Goal: Task Accomplishment & Management: Use online tool/utility

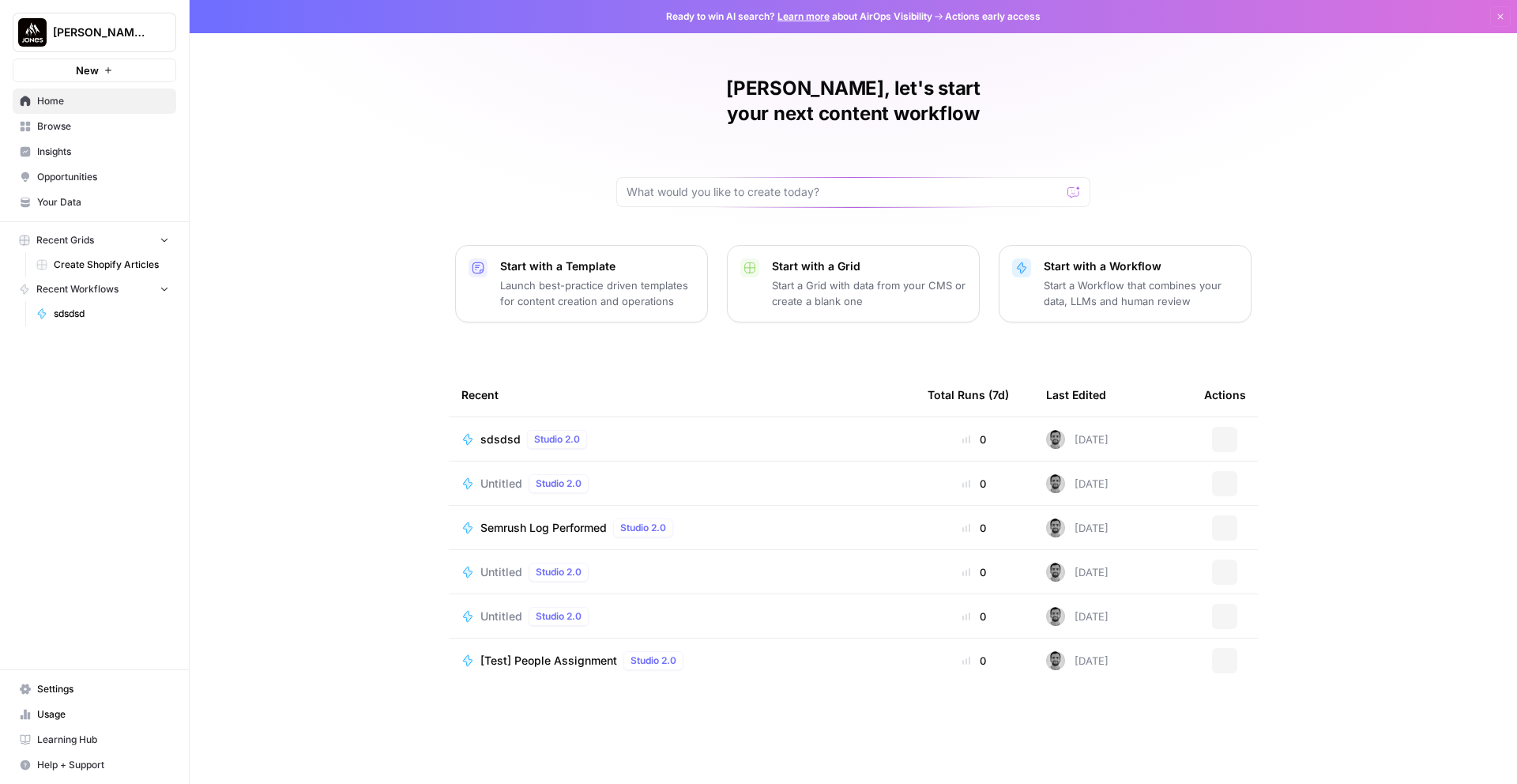
click at [100, 42] on button "[PERSON_NAME] Snowboards" at bounding box center [94, 32] width 163 height 39
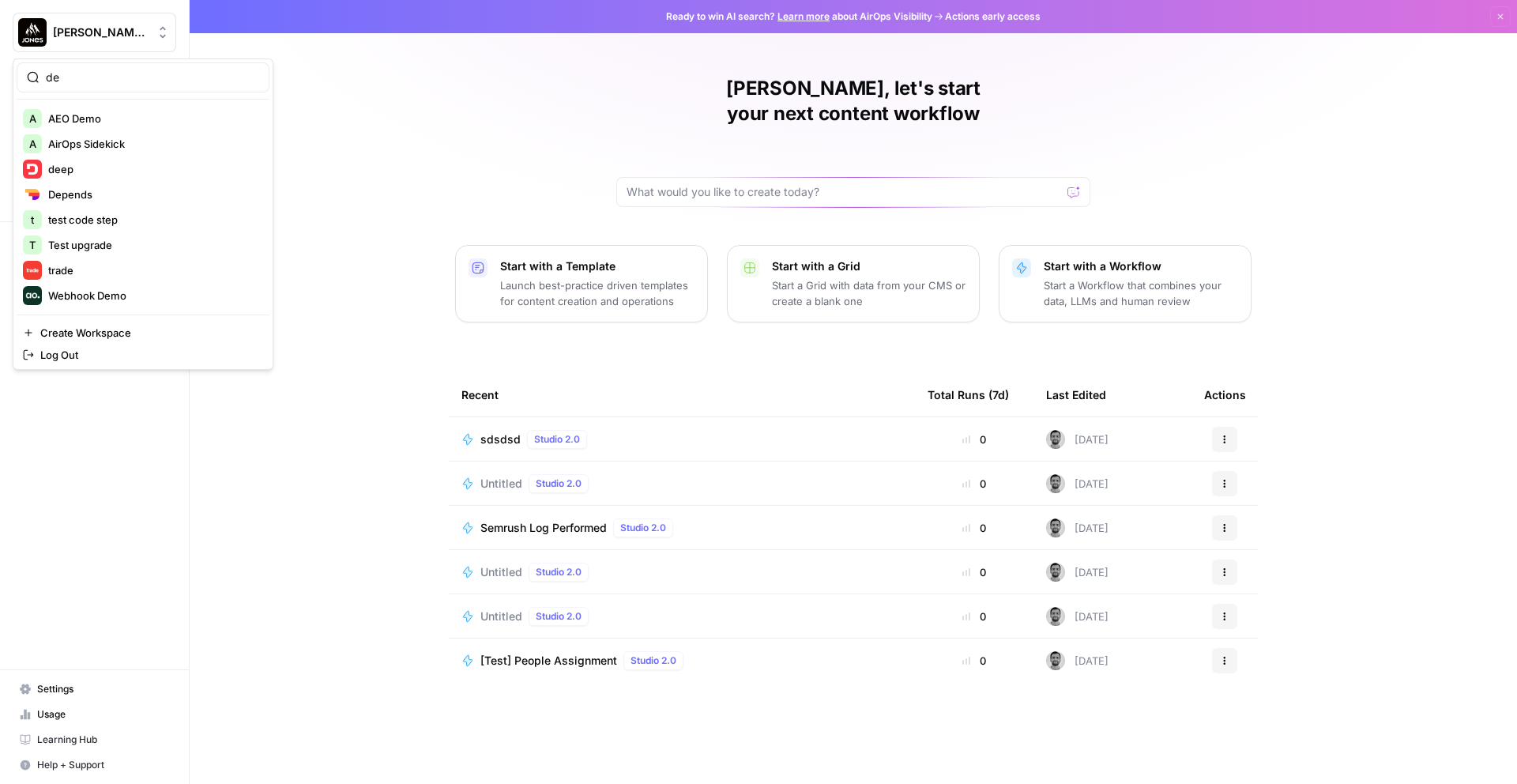
type input "d"
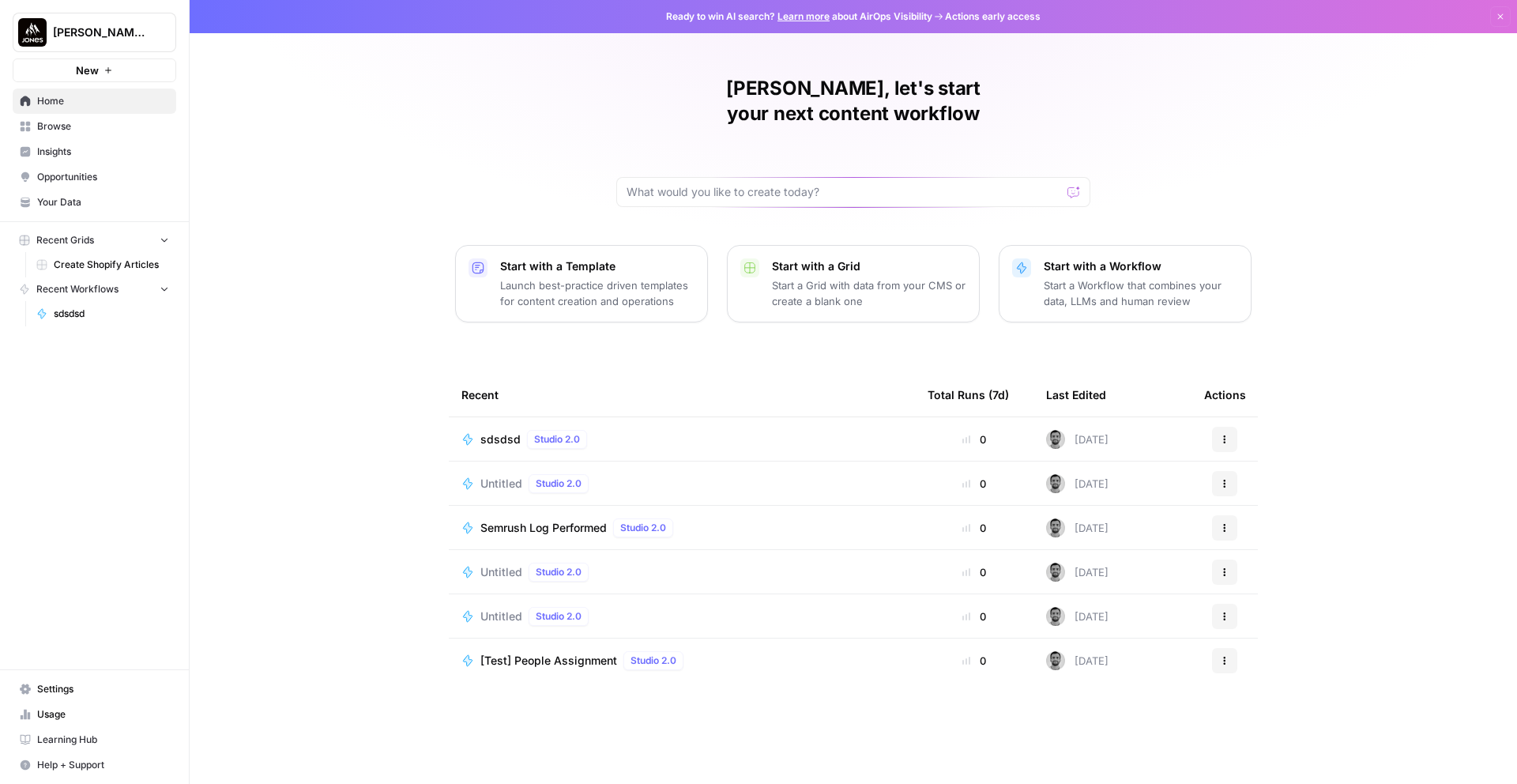
click at [218, 614] on div "Martin, let's start your next content workflow Start with a Template Launch bes…" at bounding box center [853, 392] width 1328 height 784
click at [84, 33] on span "Jones Snowboards" at bounding box center [100, 32] width 95 height 16
click at [89, 27] on span "[PERSON_NAME] Snowboards" at bounding box center [100, 32] width 95 height 16
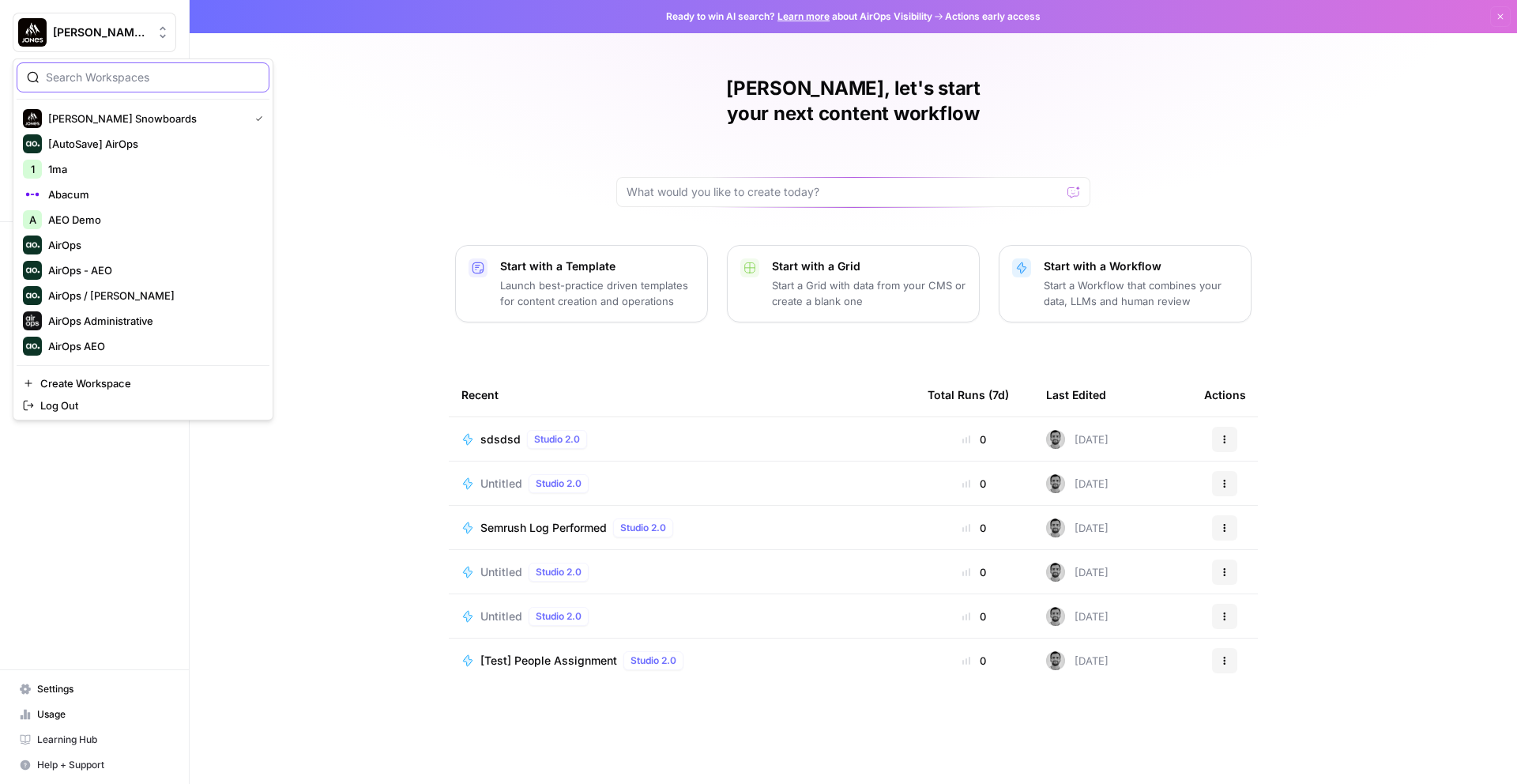
click at [123, 82] on input "search" at bounding box center [152, 77] width 213 height 16
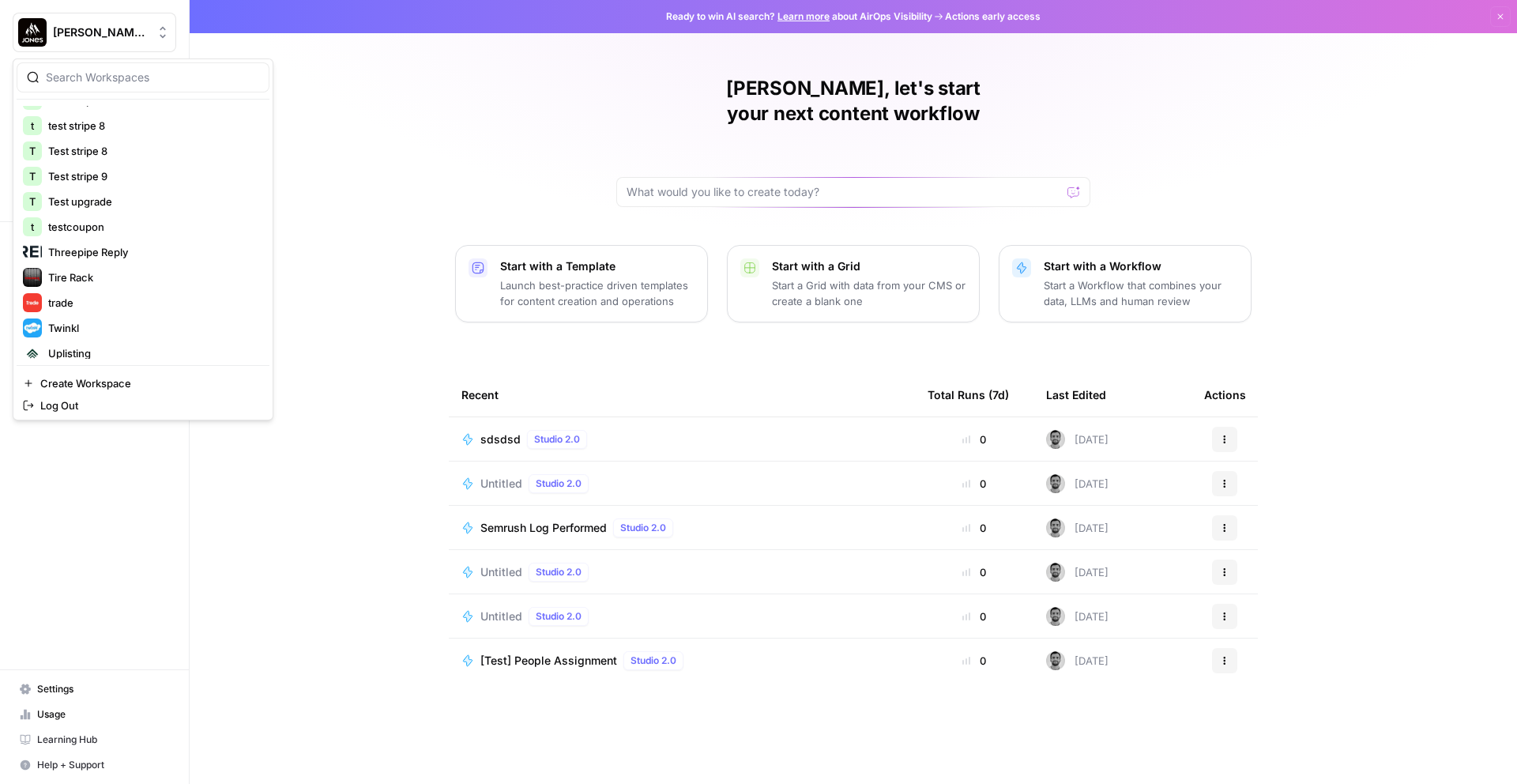
scroll to position [2385, 0]
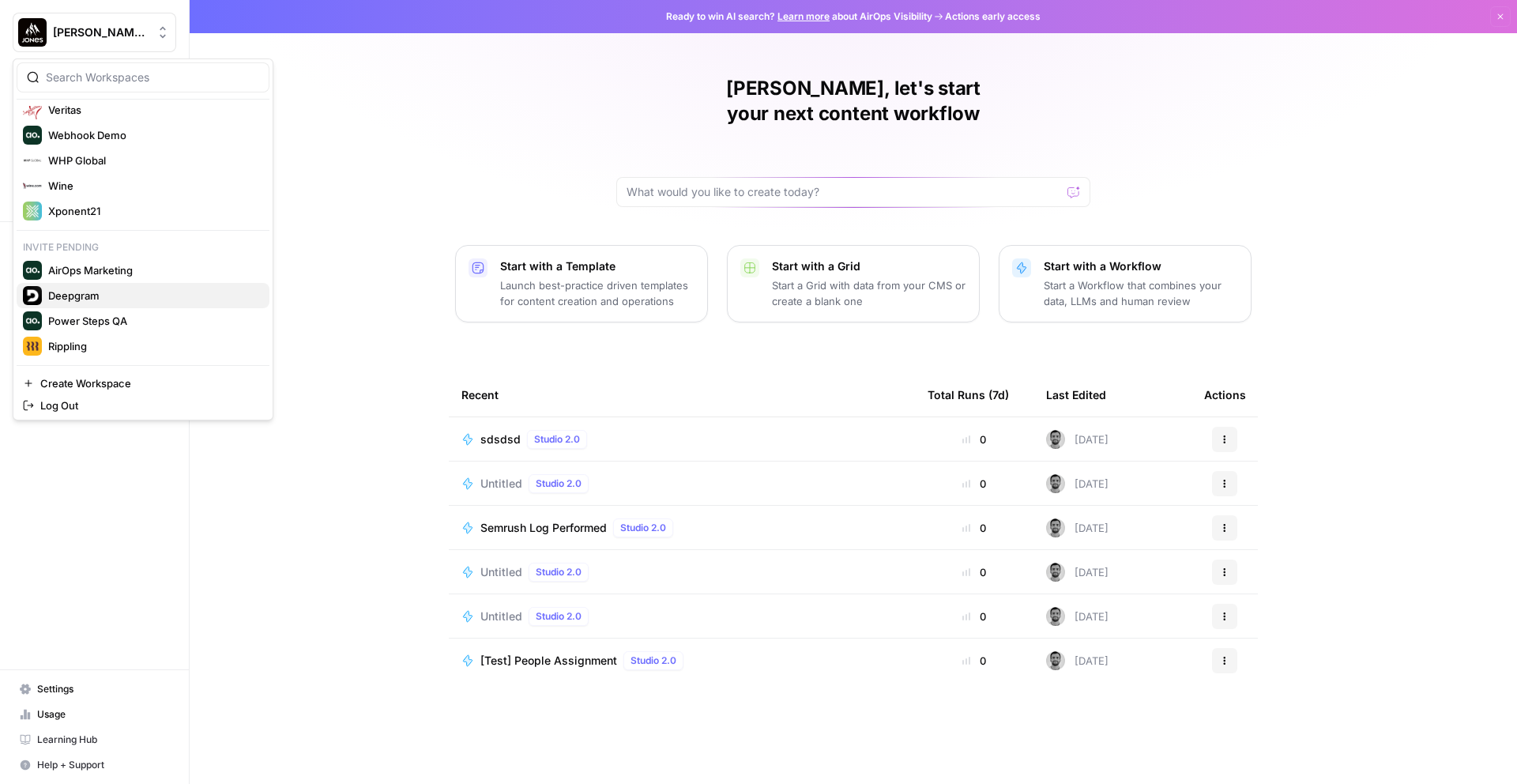
click at [120, 289] on span "Deepgram" at bounding box center [153, 295] width 209 height 16
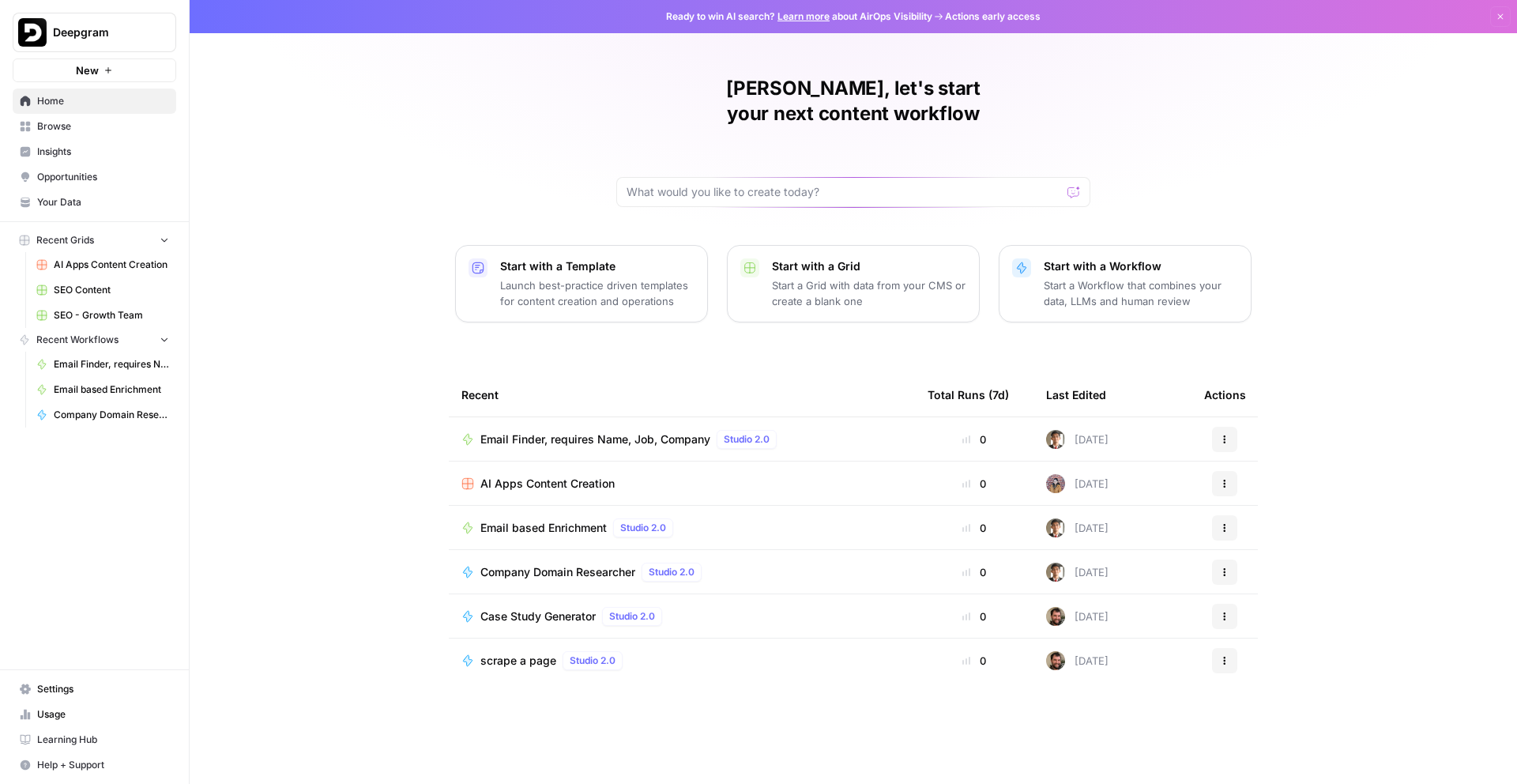
click at [100, 206] on span "Your Data" at bounding box center [104, 202] width 132 height 14
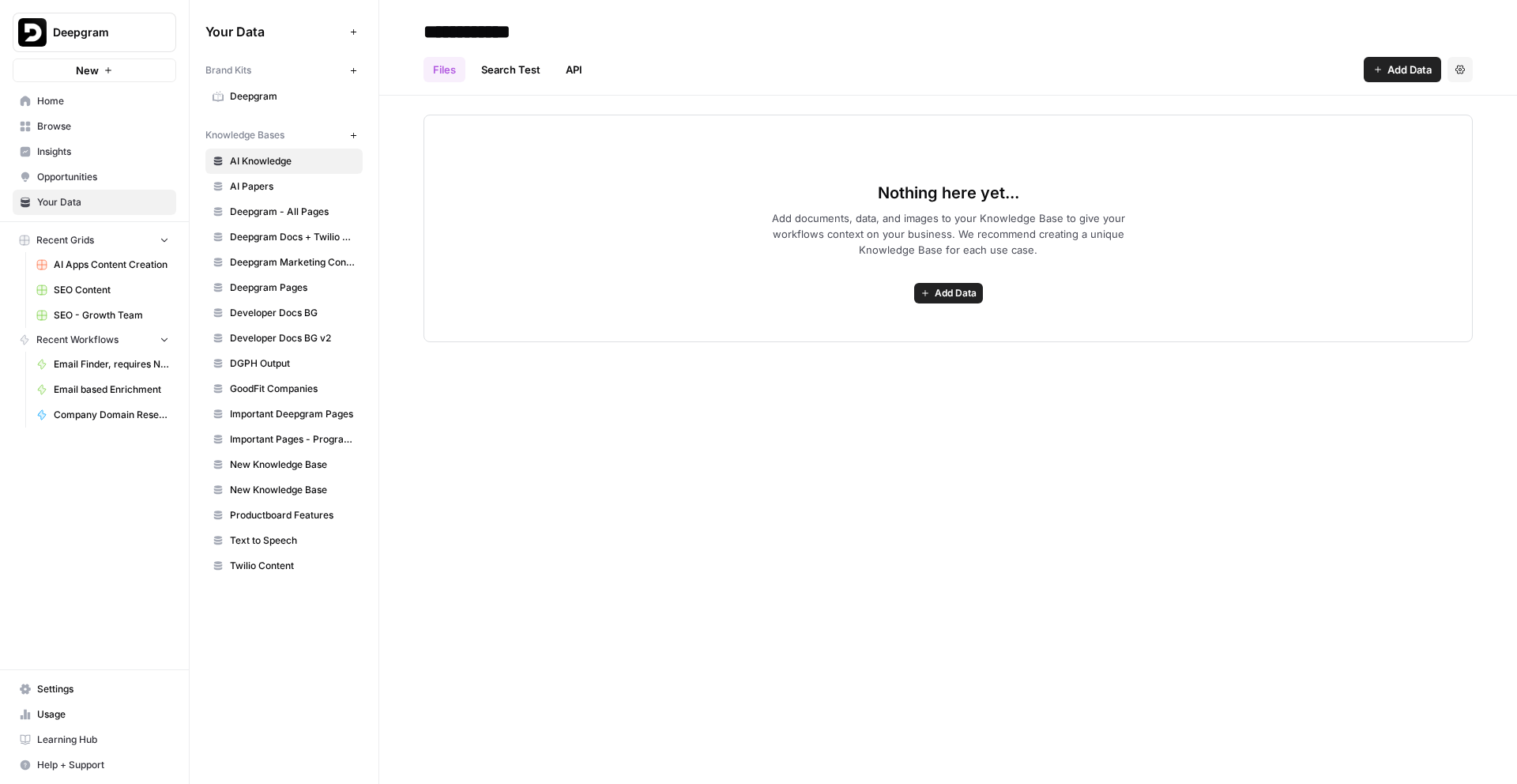
click at [92, 126] on span "Browse" at bounding box center [104, 126] width 132 height 14
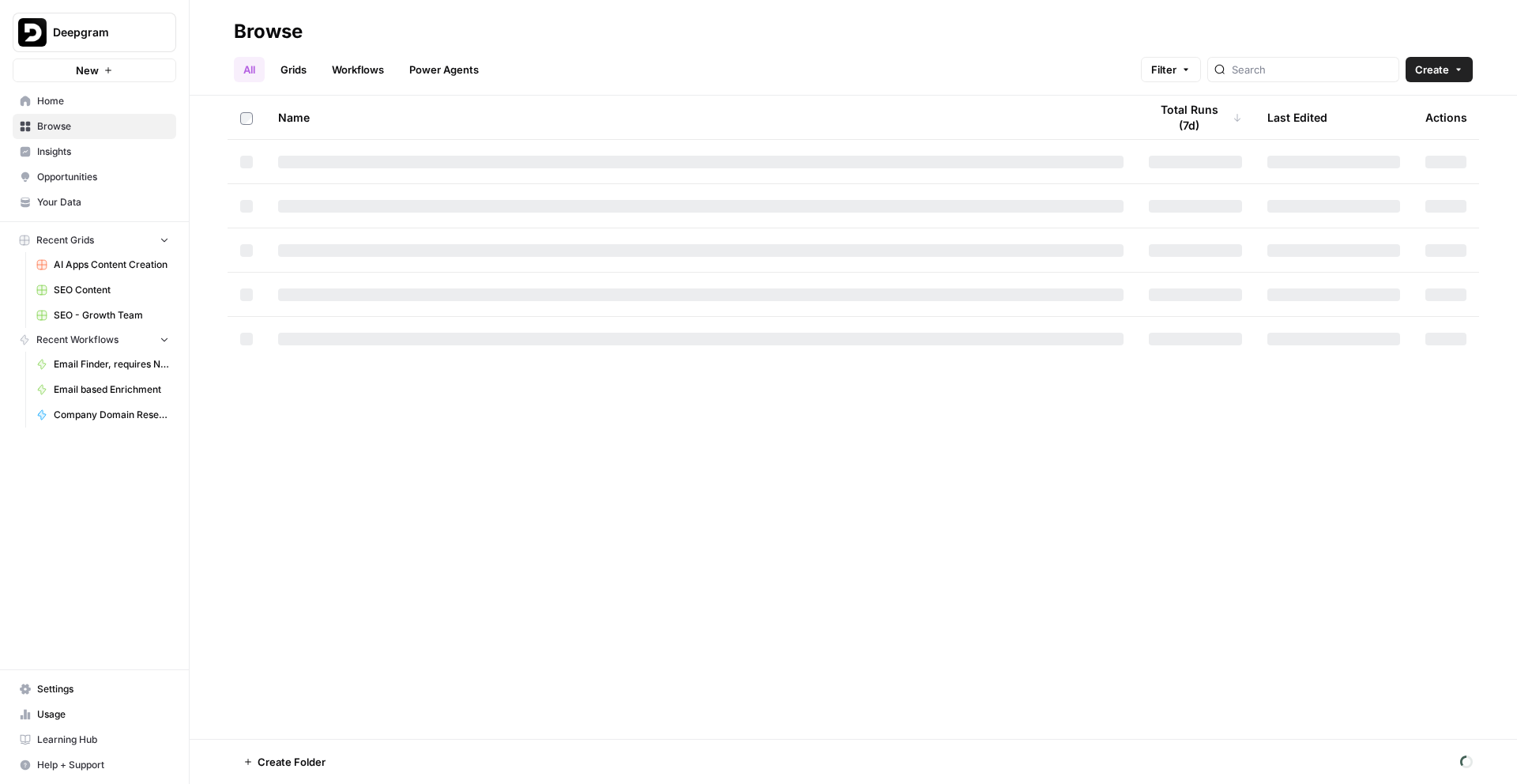
click at [363, 74] on link "Workflows" at bounding box center [357, 69] width 71 height 25
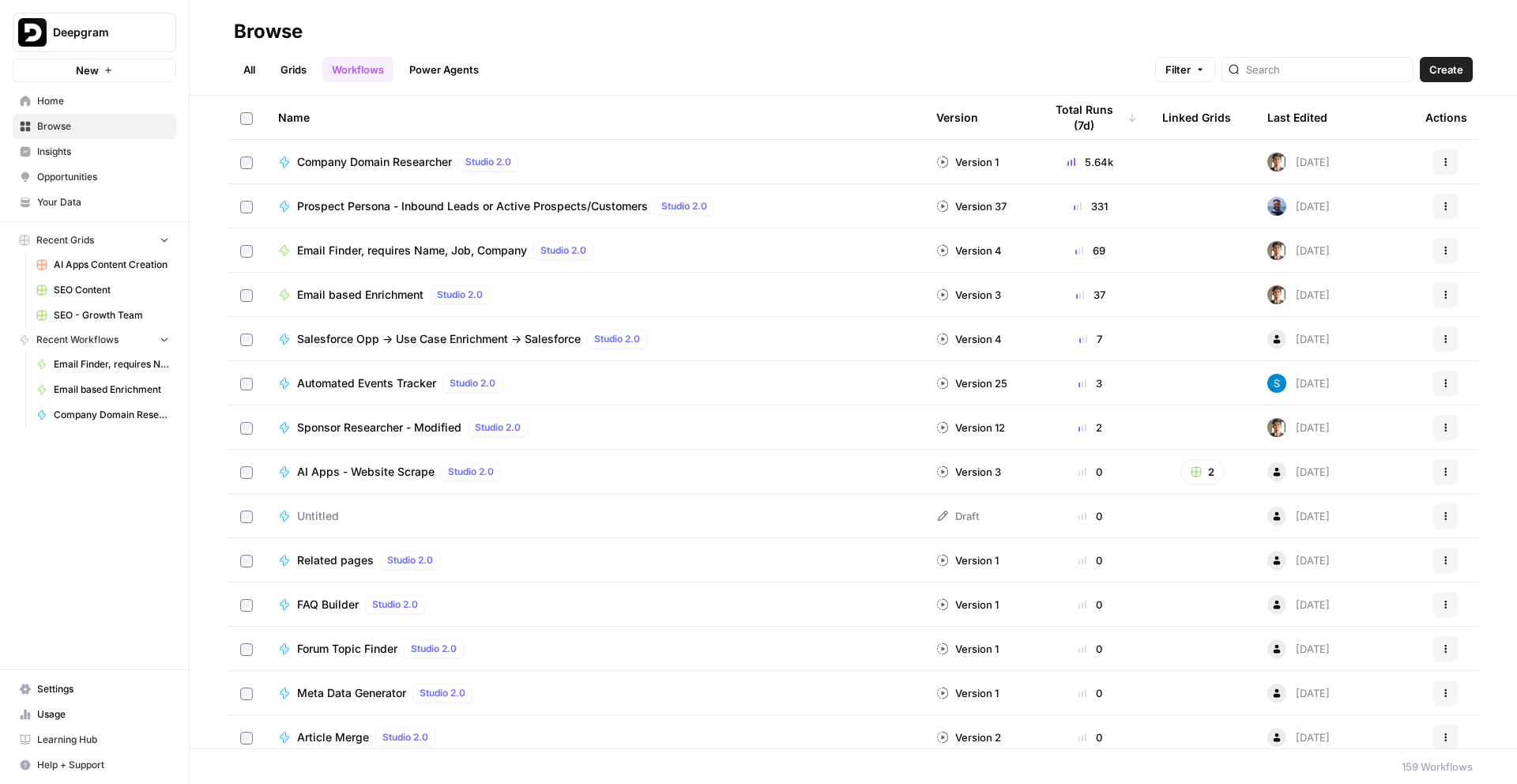
click at [408, 163] on span "Company Domain Researcher" at bounding box center [375, 162] width 155 height 16
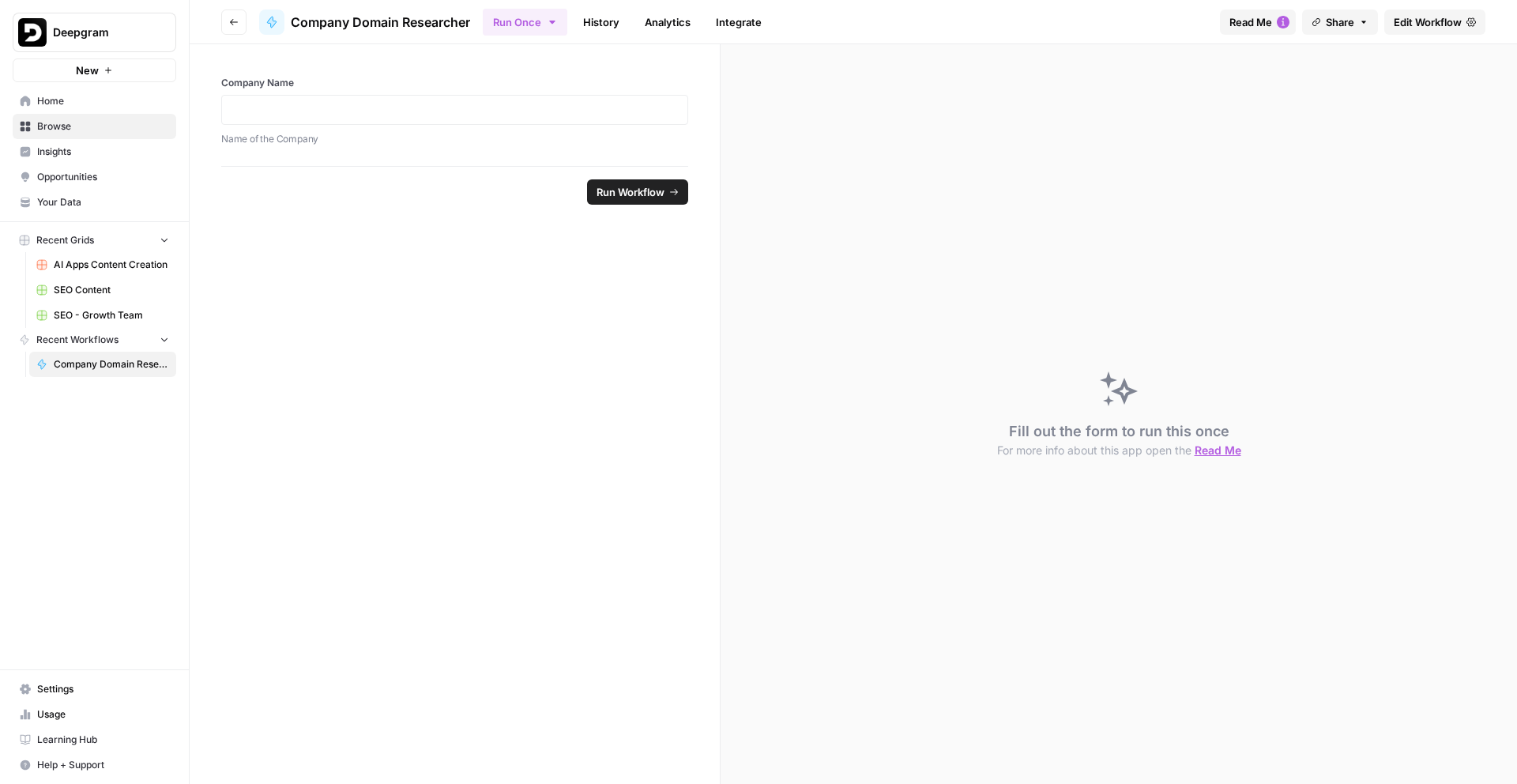
click at [753, 222] on div "Fill out the form to run this once For more info about this app open the Read Me" at bounding box center [1119, 414] width 796 height 739
click at [612, 17] on link "History" at bounding box center [601, 22] width 55 height 25
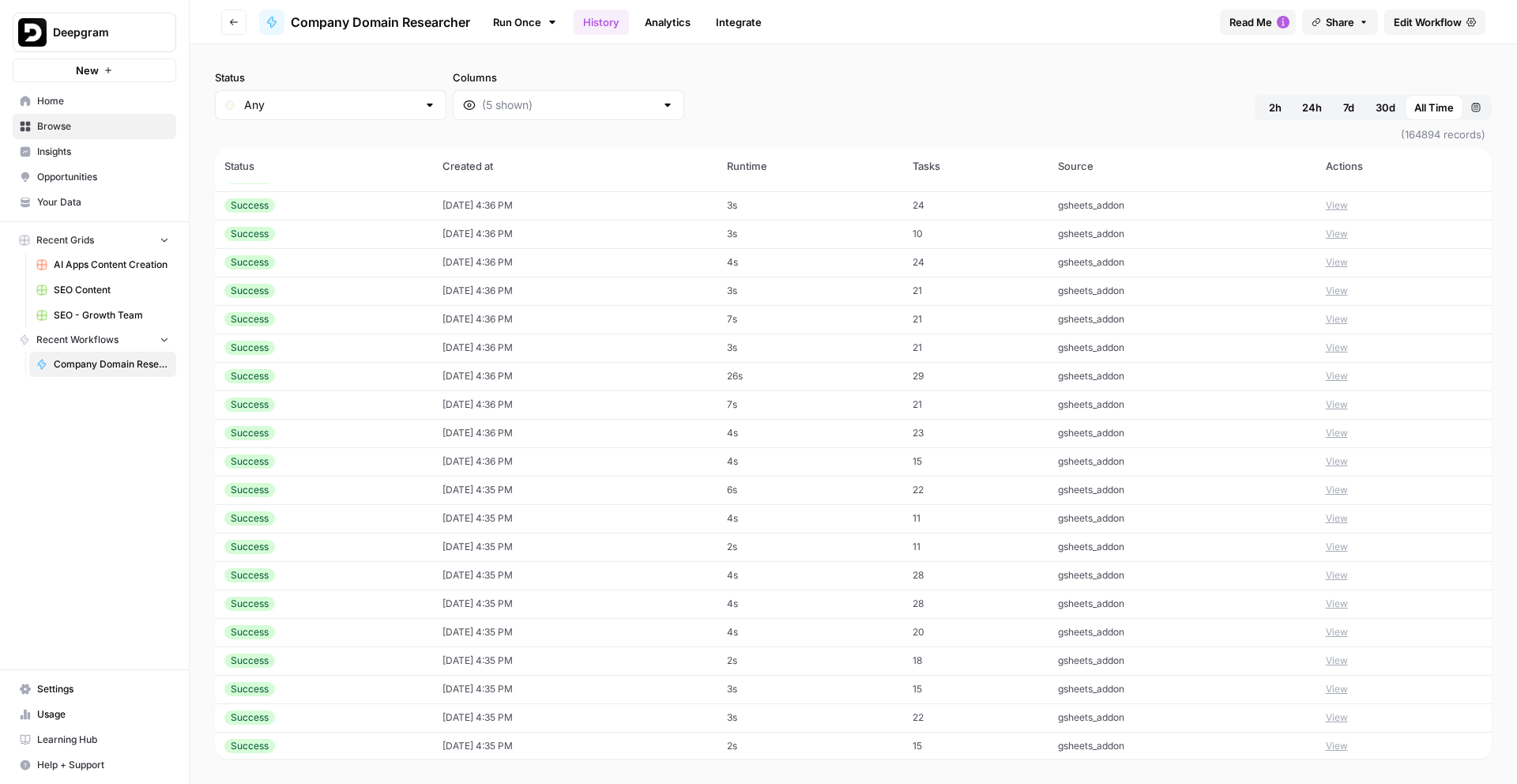
scroll to position [9509, 0]
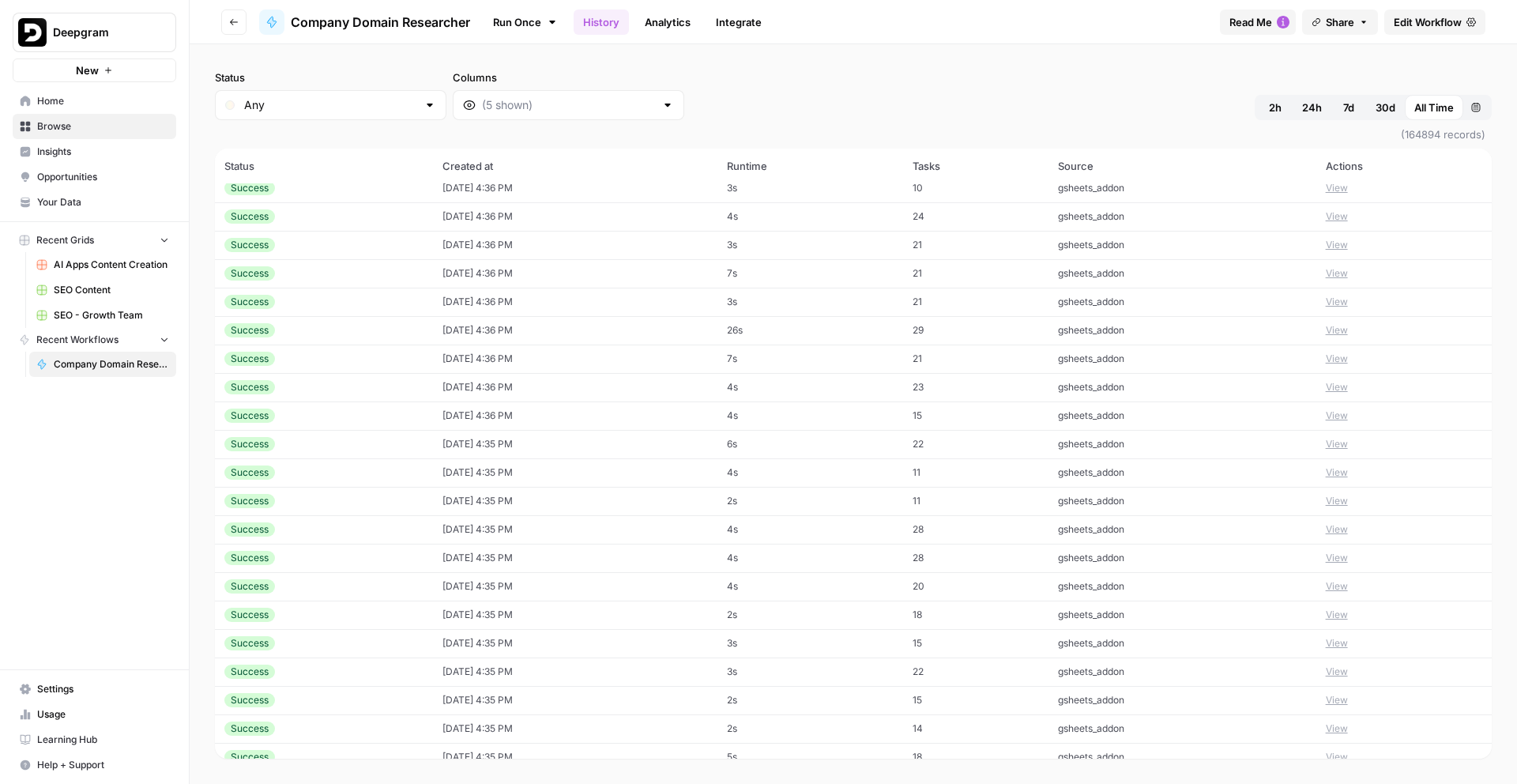
click at [783, 331] on td "26s" at bounding box center [810, 330] width 186 height 29
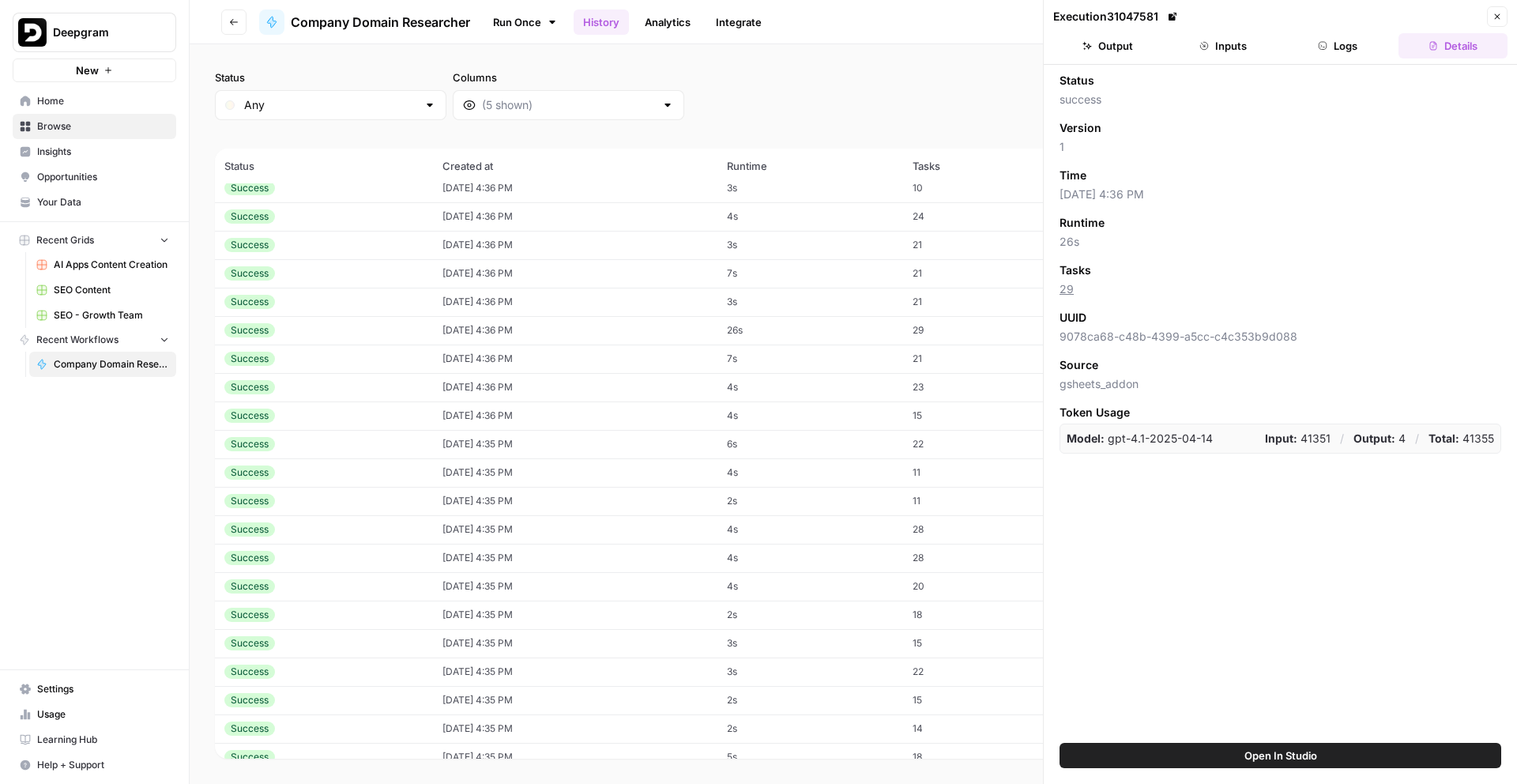
click at [1357, 49] on button "Logs" at bounding box center [1339, 46] width 109 height 25
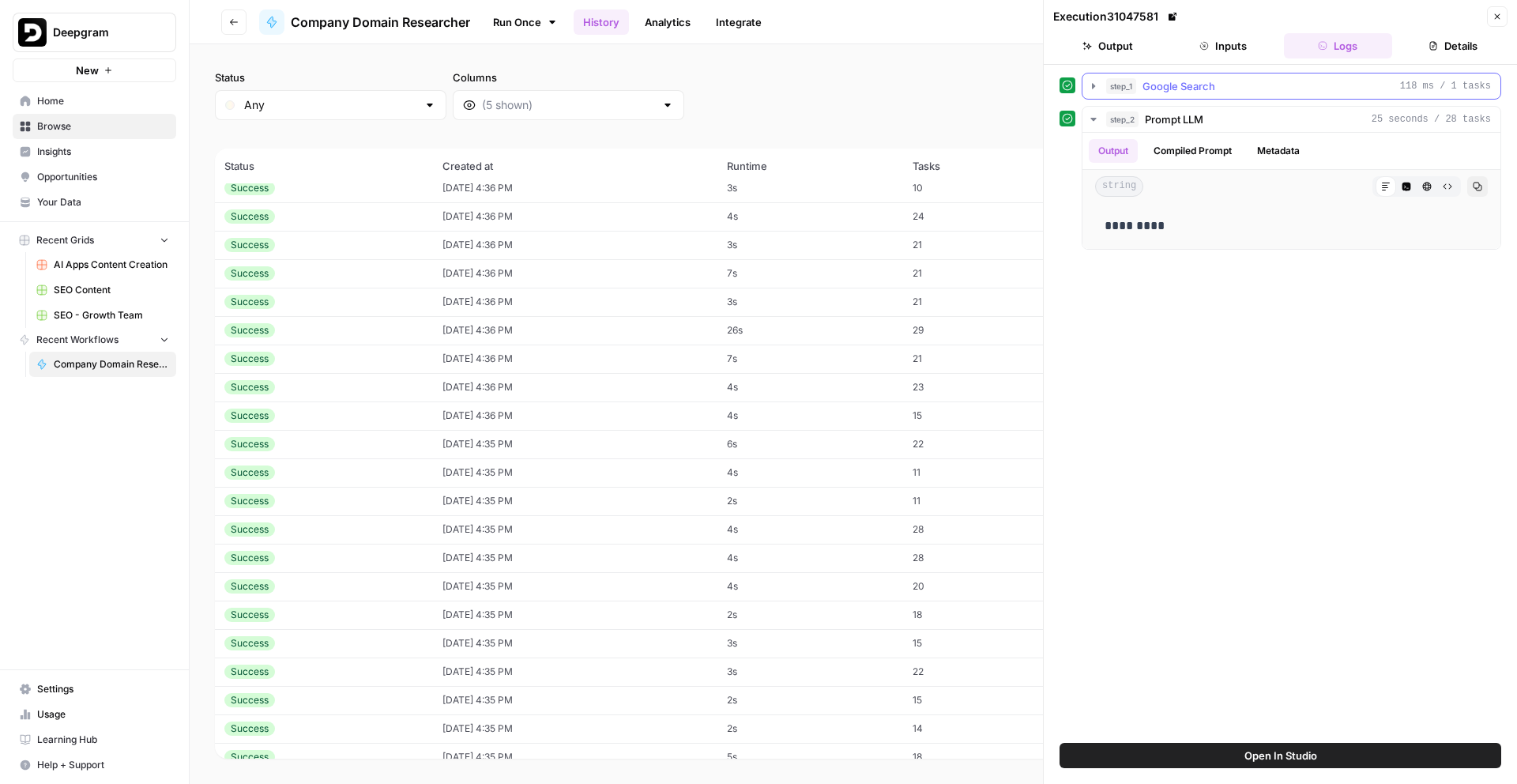
click at [1096, 91] on icon "button" at bounding box center [1093, 86] width 12 height 12
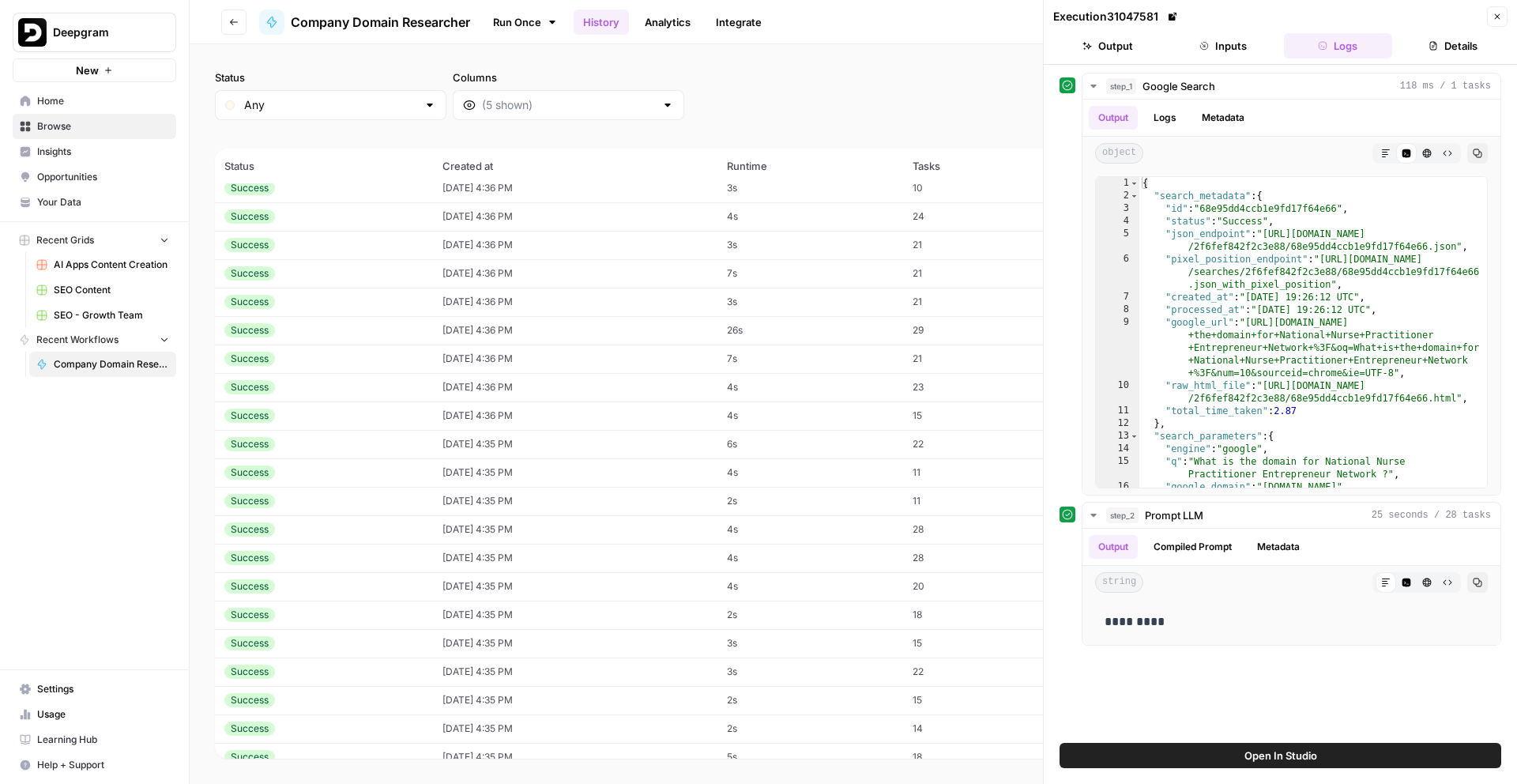
click at [1500, 23] on button "Close" at bounding box center [1497, 16] width 20 height 20
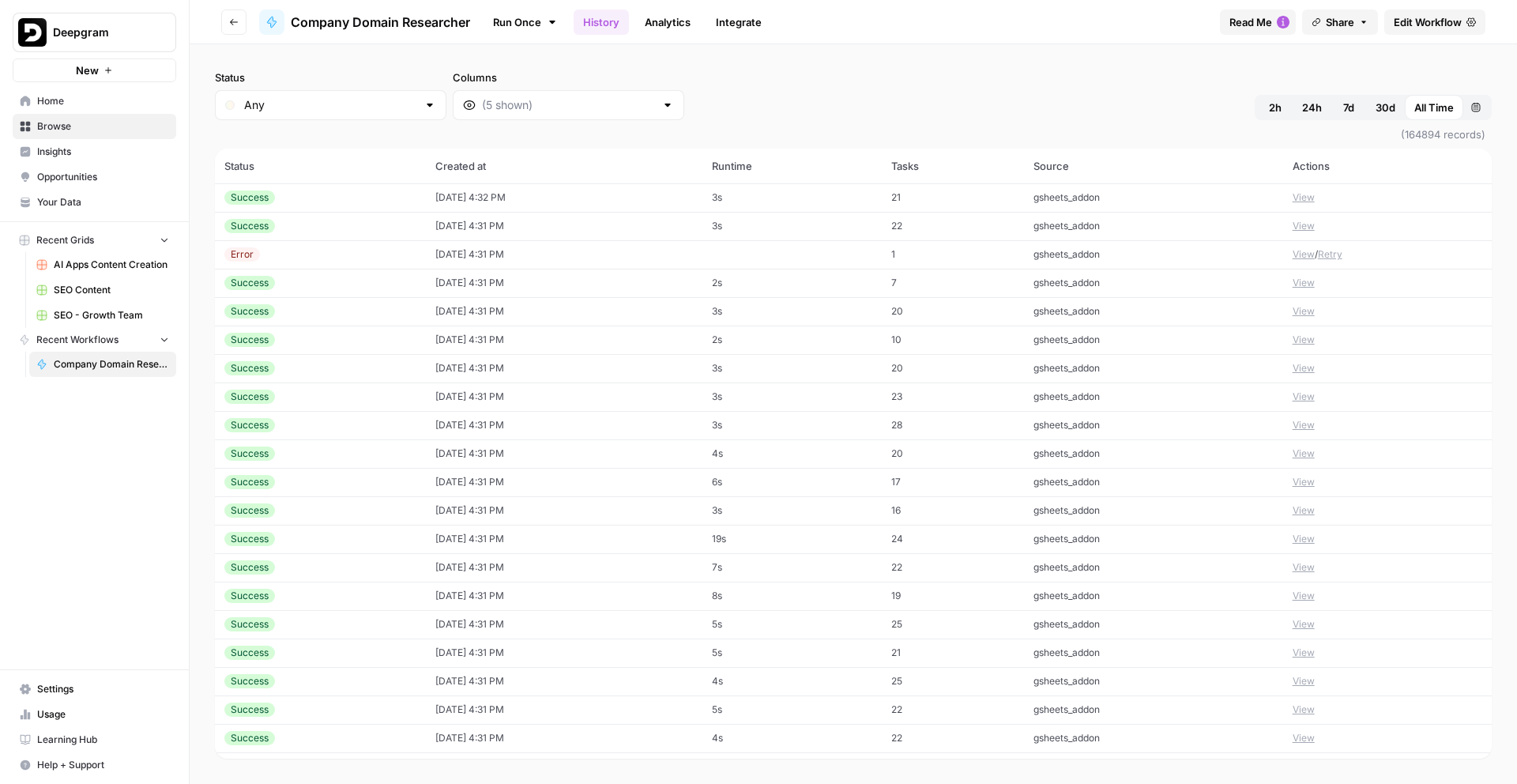
scroll to position [11797, 0]
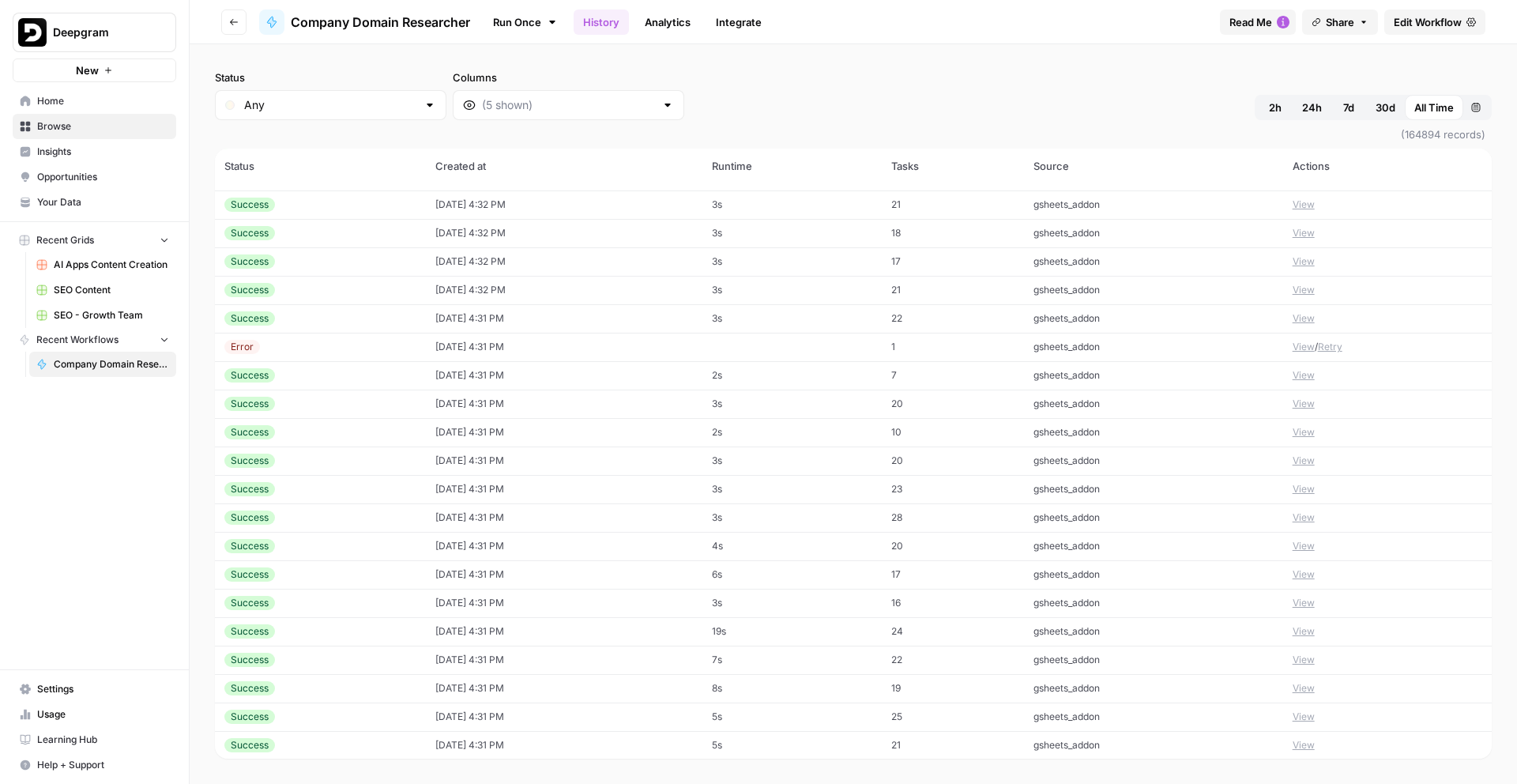
click at [642, 546] on td "10/10/25 at 4:31 PM" at bounding box center [564, 546] width 276 height 29
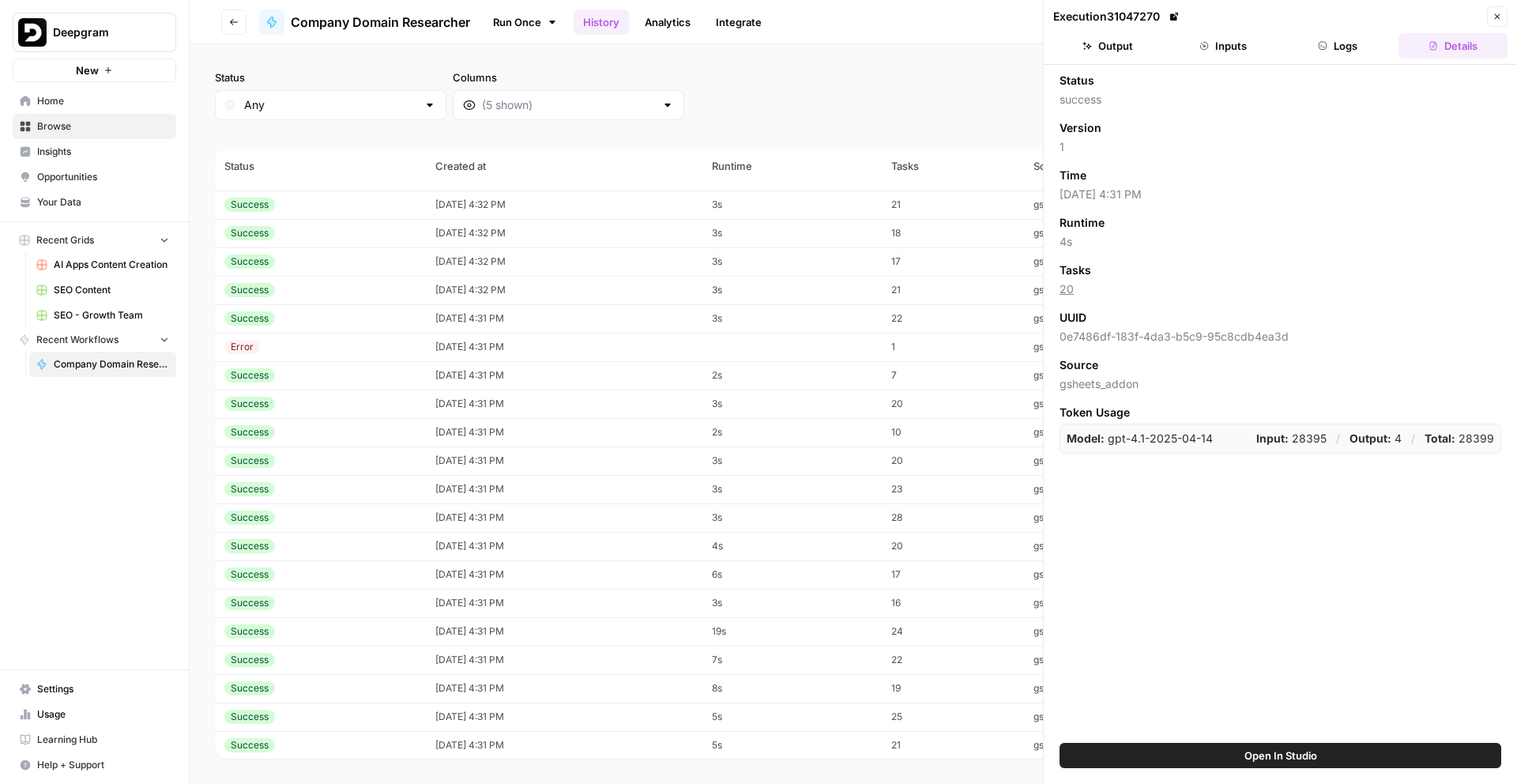
click at [1259, 50] on button "Inputs" at bounding box center [1223, 46] width 109 height 25
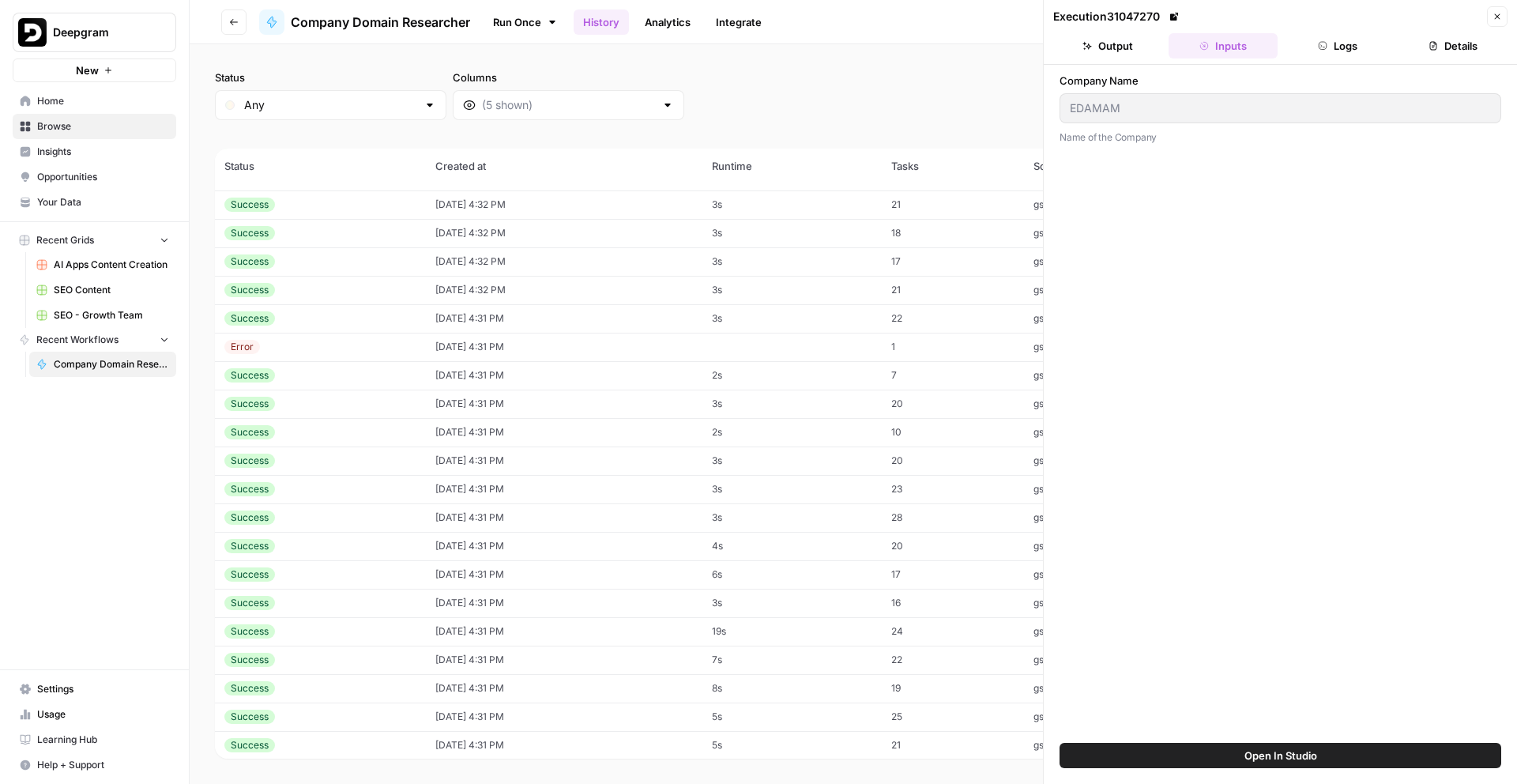
click at [387, 529] on td "Success" at bounding box center [320, 517] width 211 height 29
click at [401, 465] on div "Success" at bounding box center [320, 460] width 192 height 14
click at [456, 410] on td "10/10/25 at 4:31 PM" at bounding box center [564, 403] width 276 height 29
click at [443, 436] on td "10/10/25 at 4:31 PM" at bounding box center [564, 432] width 276 height 29
click at [488, 295] on td "10/10/25 at 4:32 PM" at bounding box center [564, 290] width 276 height 29
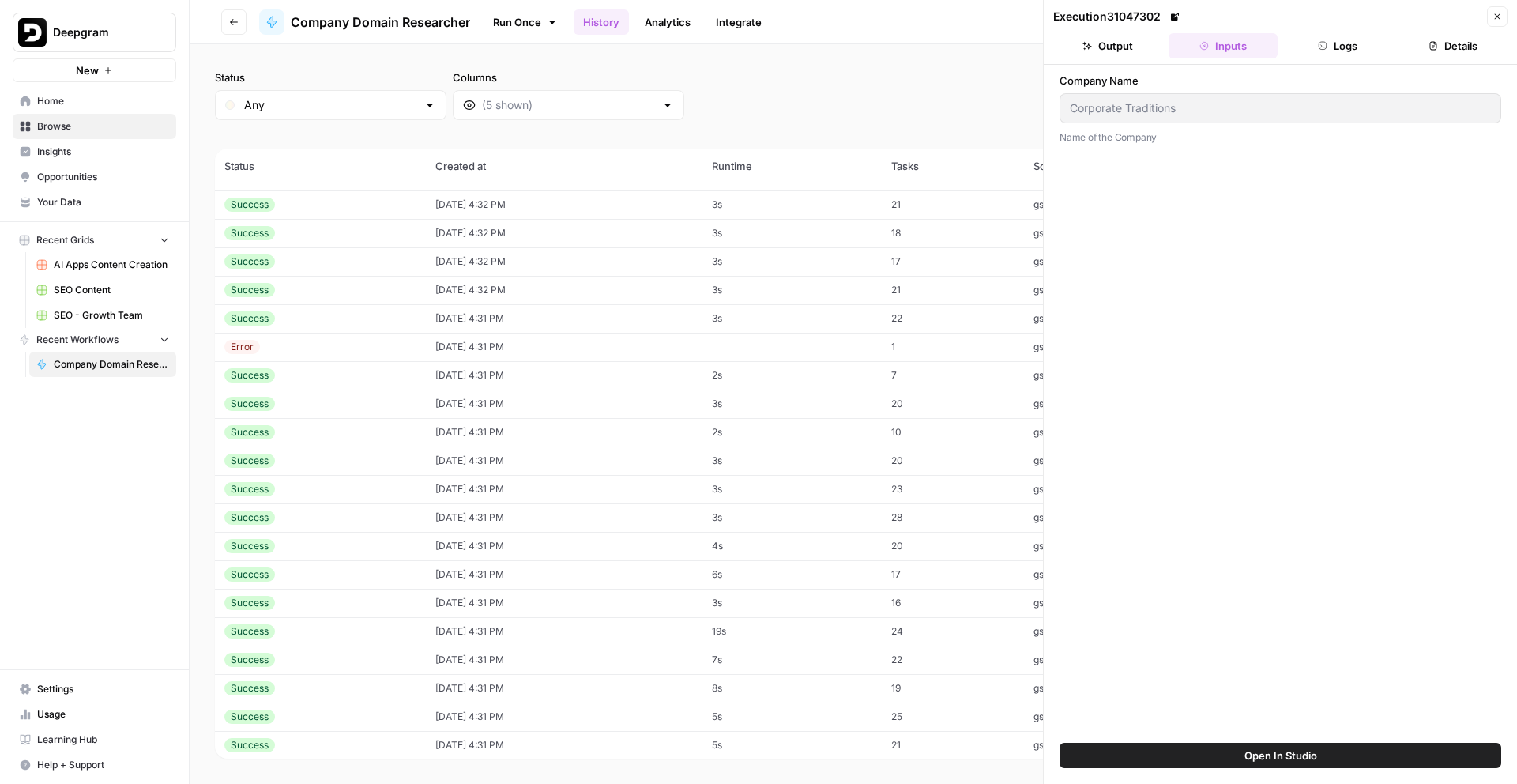
click at [449, 315] on td "10/10/25 at 4:31 PM" at bounding box center [564, 318] width 276 height 29
click at [347, 438] on div "Success" at bounding box center [320, 432] width 192 height 14
type input "Nordic MedTest"
click at [446, 499] on td "10/10/25 at 4:31 PM" at bounding box center [564, 489] width 276 height 29
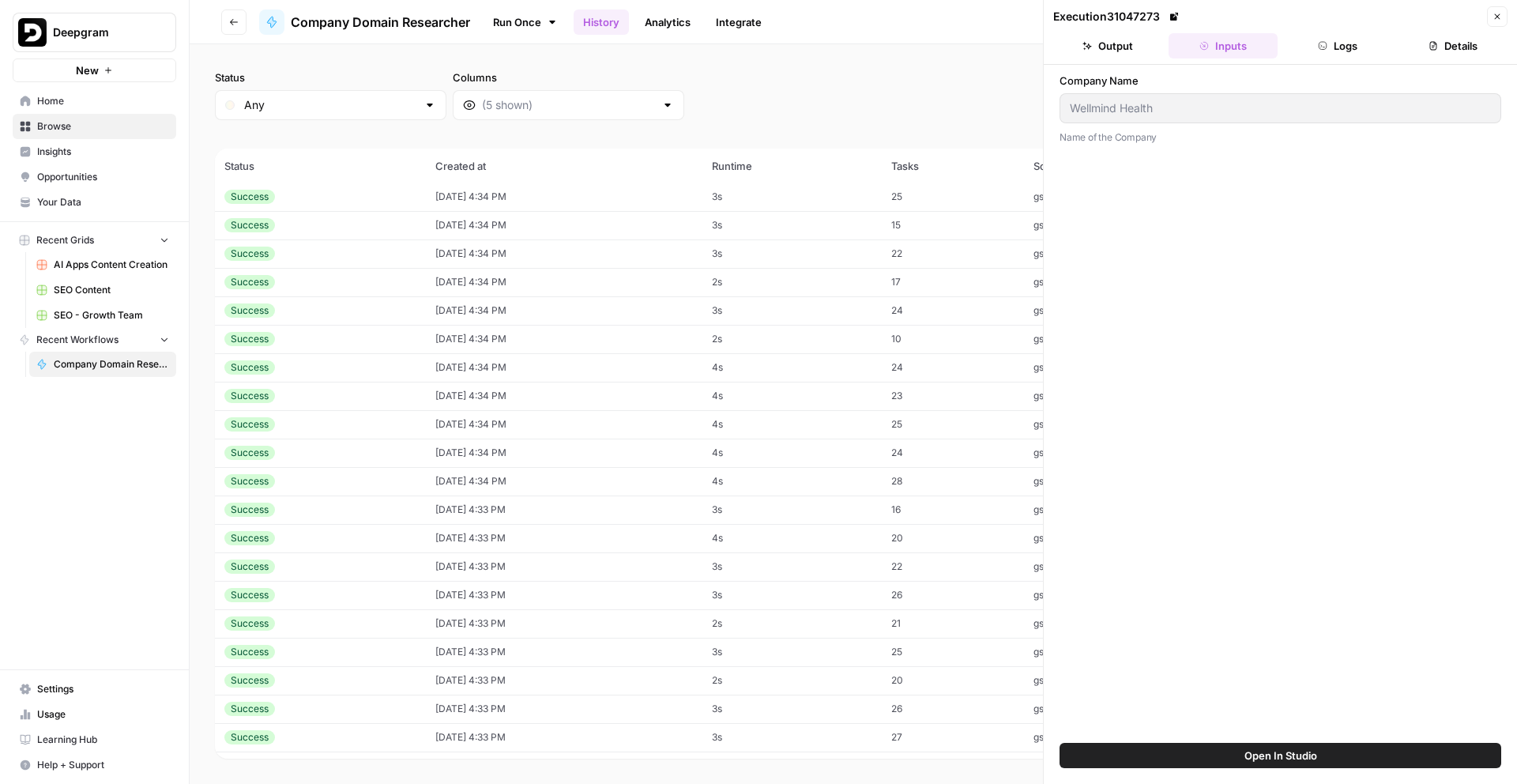
scroll to position [9896, 0]
click at [587, 417] on td "10/10/25 at 4:35 PM" at bounding box center [564, 427] width 276 height 29
click at [616, 264] on td "10/10/25 at 4:35 PM" at bounding box center [564, 256] width 276 height 29
click at [605, 289] on td "10/10/25 at 4:36 PM" at bounding box center [564, 283] width 276 height 29
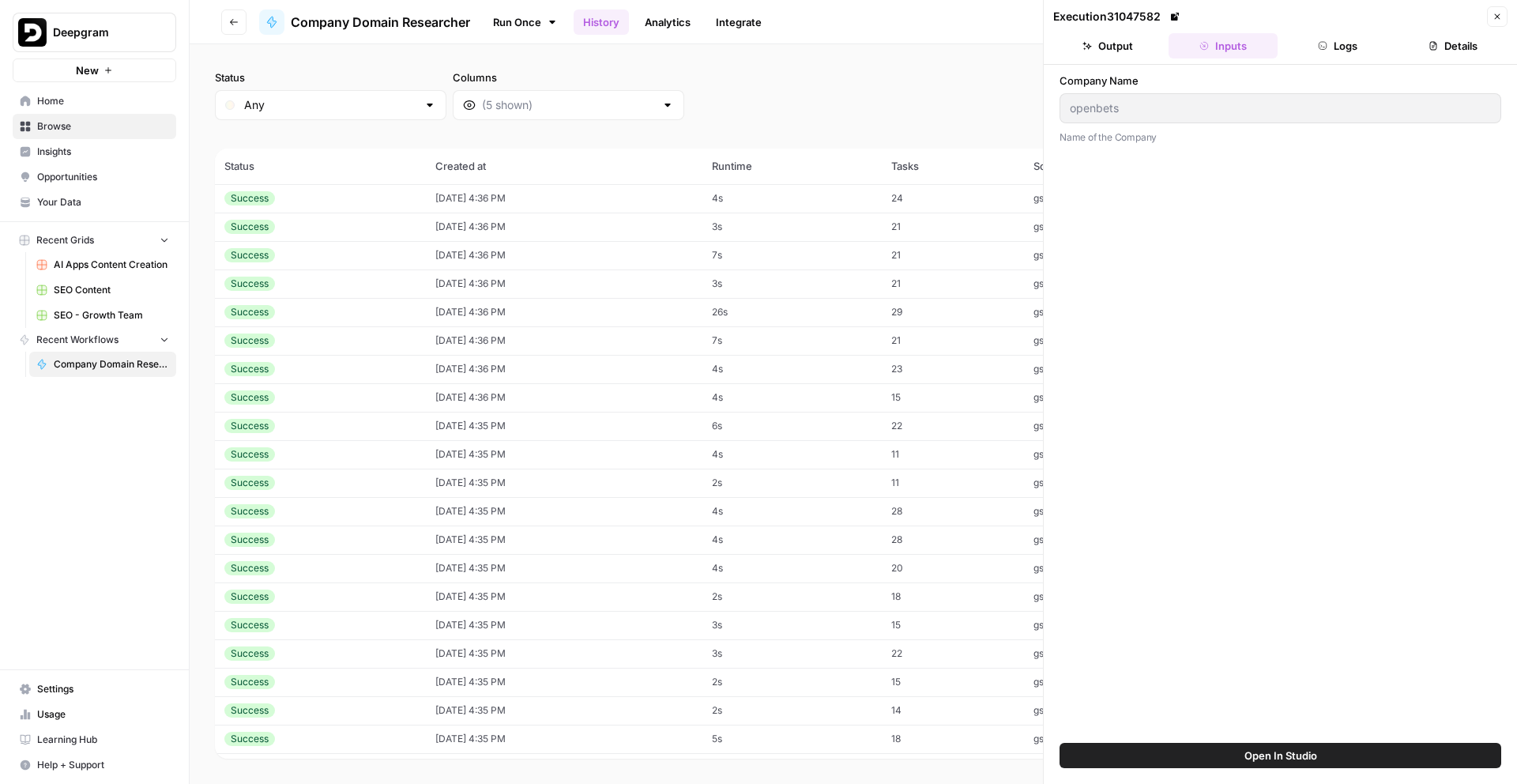
scroll to position [9215, 0]
click at [605, 289] on td "10/10/25 at 4:36 PM" at bounding box center [564, 282] width 276 height 29
click at [605, 289] on td "10/10/25 at 4:37 PM" at bounding box center [564, 286] width 276 height 29
click at [605, 289] on td "10/10/25 at 4:38 PM" at bounding box center [564, 290] width 276 height 29
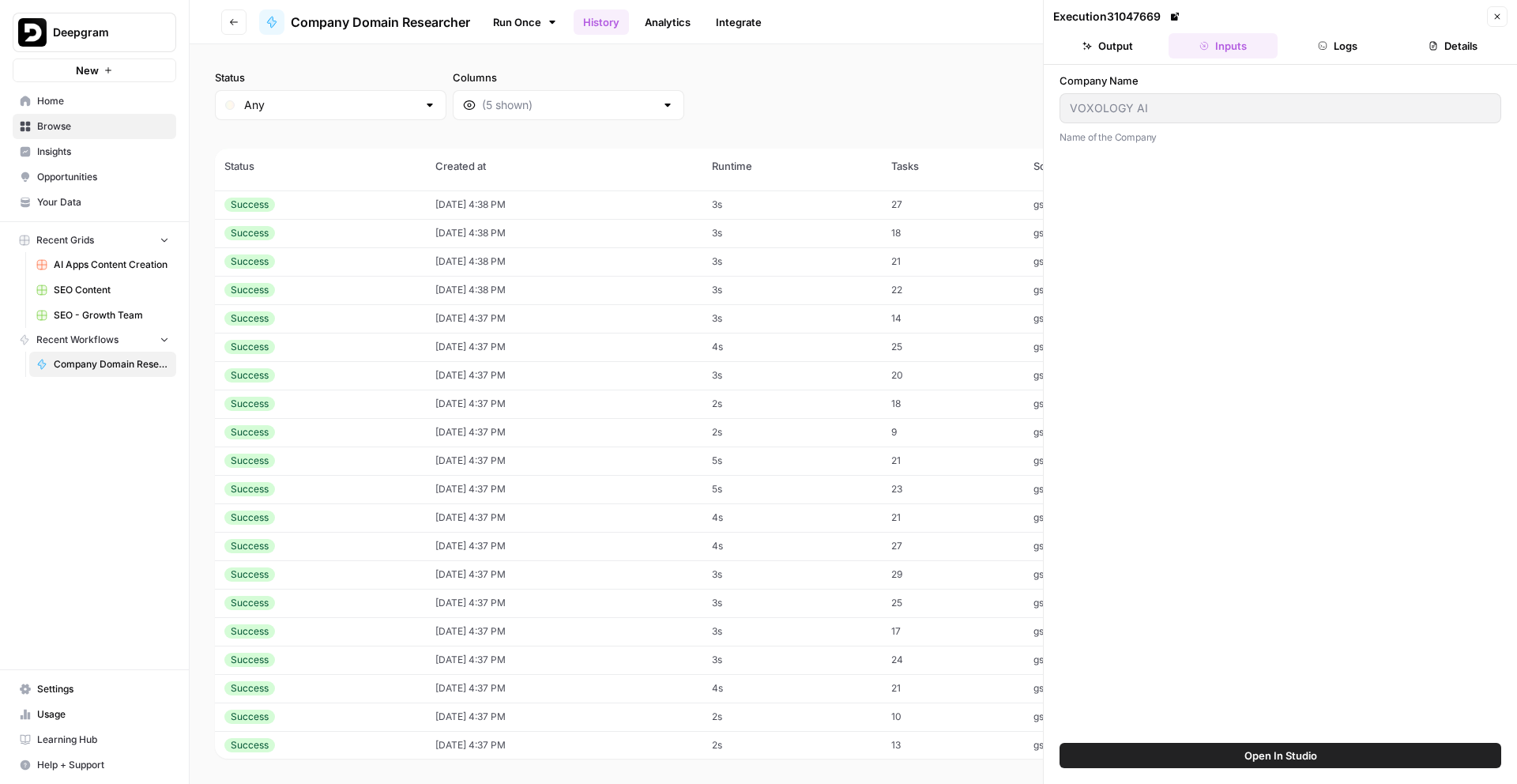
scroll to position [8359, 0]
click at [614, 297] on td "10/10/25 at 4:38 PM" at bounding box center [564, 286] width 276 height 29
click at [614, 297] on td "10/10/25 at 4:39 PM" at bounding box center [564, 289] width 276 height 29
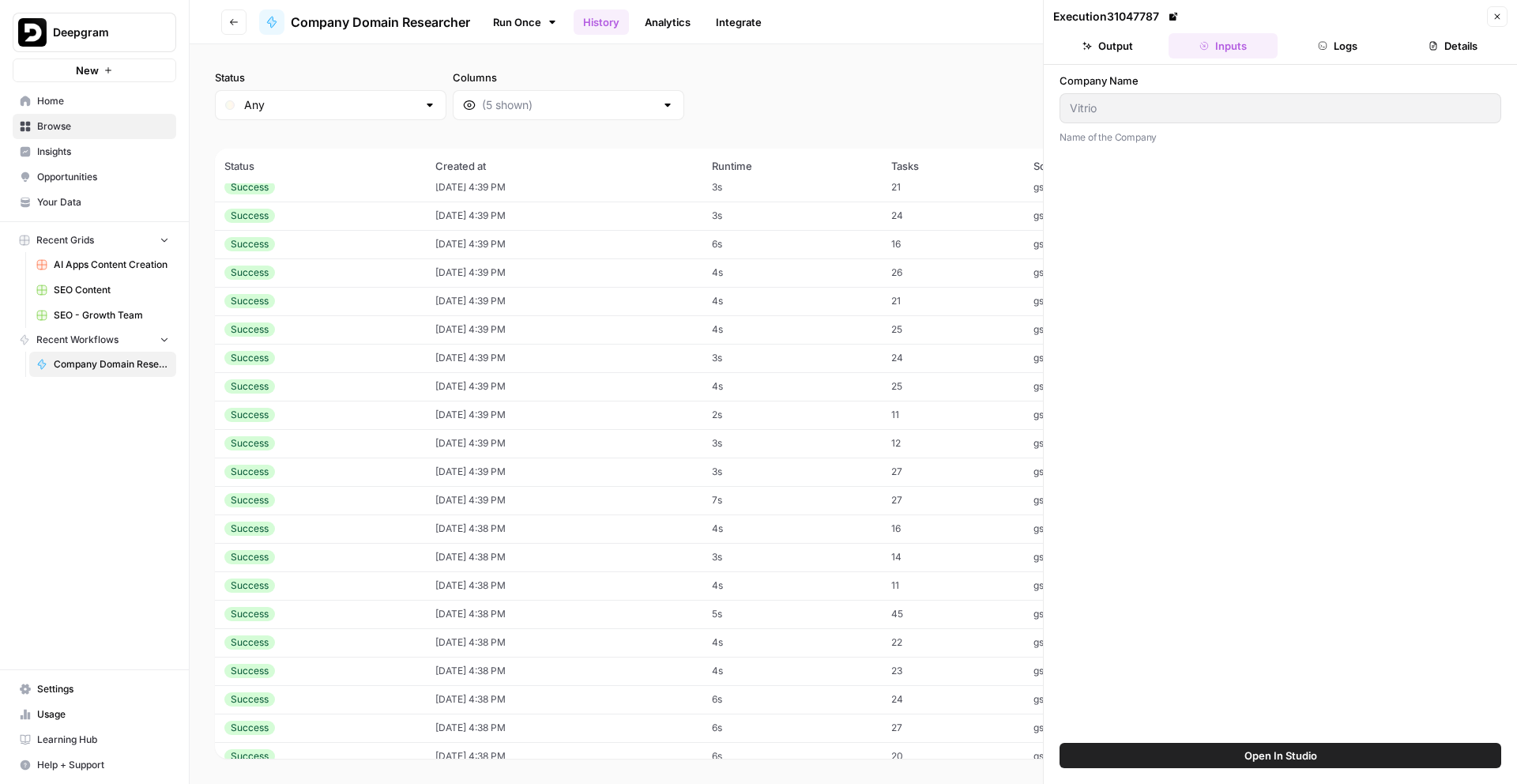
click at [614, 297] on td "10/10/25 at 4:39 PM" at bounding box center [564, 301] width 276 height 29
click at [614, 297] on td "10/10/25 at 4:40 PM" at bounding box center [564, 295] width 276 height 29
click at [665, 405] on td "10/10/25 at 4:40 PM" at bounding box center [564, 409] width 276 height 29
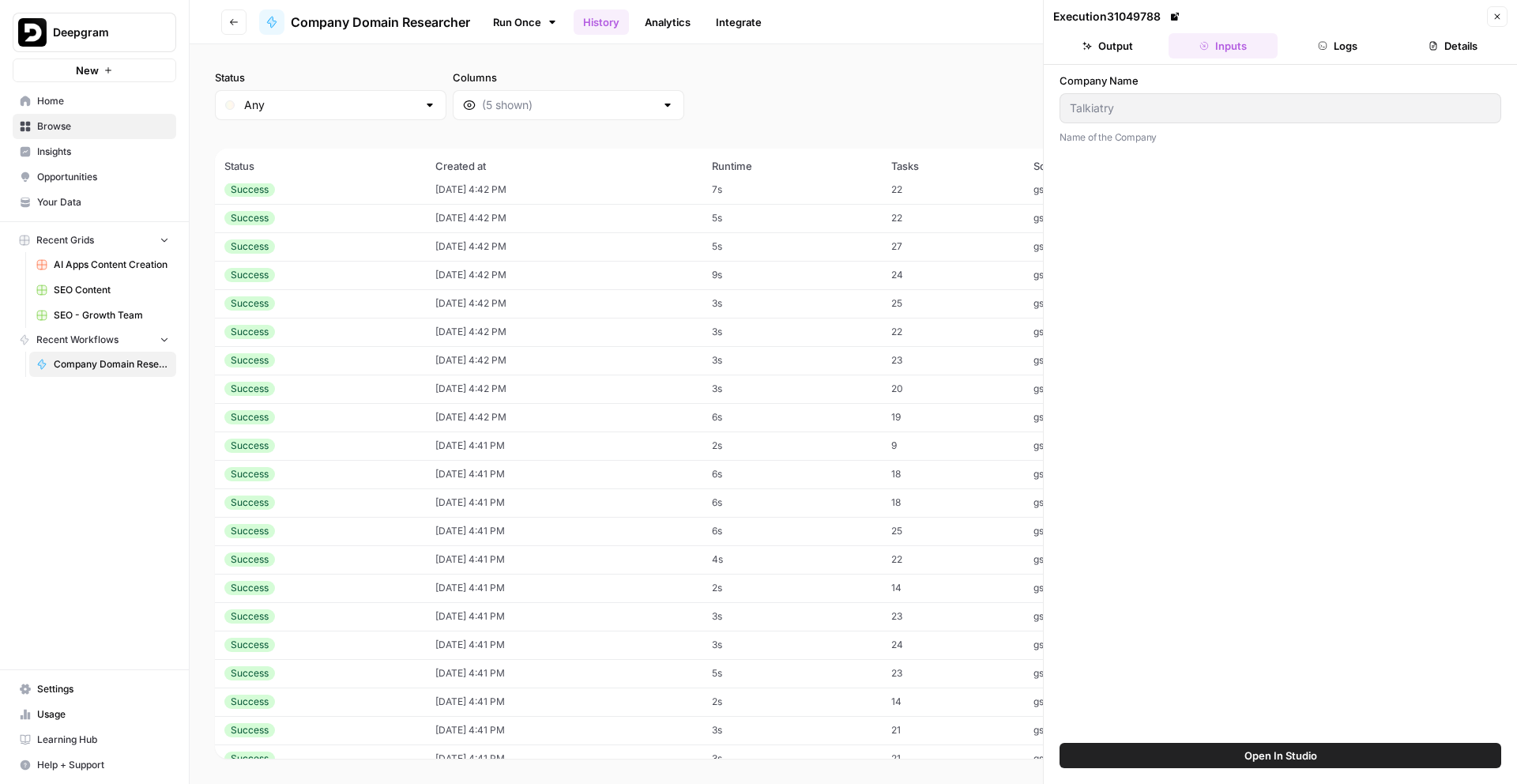
click at [556, 407] on td "10/10/25 at 4:42 PM" at bounding box center [564, 417] width 276 height 29
click at [538, 349] on td "10/10/25 at 4:42 PM" at bounding box center [564, 360] width 276 height 29
click at [557, 272] on td "10/10/25 at 4:42 PM" at bounding box center [564, 275] width 276 height 29
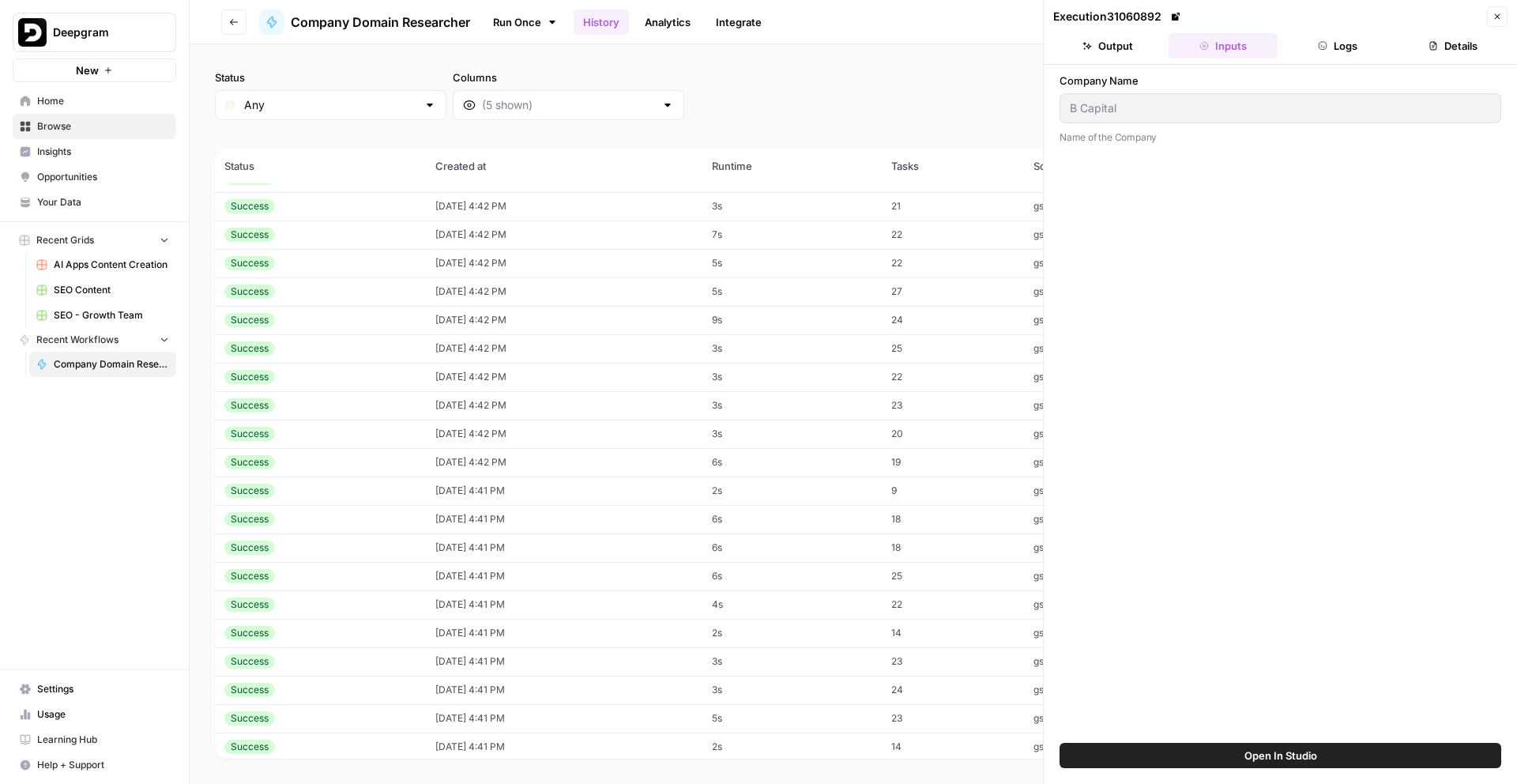
scroll to position [6364, 0]
click at [555, 299] on td "10/10/25 at 4:42 PM" at bounding box center [564, 290] width 276 height 29
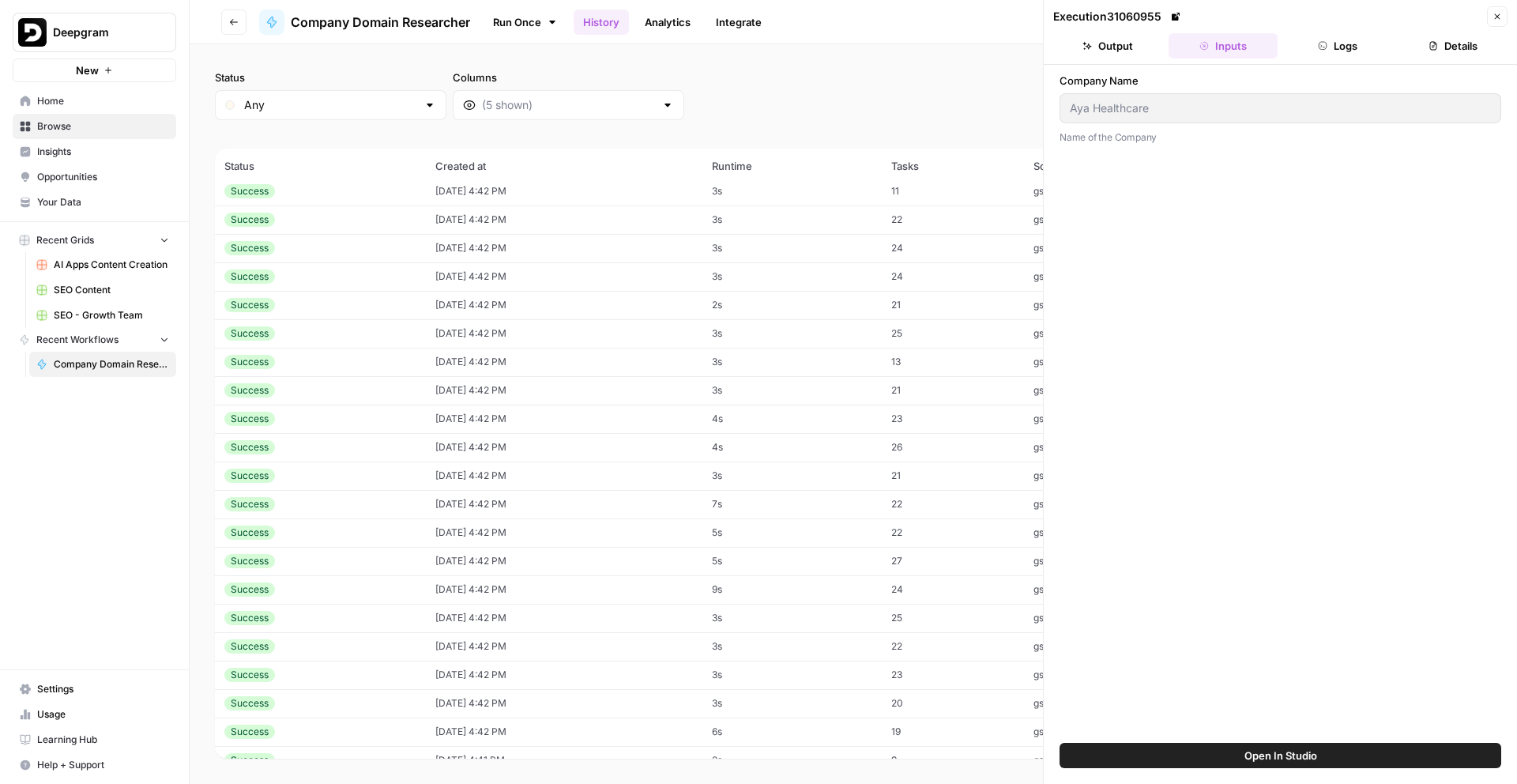
click at [625, 366] on td "10/10/25 at 4:42 PM" at bounding box center [564, 361] width 276 height 29
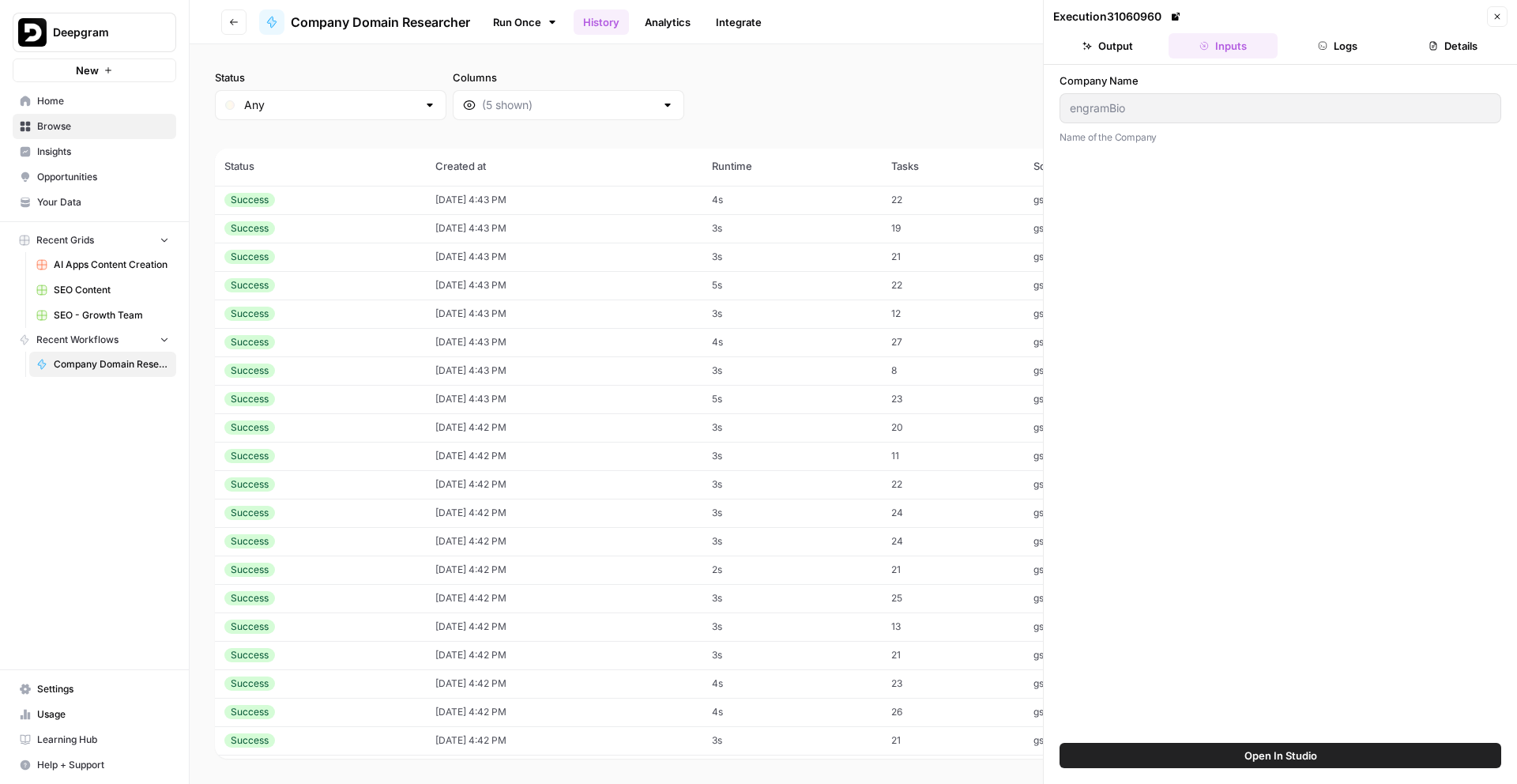
click at [628, 334] on td "10/10/25 at 4:43 PM" at bounding box center [564, 342] width 276 height 29
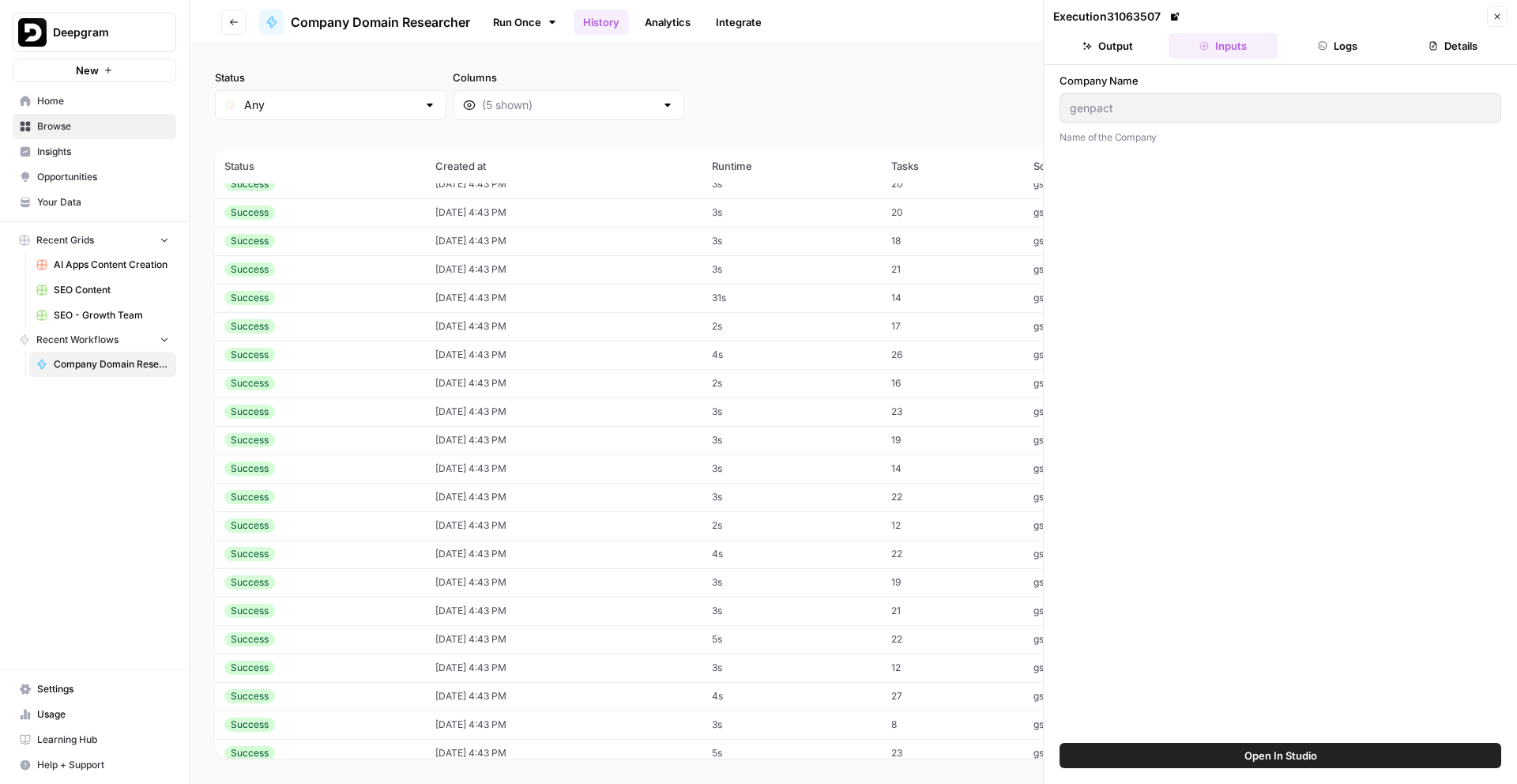
click at [628, 334] on td "10/10/25 at 4:43 PM" at bounding box center [564, 326] width 276 height 29
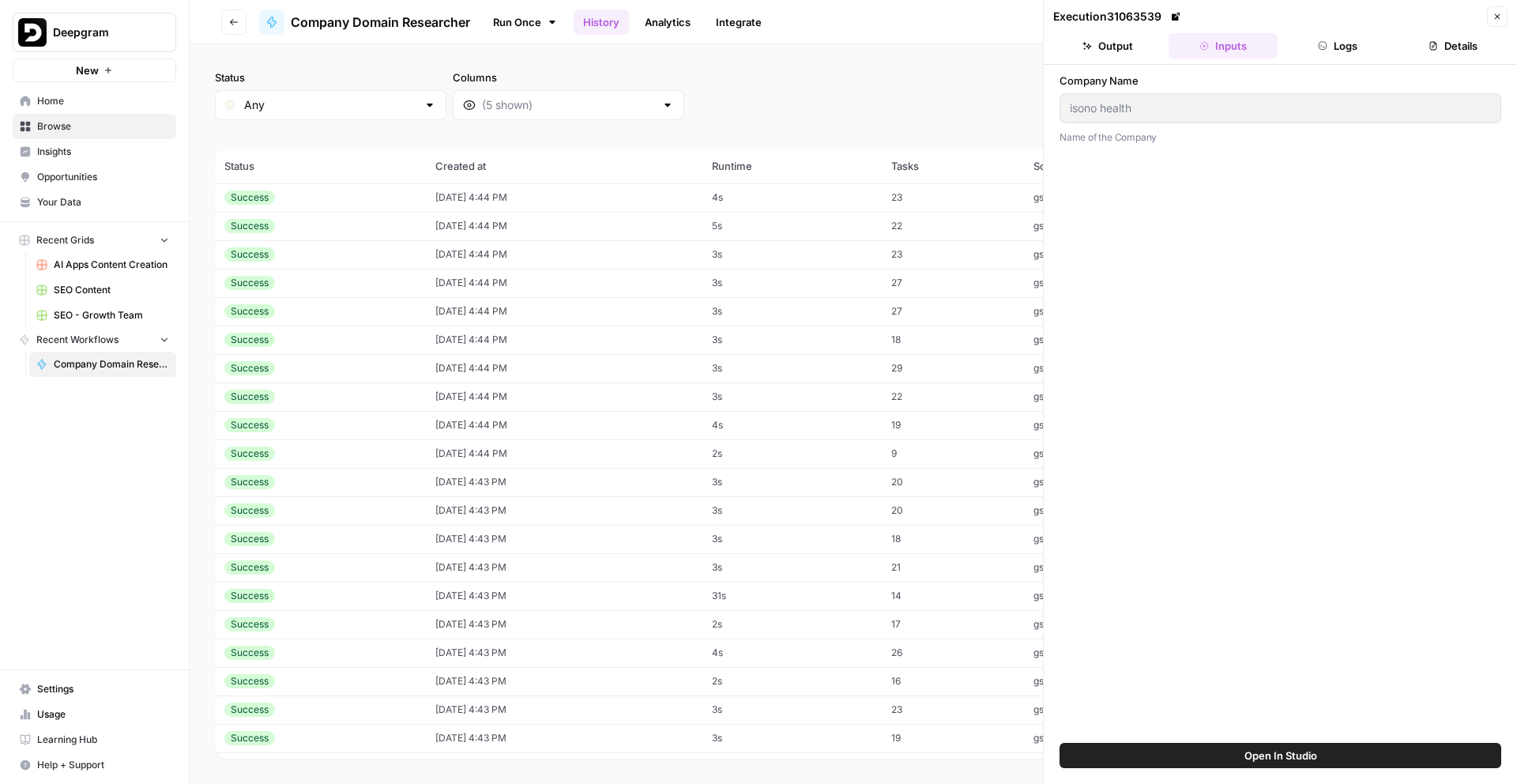
click at [526, 334] on td "10/10/25 at 4:44 PM" at bounding box center [564, 339] width 276 height 29
click at [581, 326] on td "10/10/25 at 4:44 PM" at bounding box center [564, 313] width 276 height 29
click at [597, 361] on td "10/10/25 at 4:44 PM" at bounding box center [564, 370] width 276 height 29
click at [606, 345] on td "10/10/25 at 4:44 PM" at bounding box center [564, 342] width 276 height 29
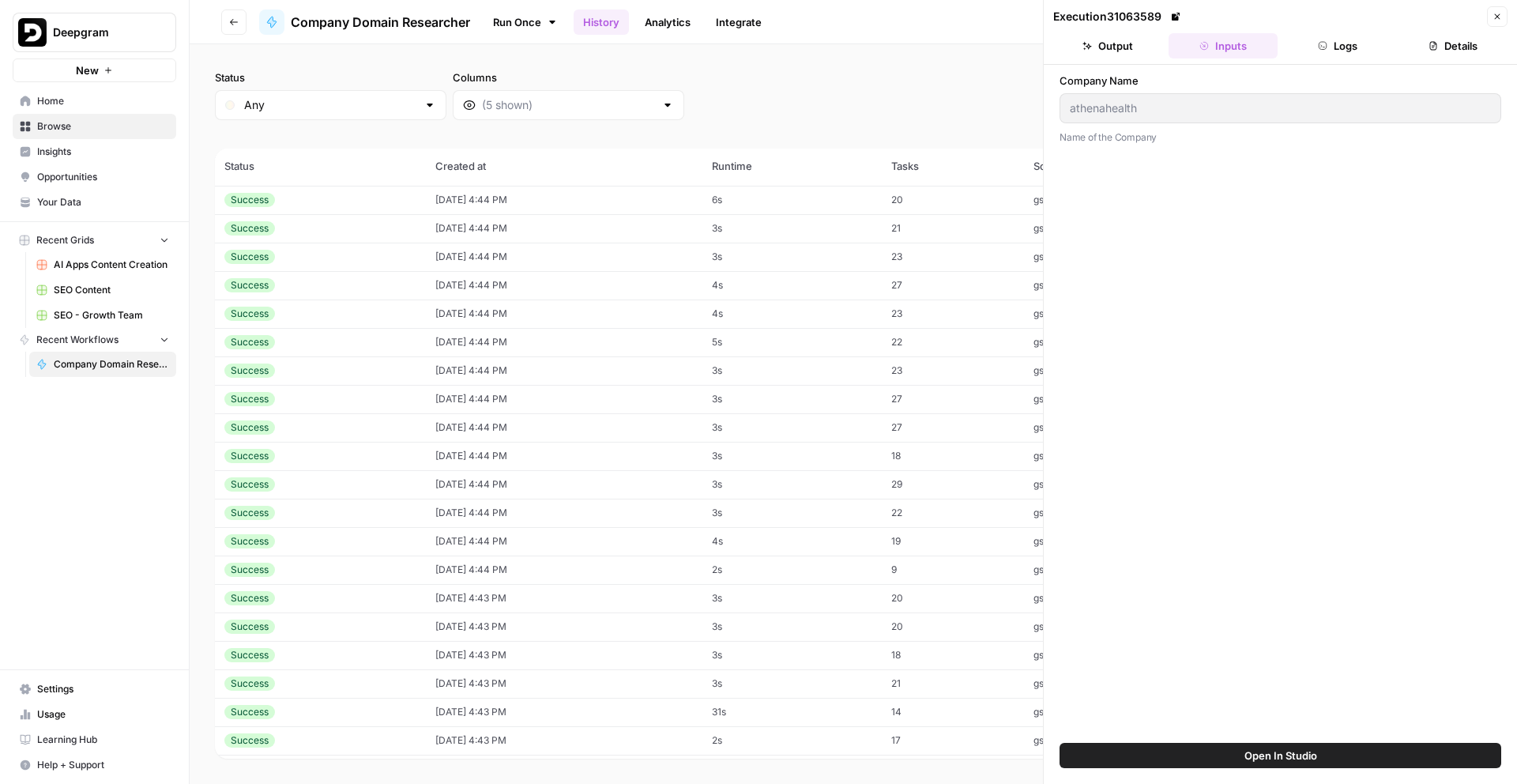
scroll to position [5047, 0]
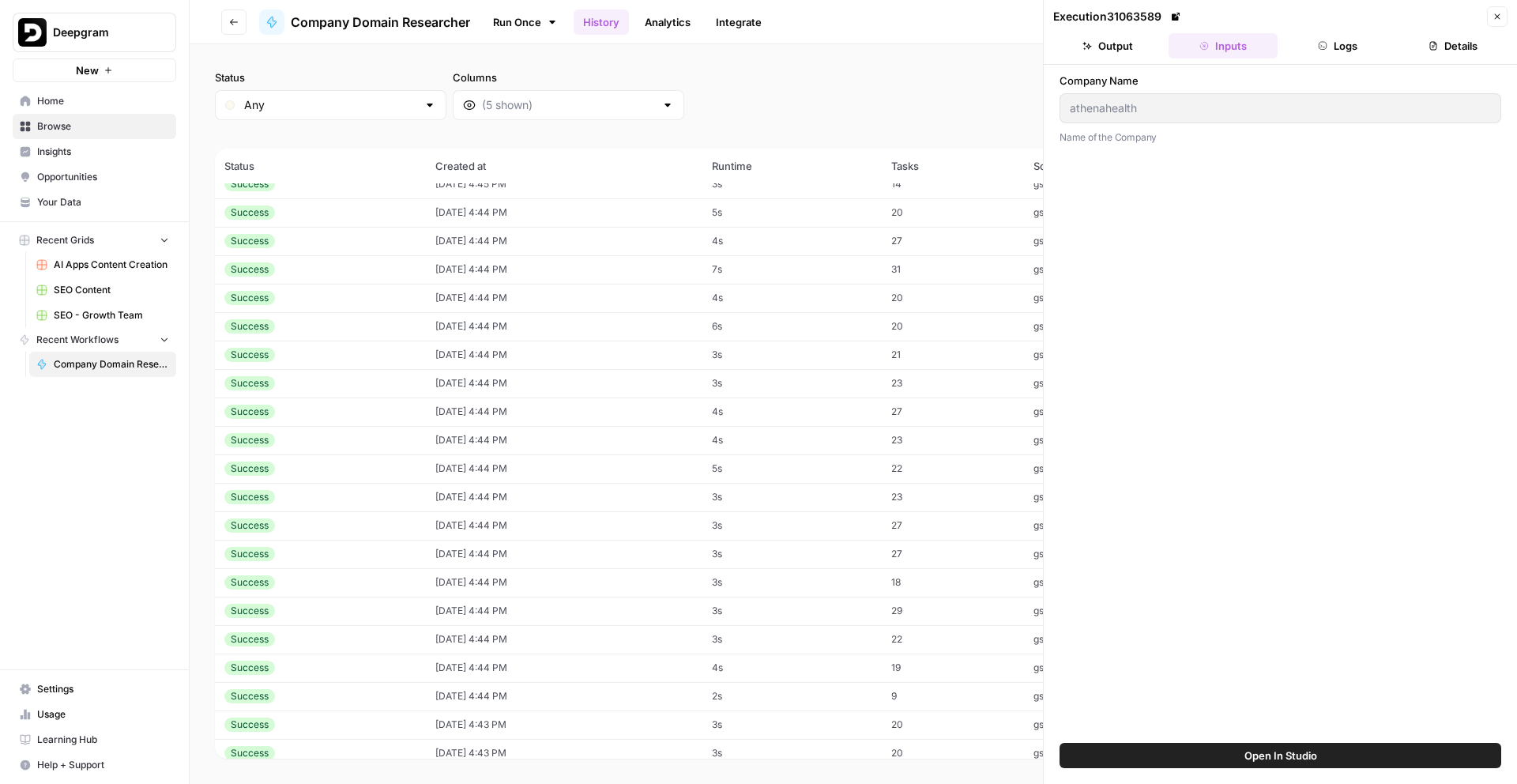
click at [632, 243] on td "10/10/25 at 4:44 PM" at bounding box center [564, 241] width 276 height 29
click at [604, 374] on td "10/10/25 at 4:44 PM" at bounding box center [564, 383] width 276 height 29
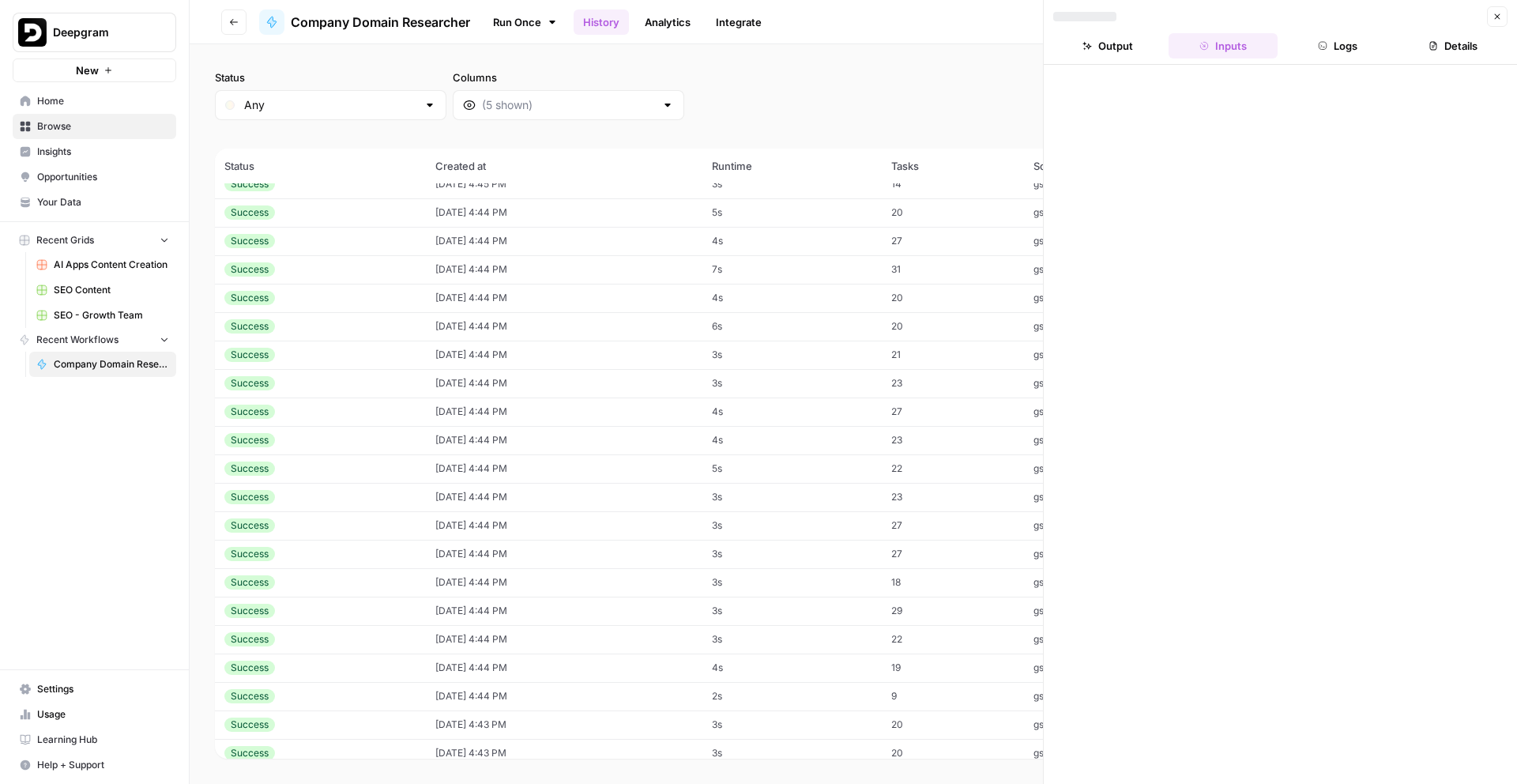
click at [618, 330] on td "10/10/25 at 4:44 PM" at bounding box center [564, 326] width 276 height 29
click at [557, 291] on td "10/10/25 at 4:44 PM" at bounding box center [564, 298] width 276 height 29
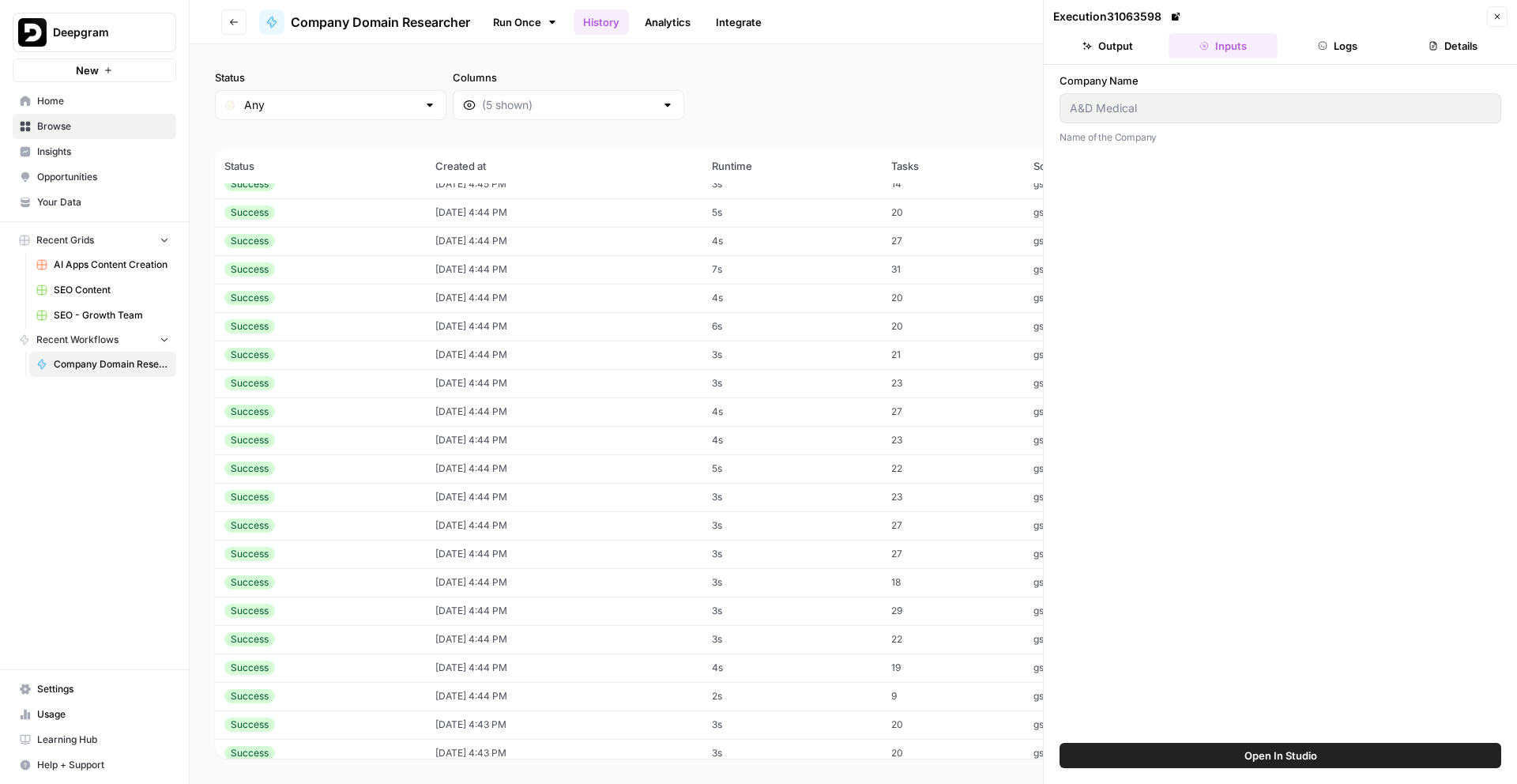
click at [601, 248] on td "10/10/25 at 4:44 PM" at bounding box center [564, 241] width 276 height 29
type input "iodine"
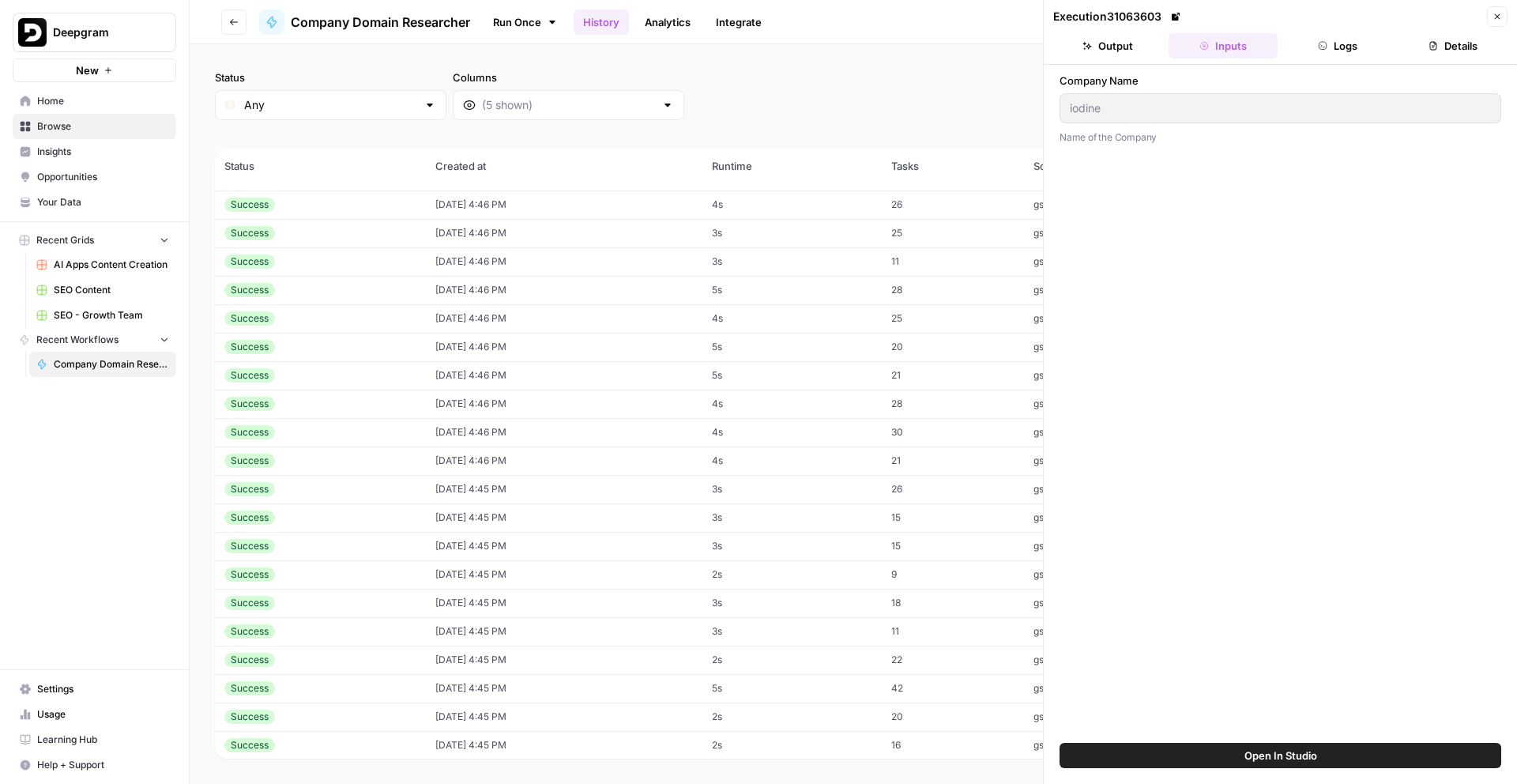
click at [588, 354] on td "10/10/25 at 4:46 PM" at bounding box center [564, 347] width 276 height 29
click at [588, 353] on td "10/10/25 at 4:46 PM" at bounding box center [564, 343] width 276 height 29
click at [588, 356] on td "10/10/25 at 4:46 PM" at bounding box center [564, 347] width 276 height 29
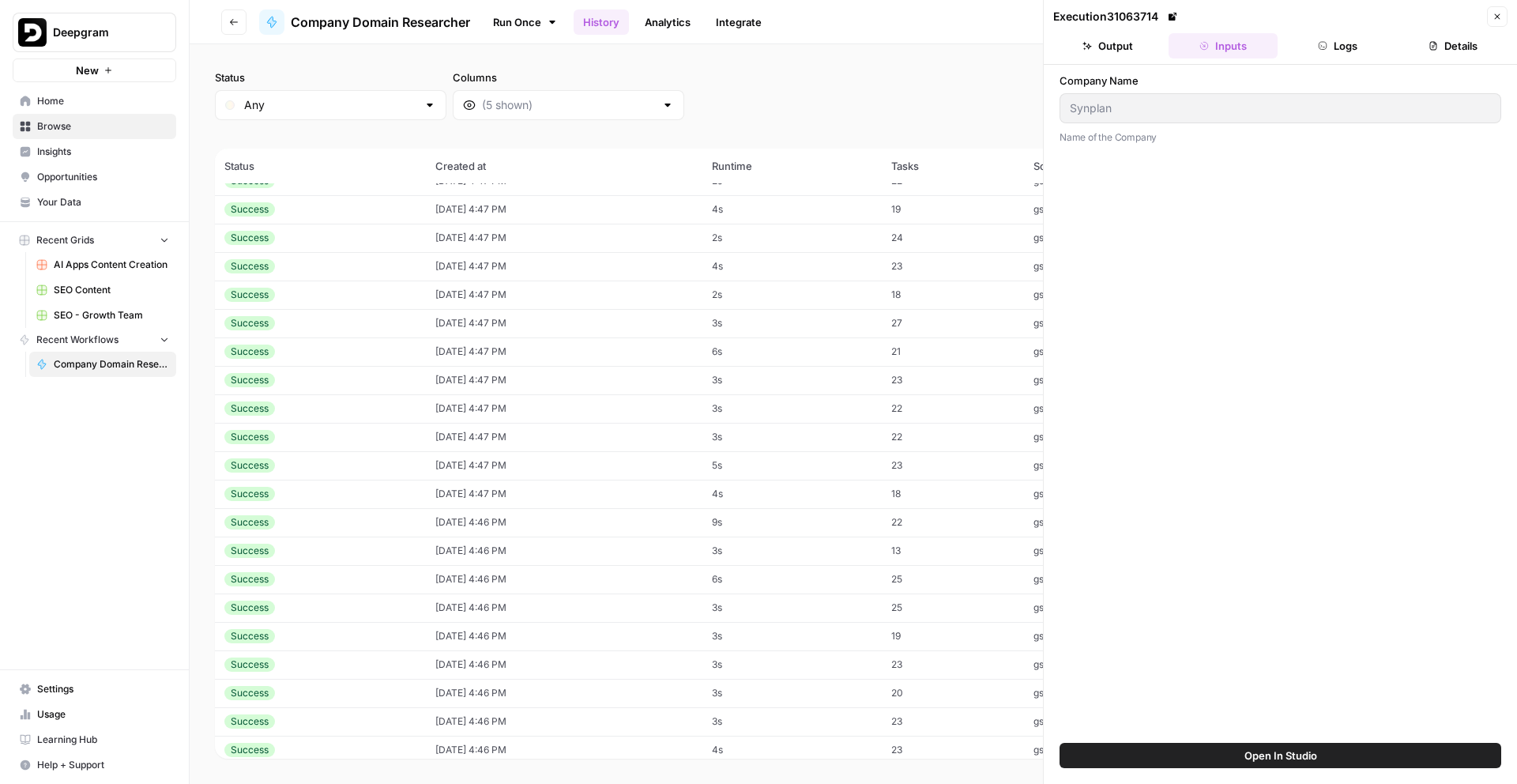
click at [588, 356] on td "10/10/25 at 4:47 PM" at bounding box center [564, 352] width 276 height 29
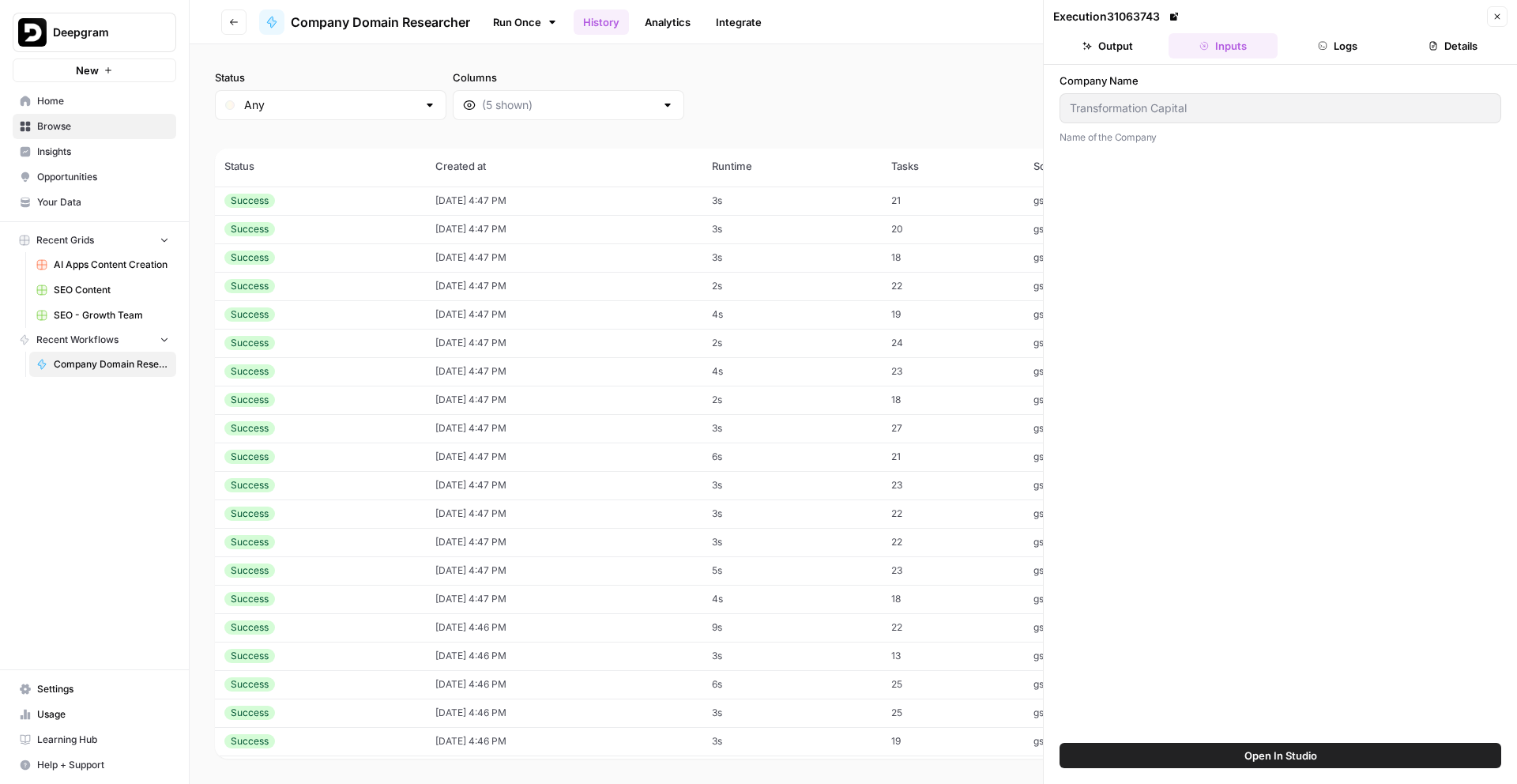
click at [588, 356] on td "10/10/25 at 4:47 PM" at bounding box center [564, 343] width 276 height 29
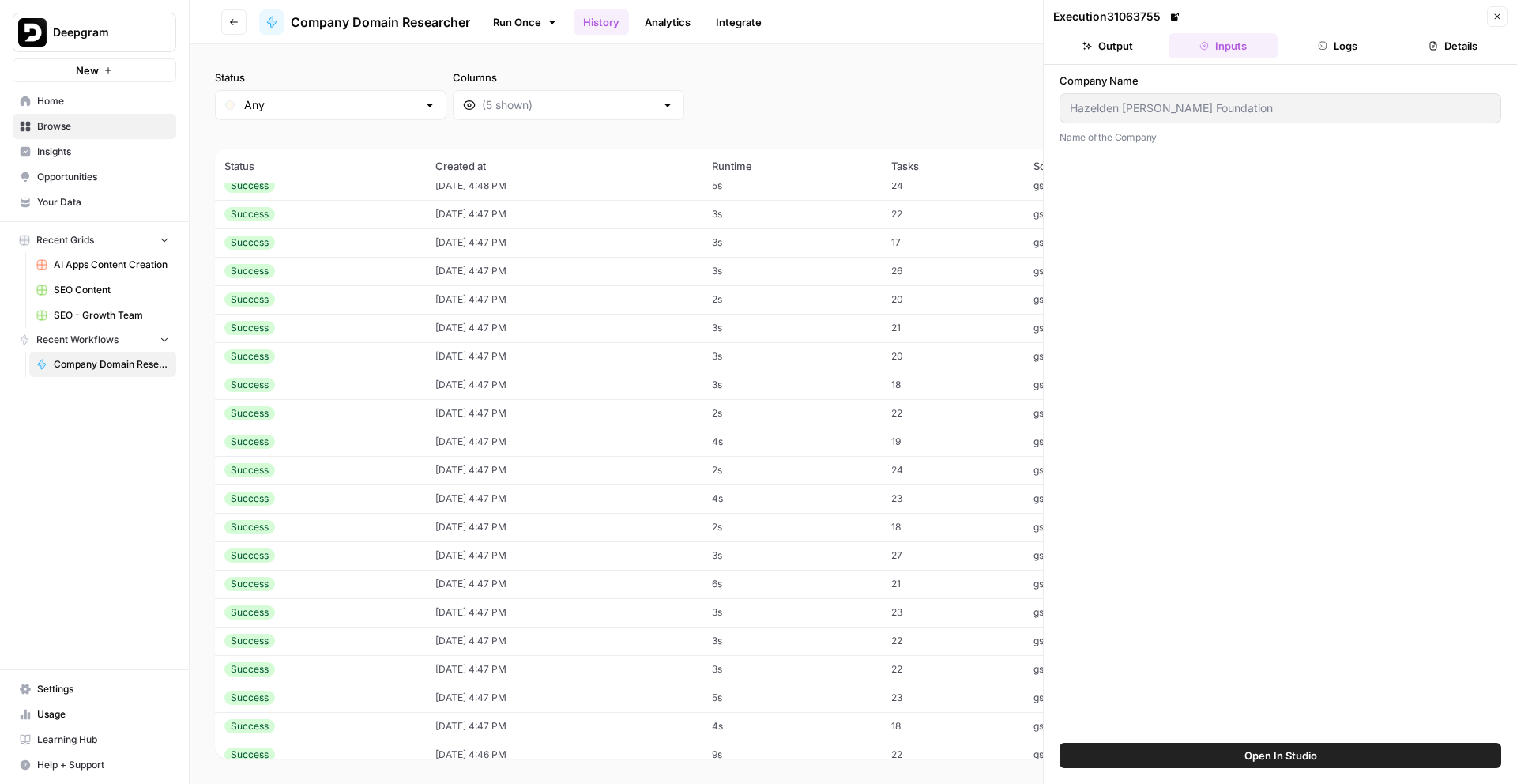
click at [588, 356] on td "10/10/25 at 4:47 PM" at bounding box center [564, 356] width 276 height 29
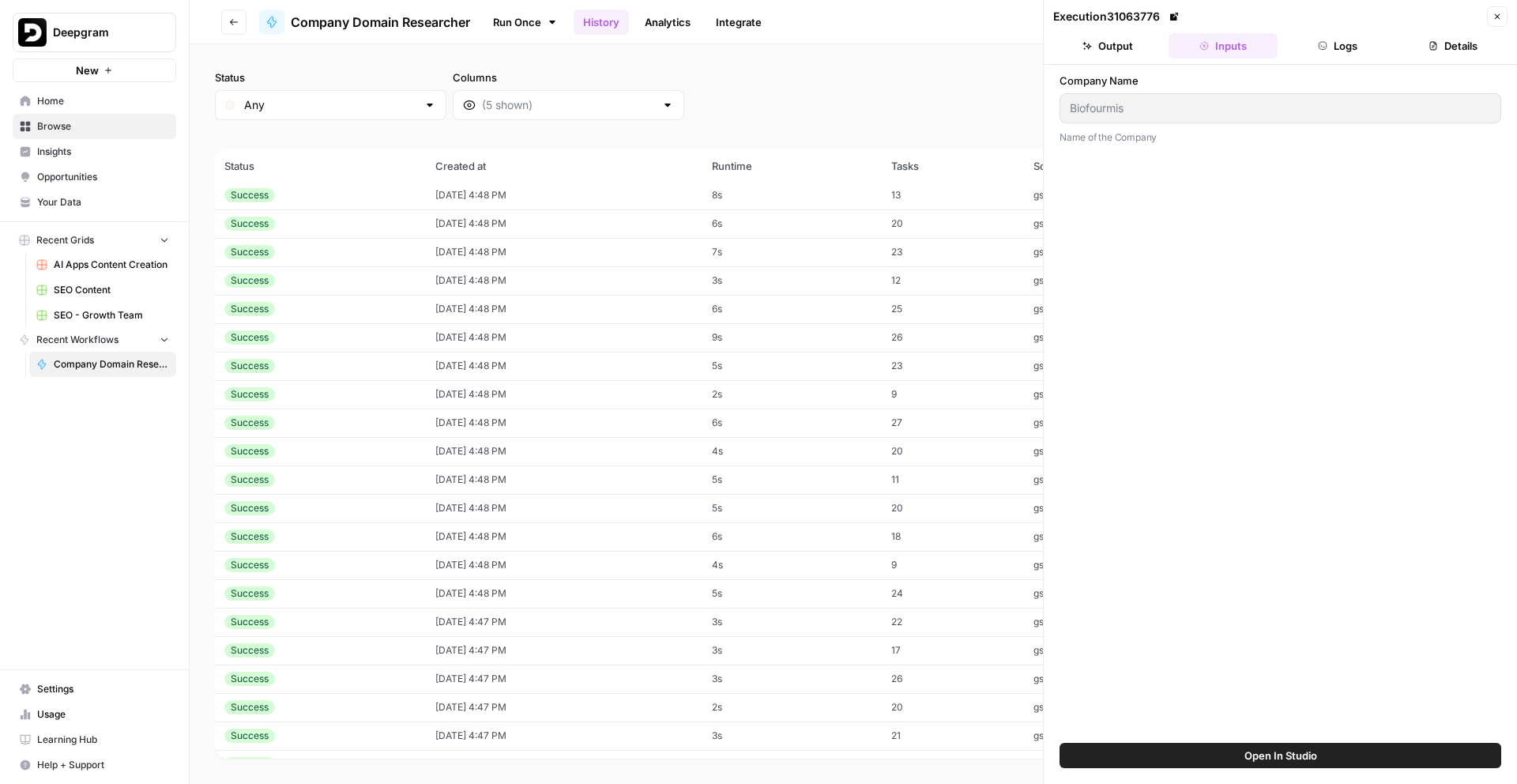
click at [588, 356] on td "10/10/25 at 4:48 PM" at bounding box center [564, 365] width 276 height 29
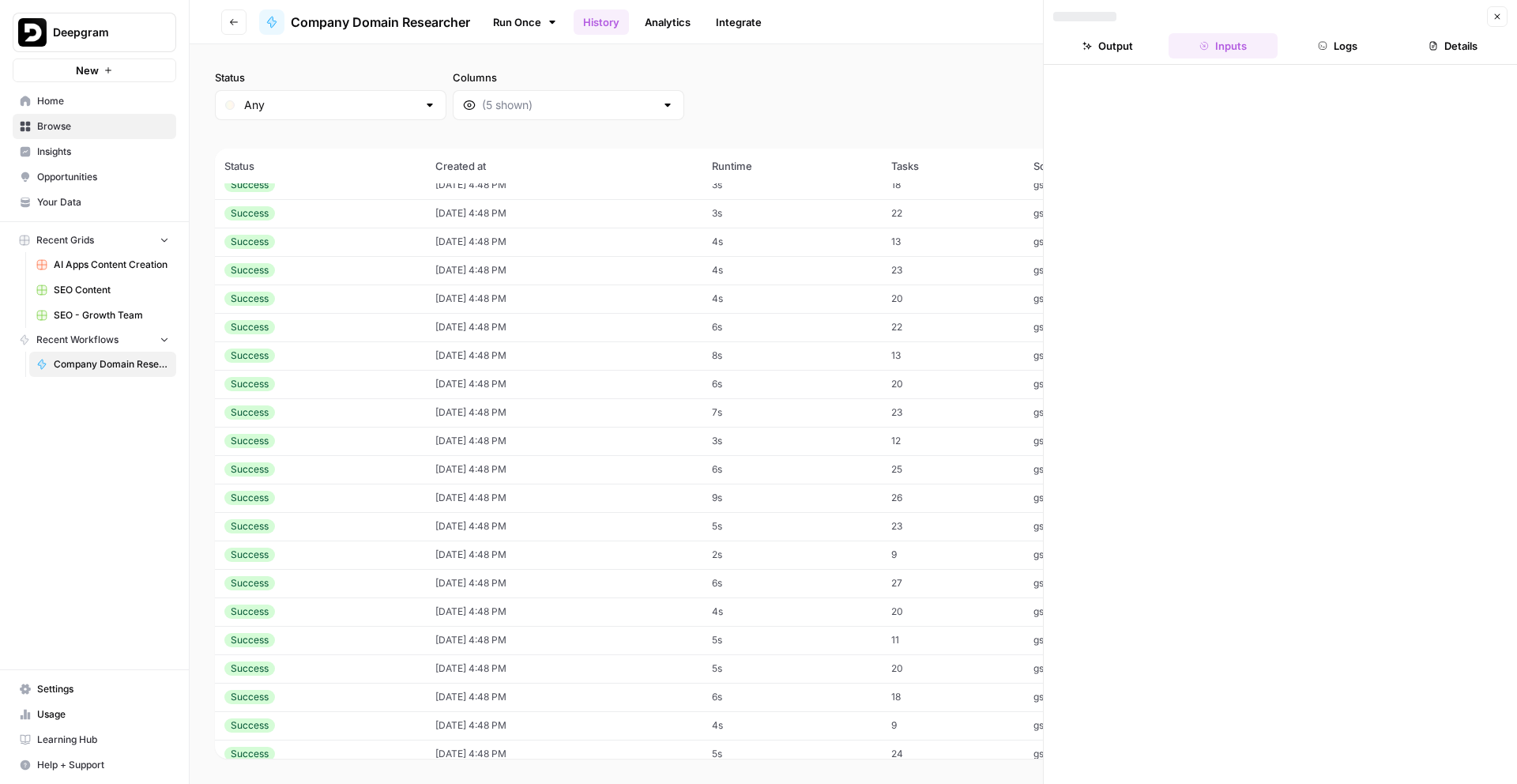
scroll to position [2797, 0]
click at [588, 356] on td "10/10/25 at 4:48 PM" at bounding box center [564, 358] width 276 height 29
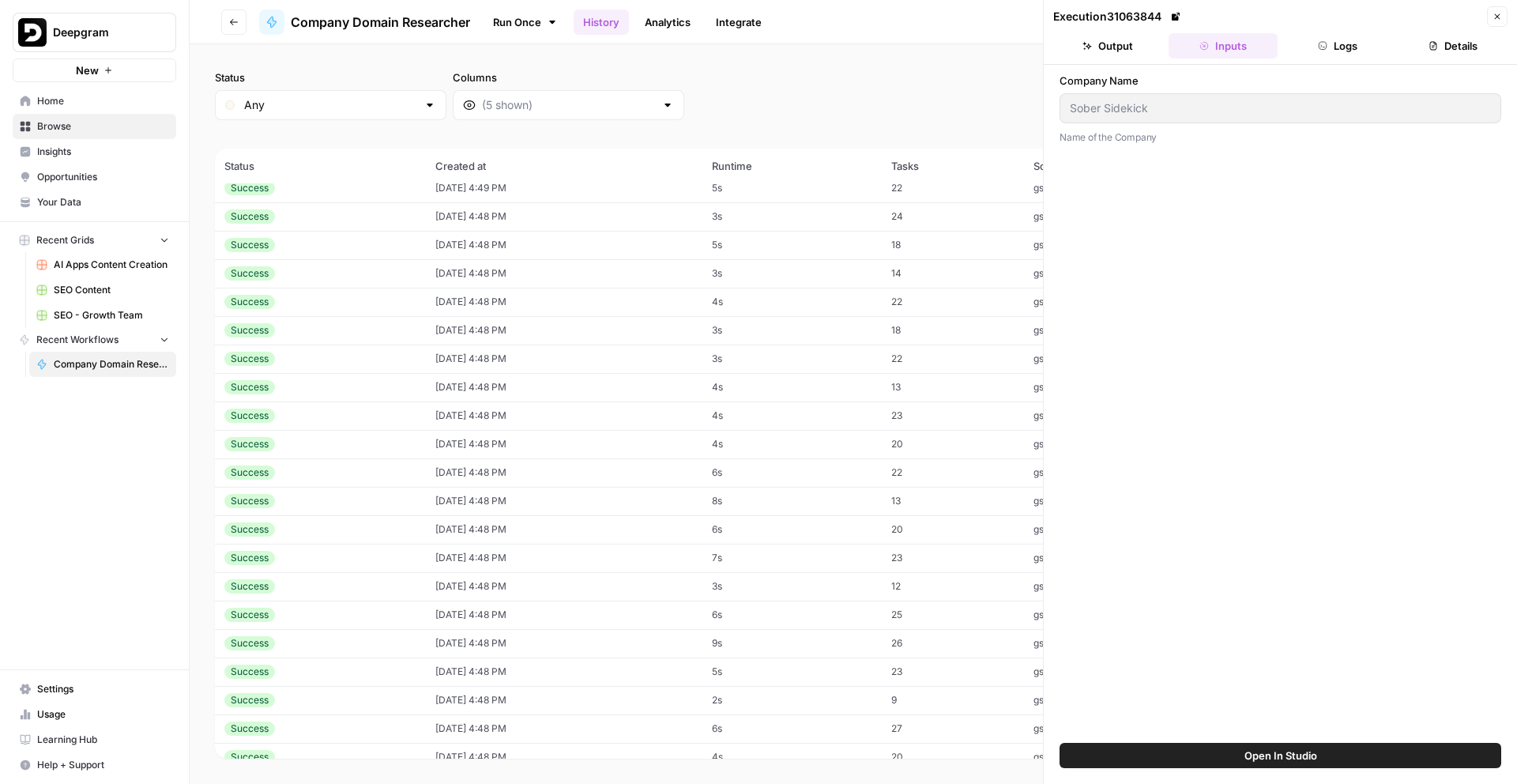
click at [588, 356] on td "10/10/25 at 4:48 PM" at bounding box center [564, 358] width 276 height 29
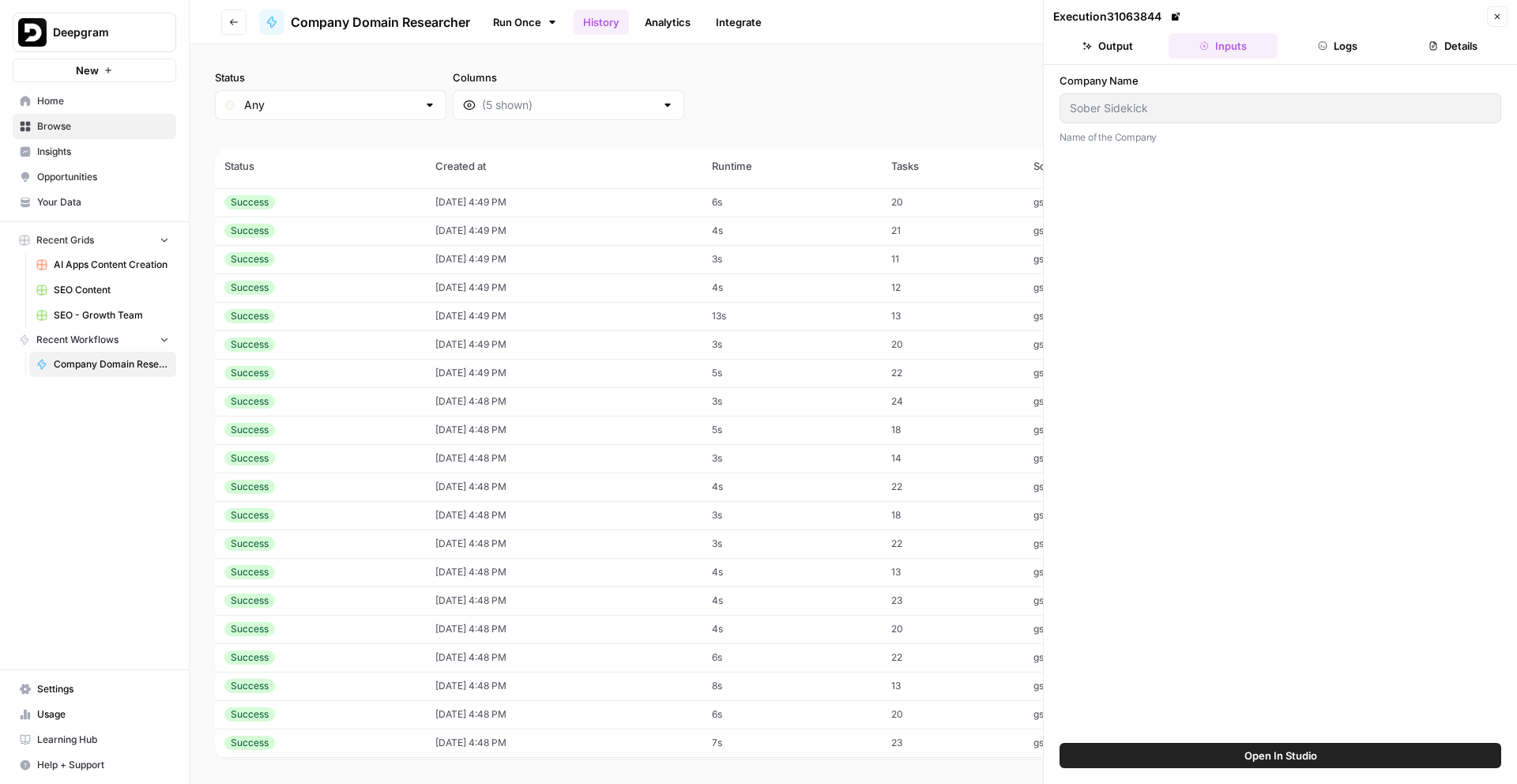
click at [588, 356] on td "10/10/25 at 4:49 PM" at bounding box center [564, 344] width 276 height 29
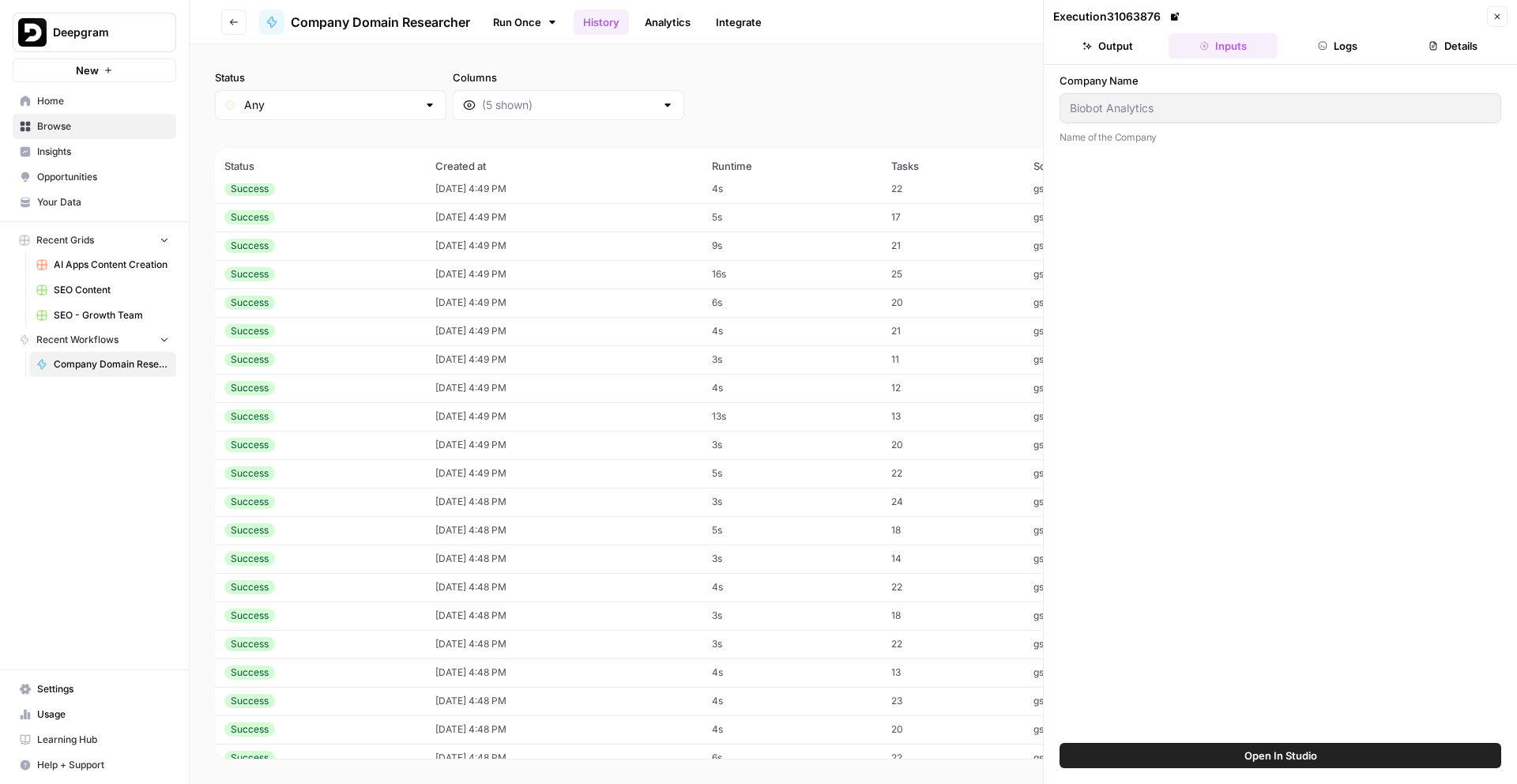
click at [588, 356] on td "10/10/25 at 4:49 PM" at bounding box center [564, 359] width 276 height 29
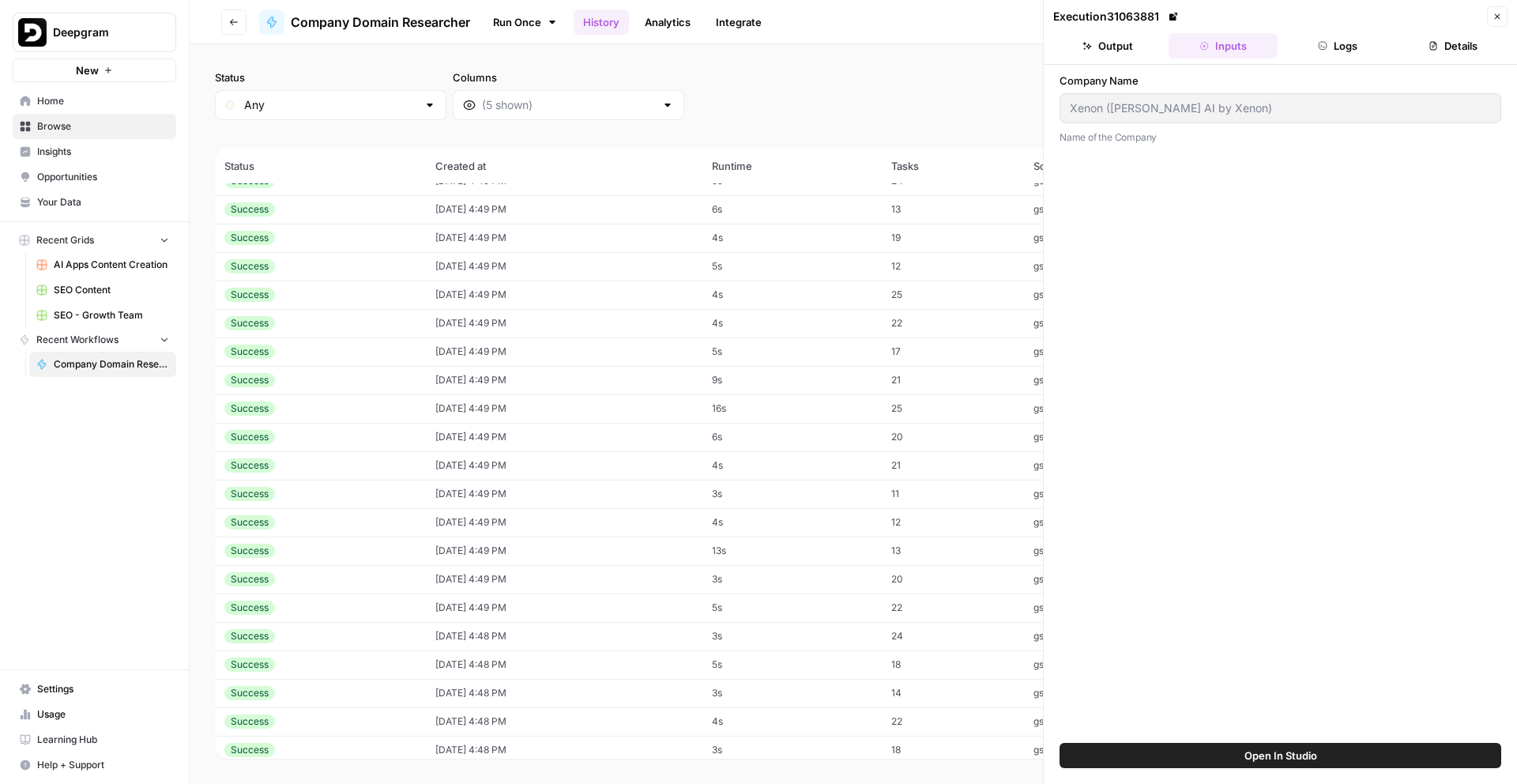
scroll to position [2314, 0]
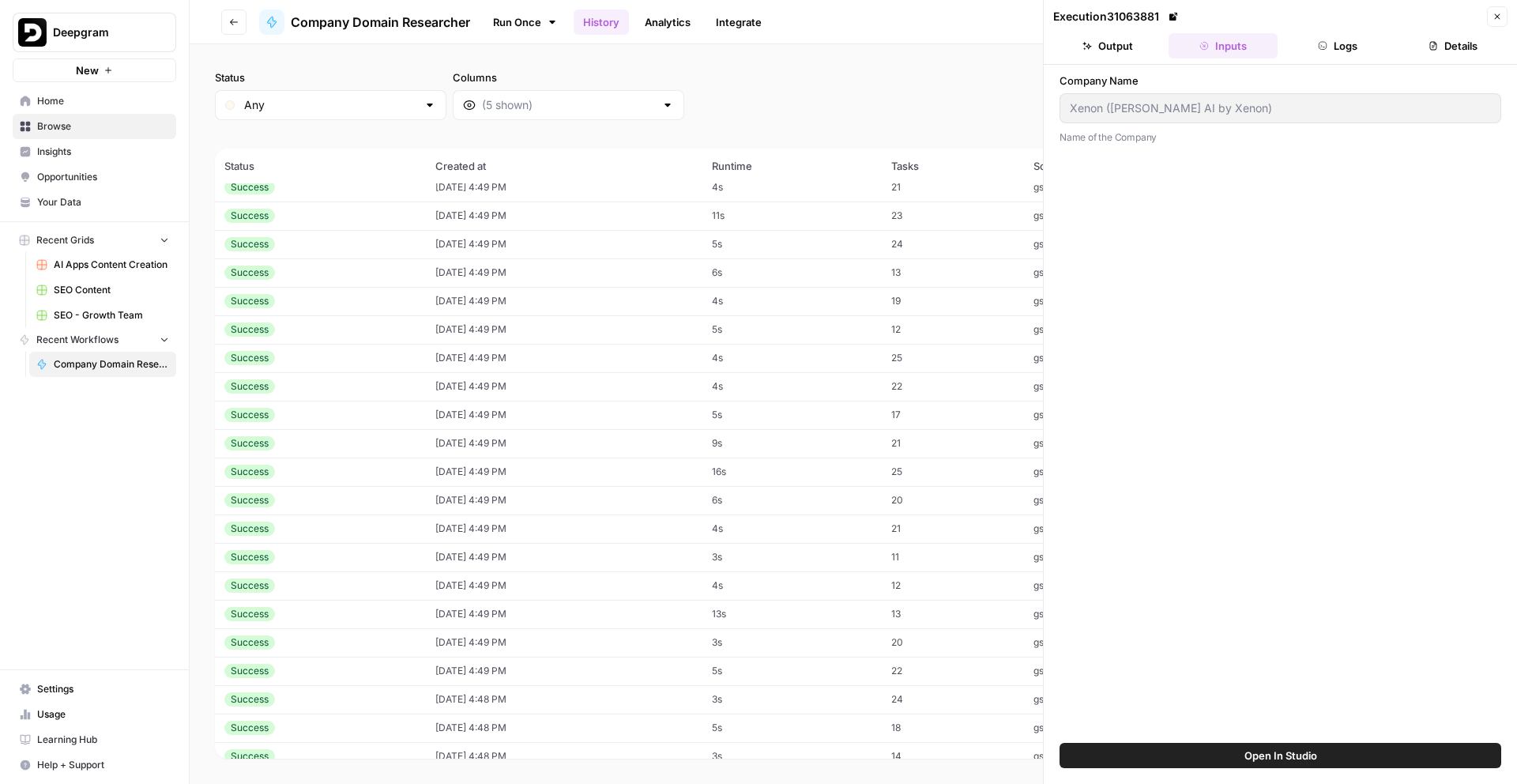
click at [588, 356] on td "10/10/25 at 4:49 PM" at bounding box center [564, 357] width 276 height 29
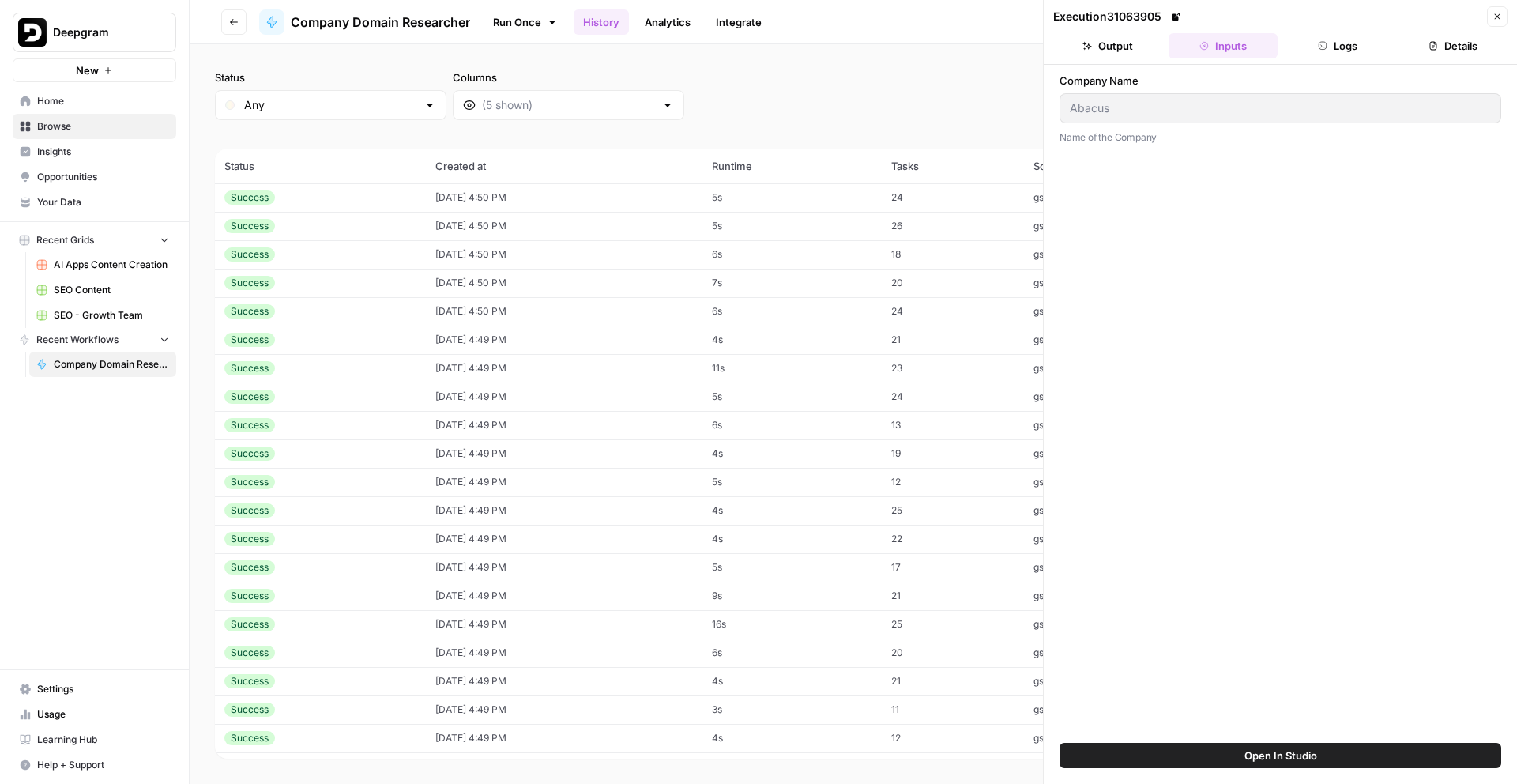
scroll to position [2089, 0]
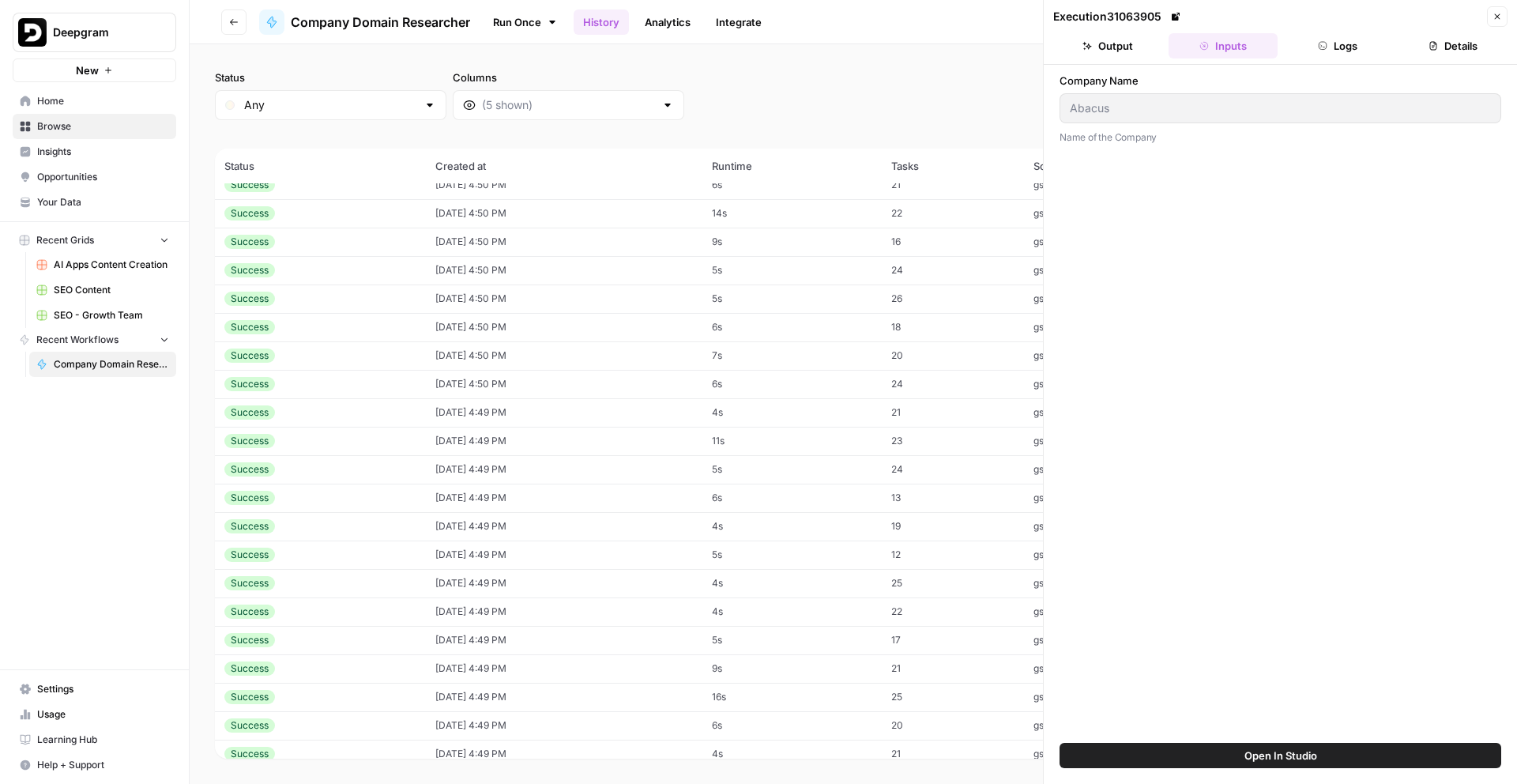
click at [588, 356] on td "10/10/25 at 4:50 PM" at bounding box center [564, 355] width 276 height 29
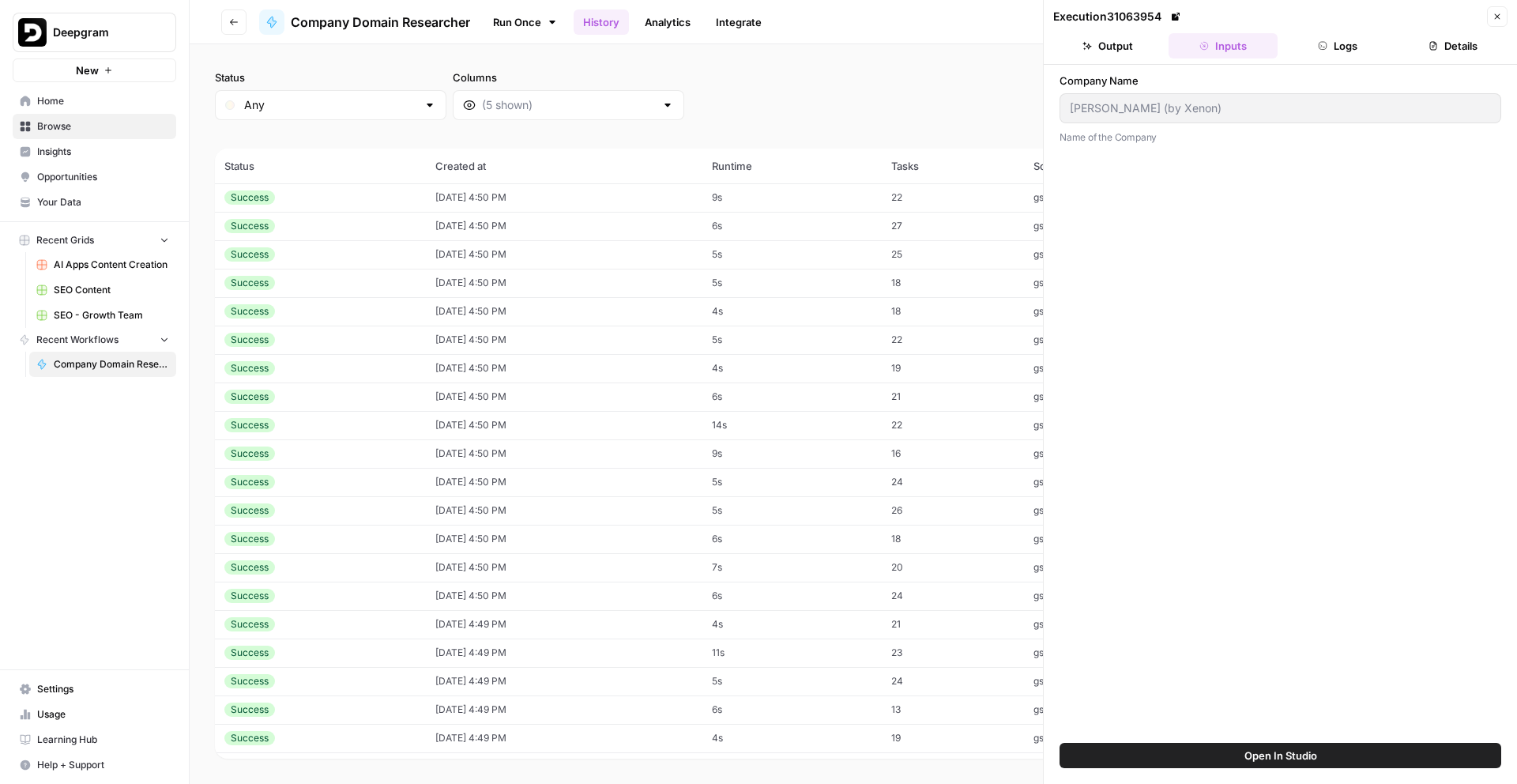
click at [588, 356] on td "10/10/25 at 4:50 PM" at bounding box center [564, 368] width 276 height 29
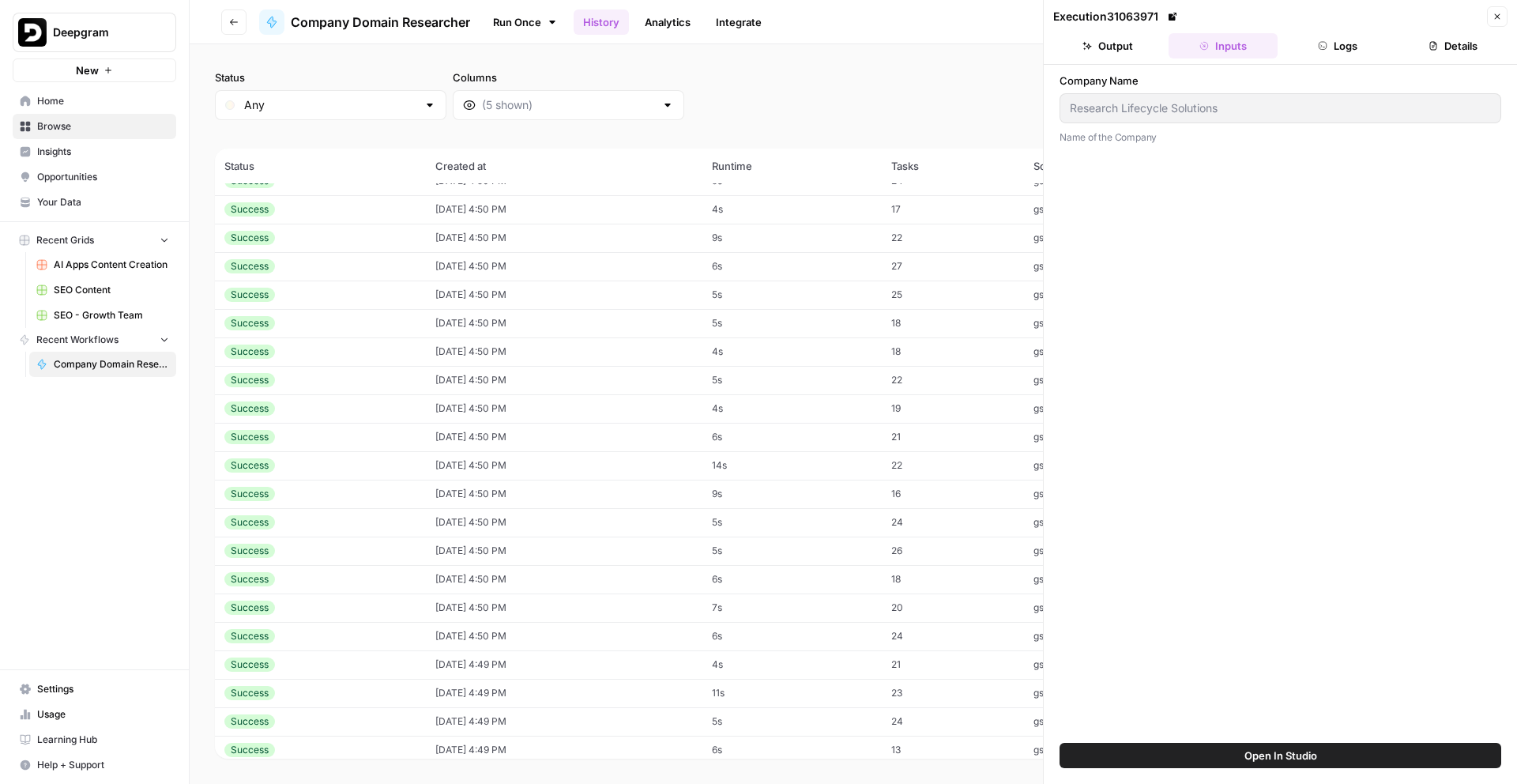
scroll to position [1836, 0]
click at [588, 356] on td "10/10/25 at 4:50 PM" at bounding box center [564, 352] width 276 height 29
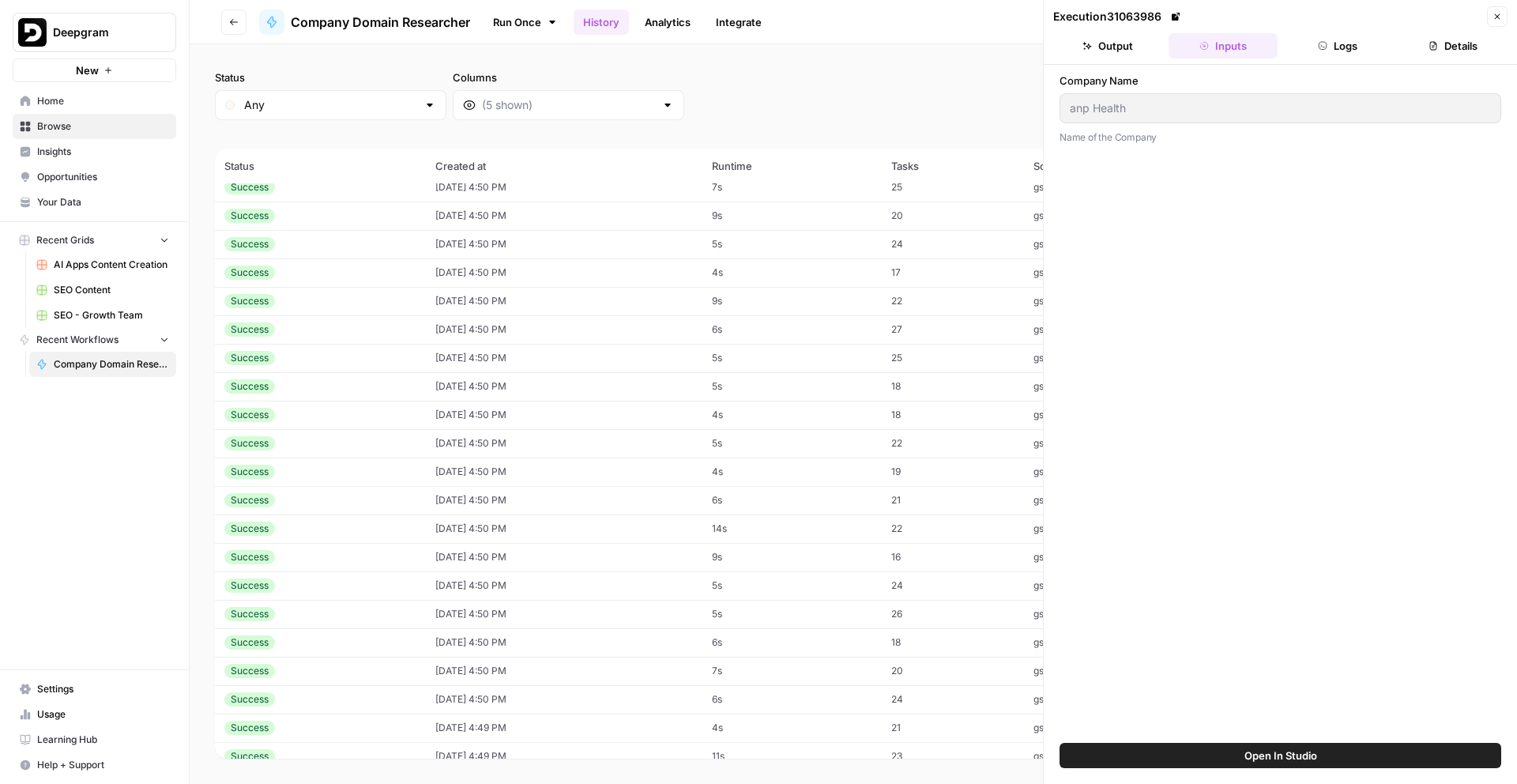
click at [588, 356] on td "10/10/25 at 4:50 PM" at bounding box center [564, 357] width 276 height 29
click at [1134, 55] on button "Output" at bounding box center [1108, 46] width 109 height 25
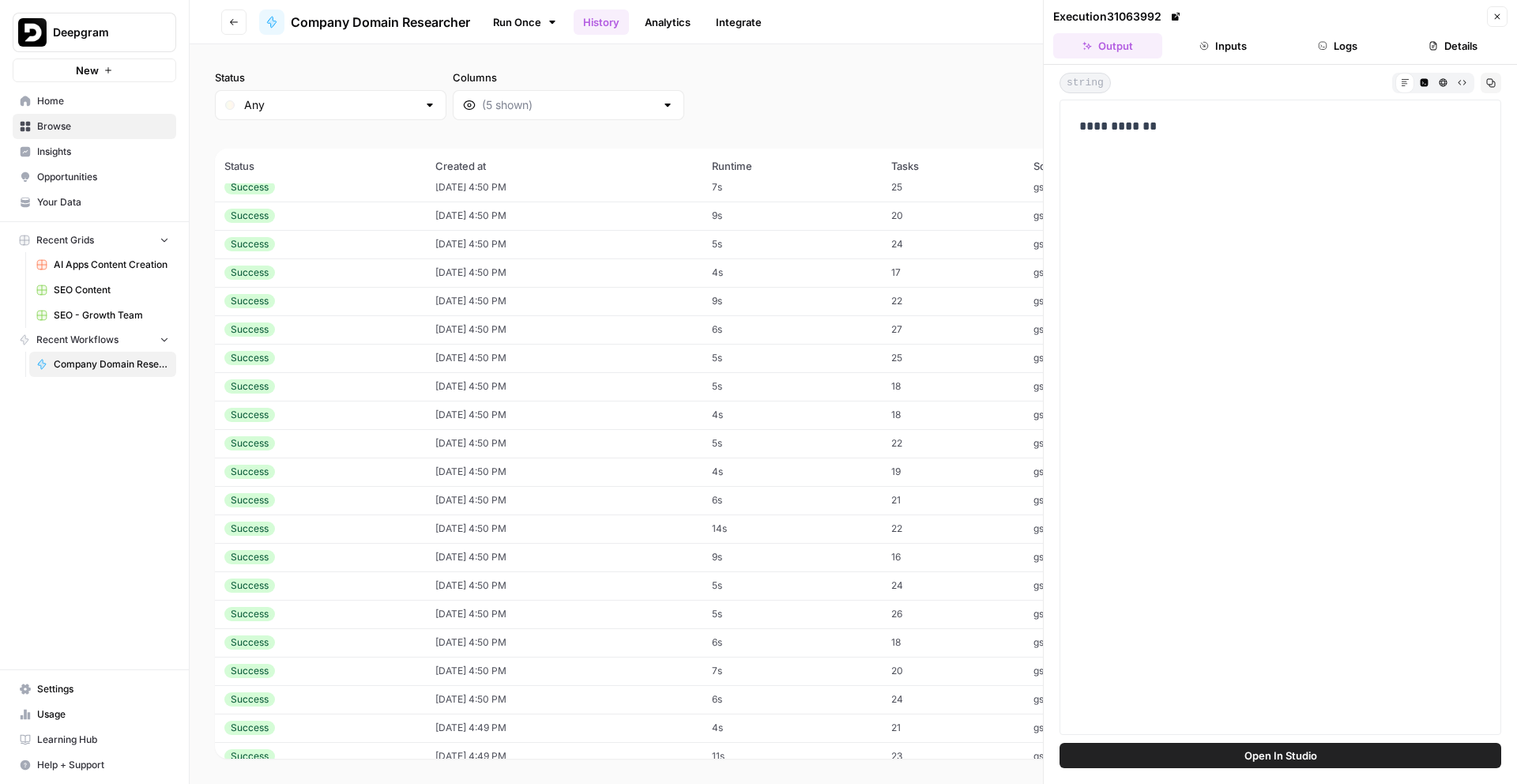
click at [798, 334] on td "6s" at bounding box center [792, 329] width 180 height 29
click at [605, 450] on td "10/10/25 at 4:50 PM" at bounding box center [564, 443] width 276 height 29
click at [552, 585] on td "10/10/25 at 4:50 PM" at bounding box center [564, 585] width 276 height 29
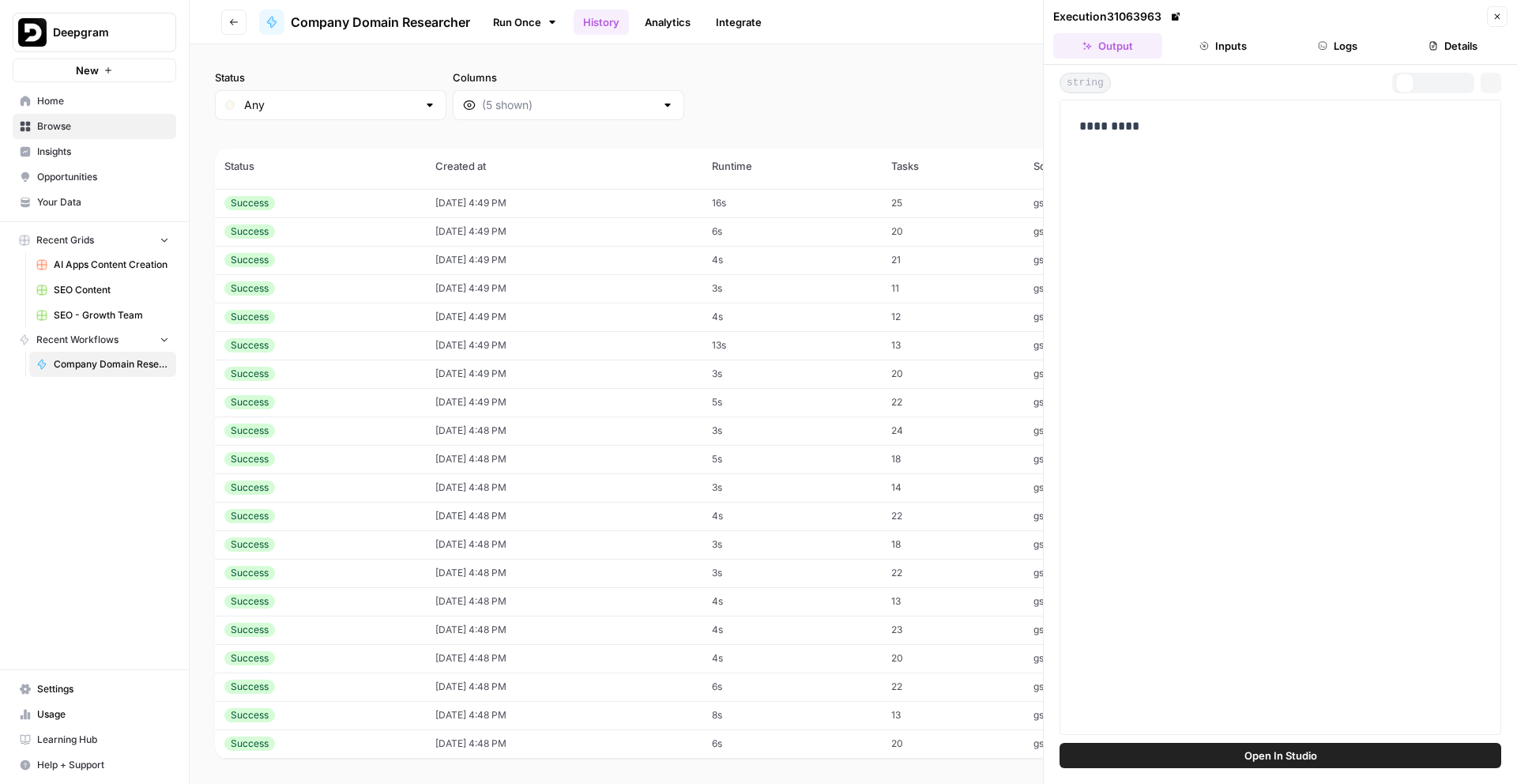
click at [552, 585] on td "10/10/25 at 4:48 PM" at bounding box center [564, 573] width 276 height 29
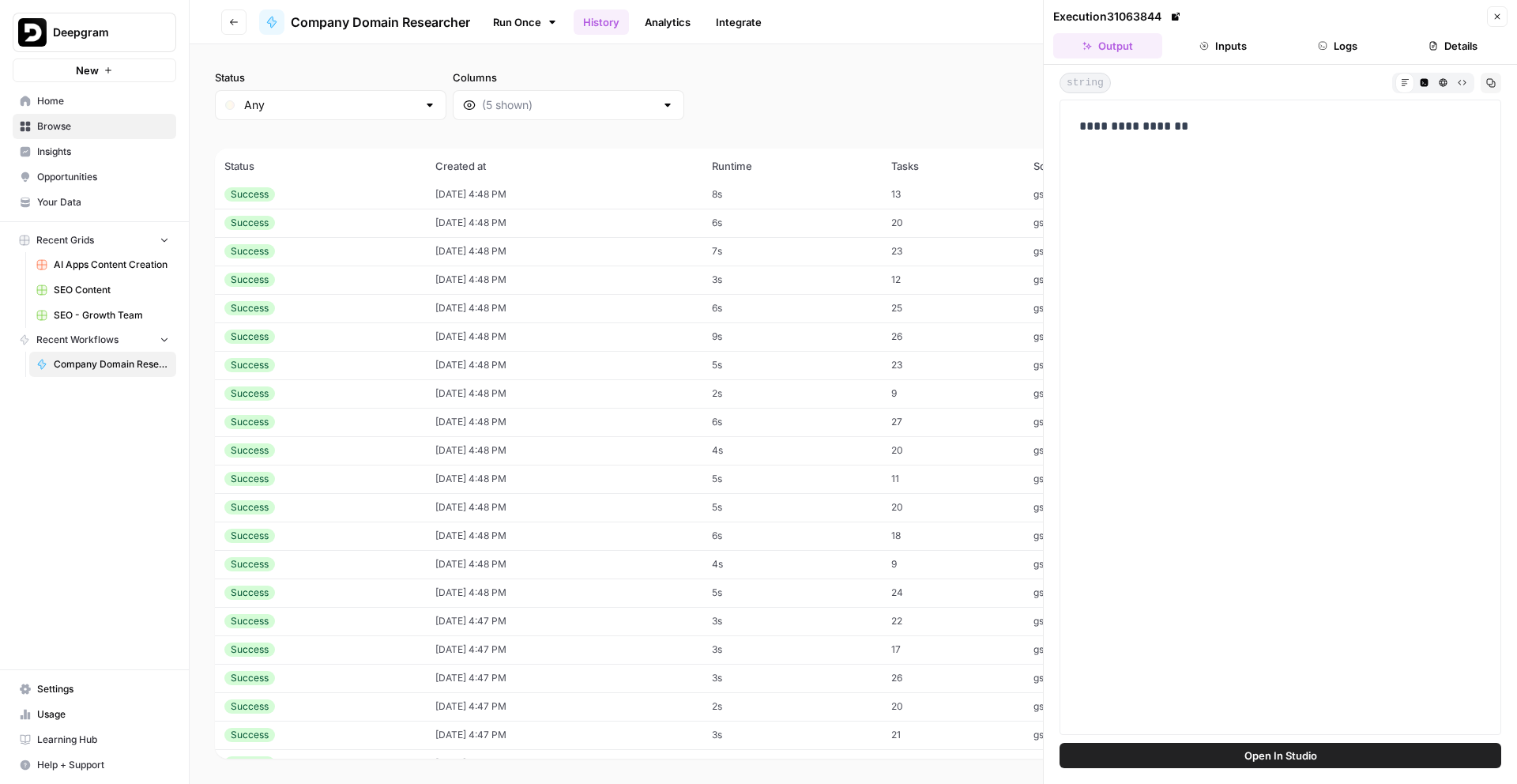
click at [552, 585] on td "10/10/25 at 4:48 PM" at bounding box center [564, 592] width 276 height 29
click at [552, 585] on td "10/10/25 at 4:47 PM" at bounding box center [564, 598] width 276 height 29
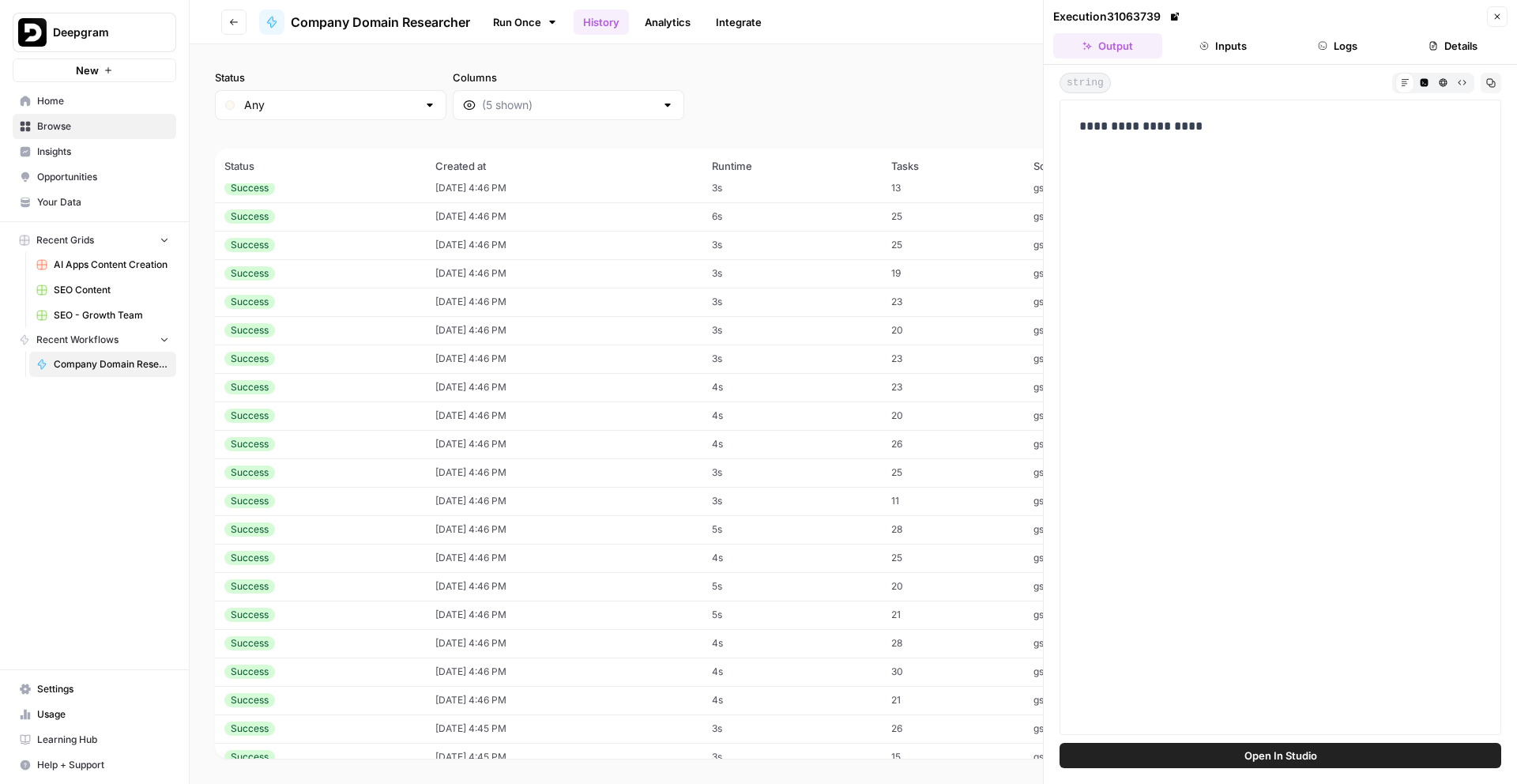
scroll to position [4153, 0]
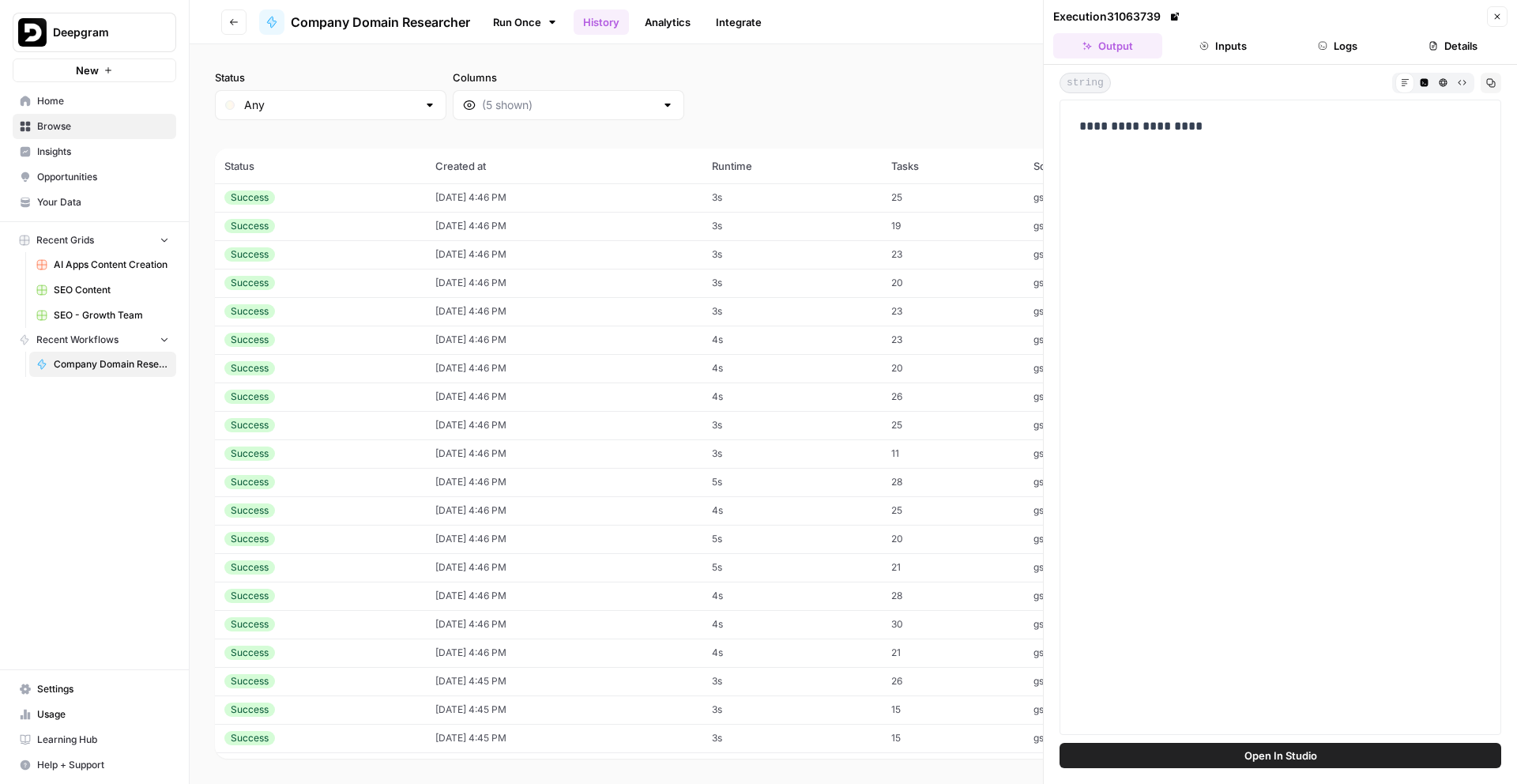
click at [552, 585] on td "10/10/25 at 4:46 PM" at bounding box center [564, 596] width 276 height 29
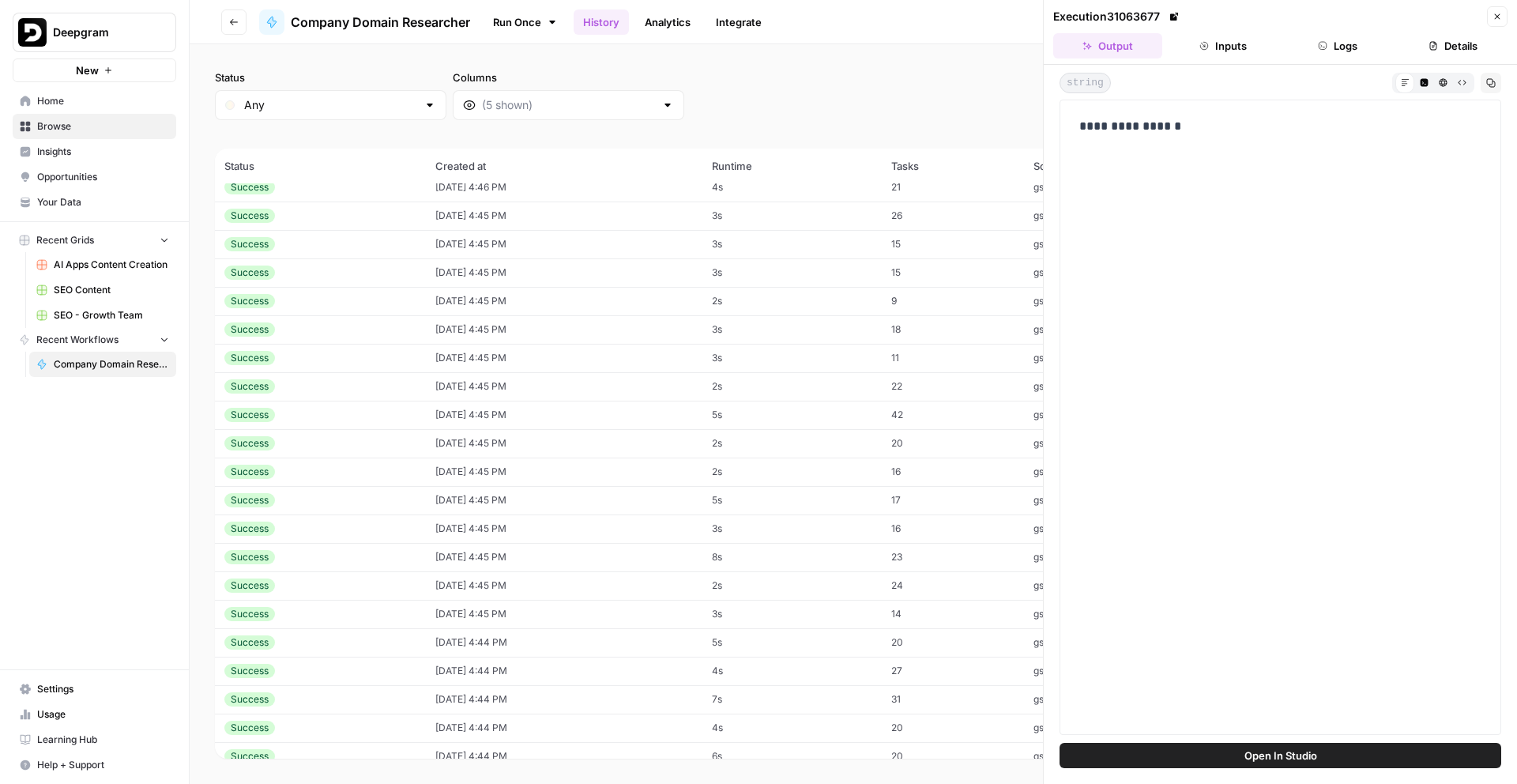
click at [552, 585] on td "10/10/25 at 4:45 PM" at bounding box center [564, 585] width 276 height 29
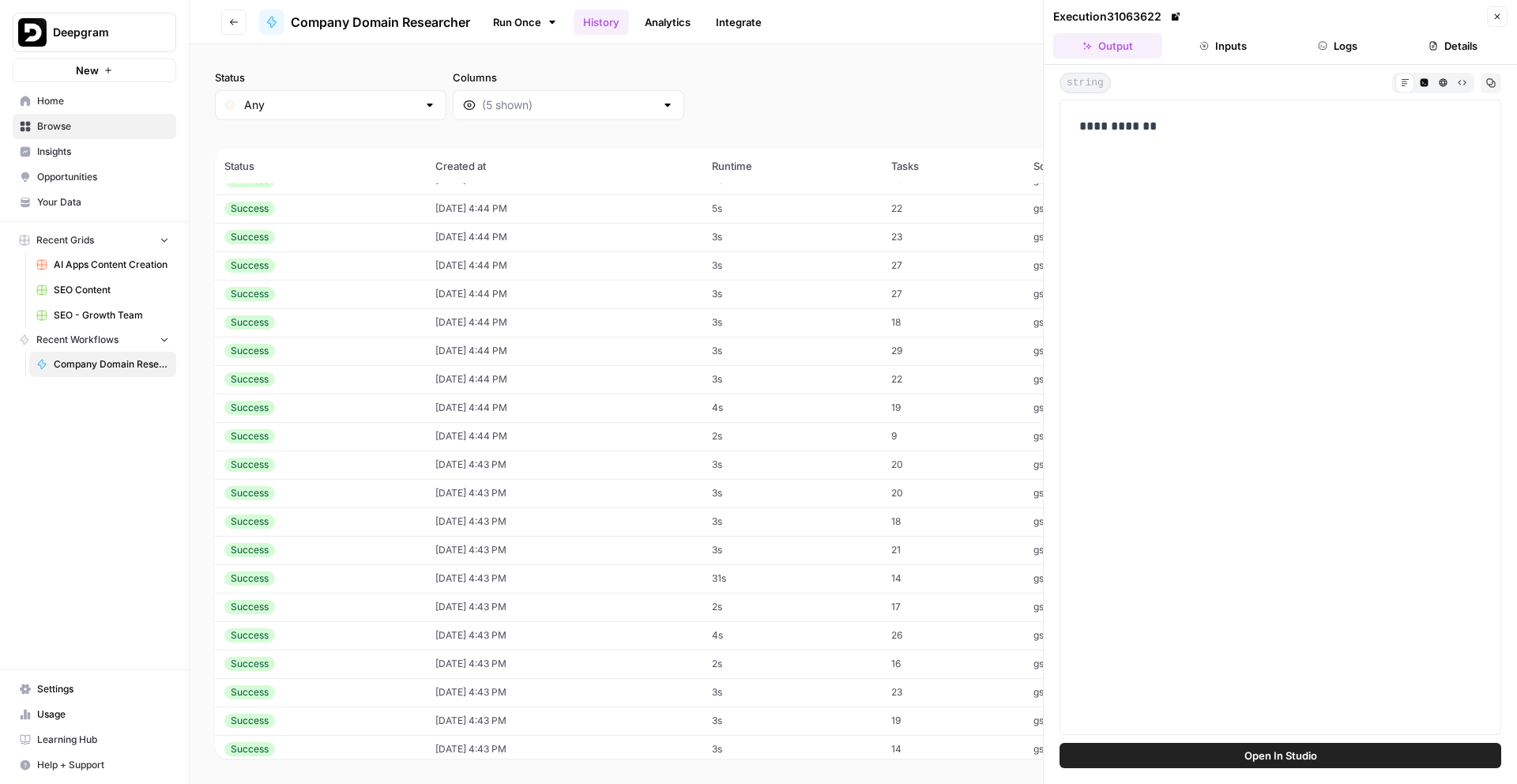
scroll to position [5466, 0]
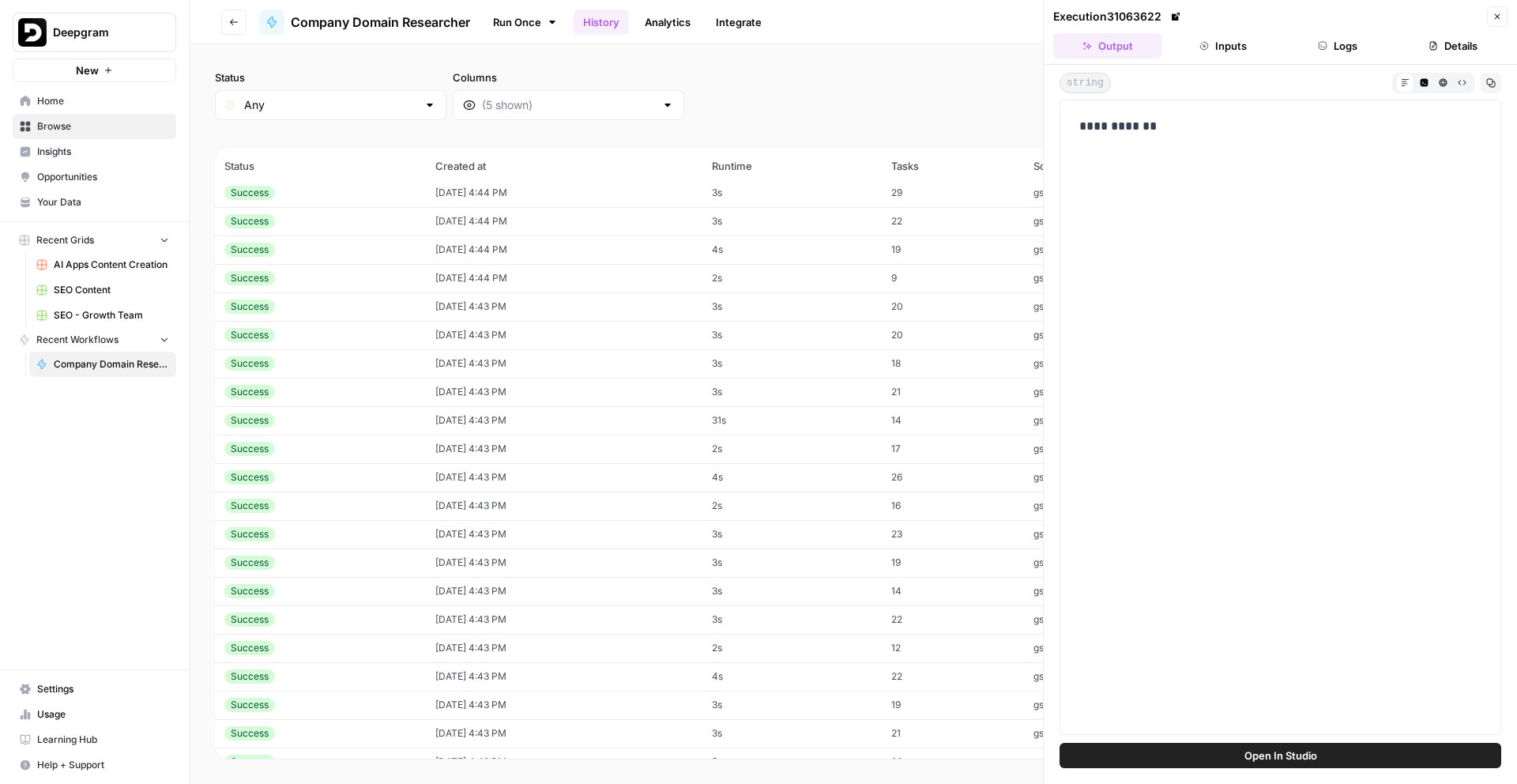
click at [552, 585] on td "10/10/25 at 4:43 PM" at bounding box center [564, 591] width 276 height 29
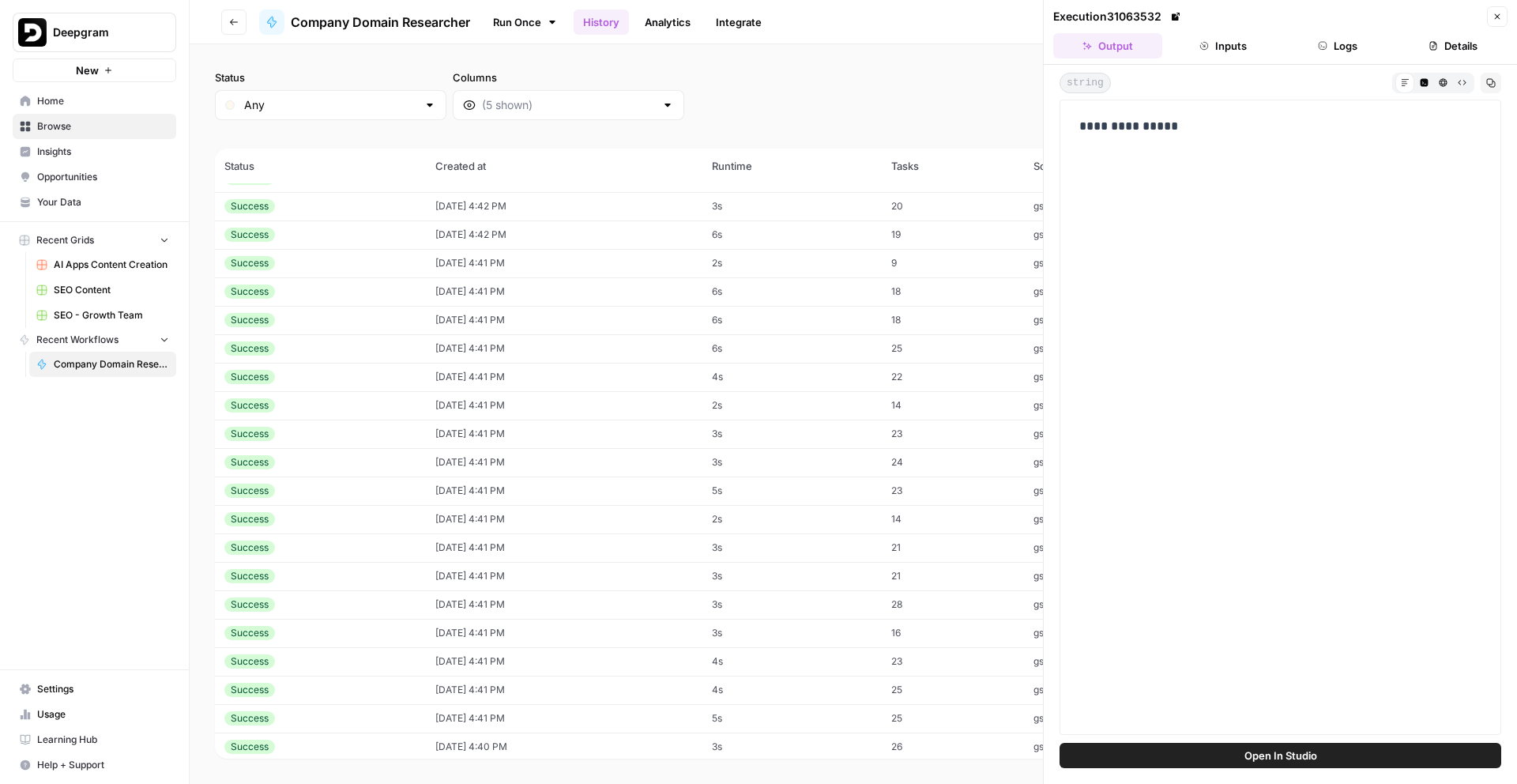
scroll to position [6938, 0]
click at [552, 585] on td "10/10/25 at 4:40 PM" at bounding box center [564, 598] width 276 height 29
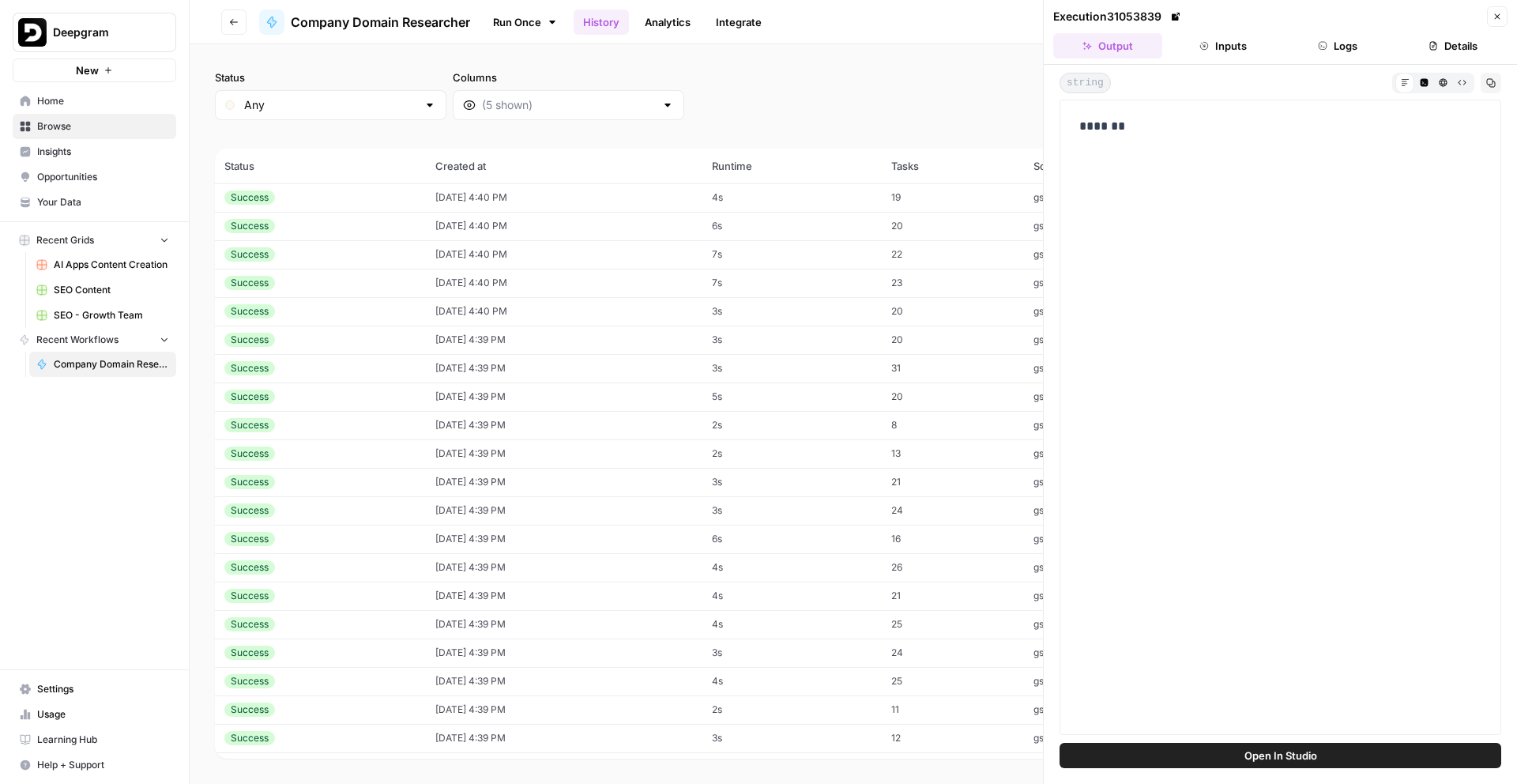
scroll to position [8099, 0]
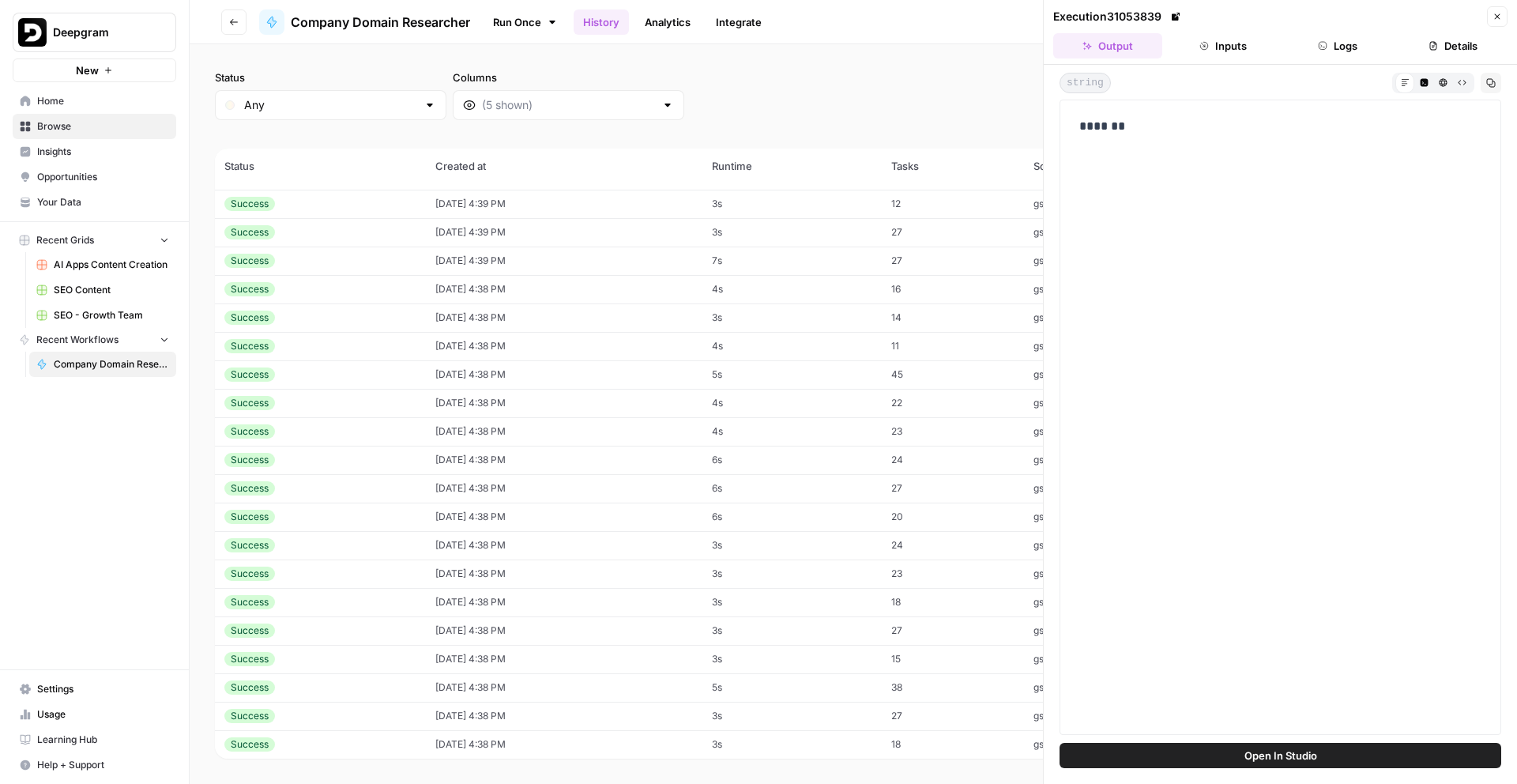
click at [552, 585] on td "10/10/25 at 4:38 PM" at bounding box center [564, 574] width 276 height 29
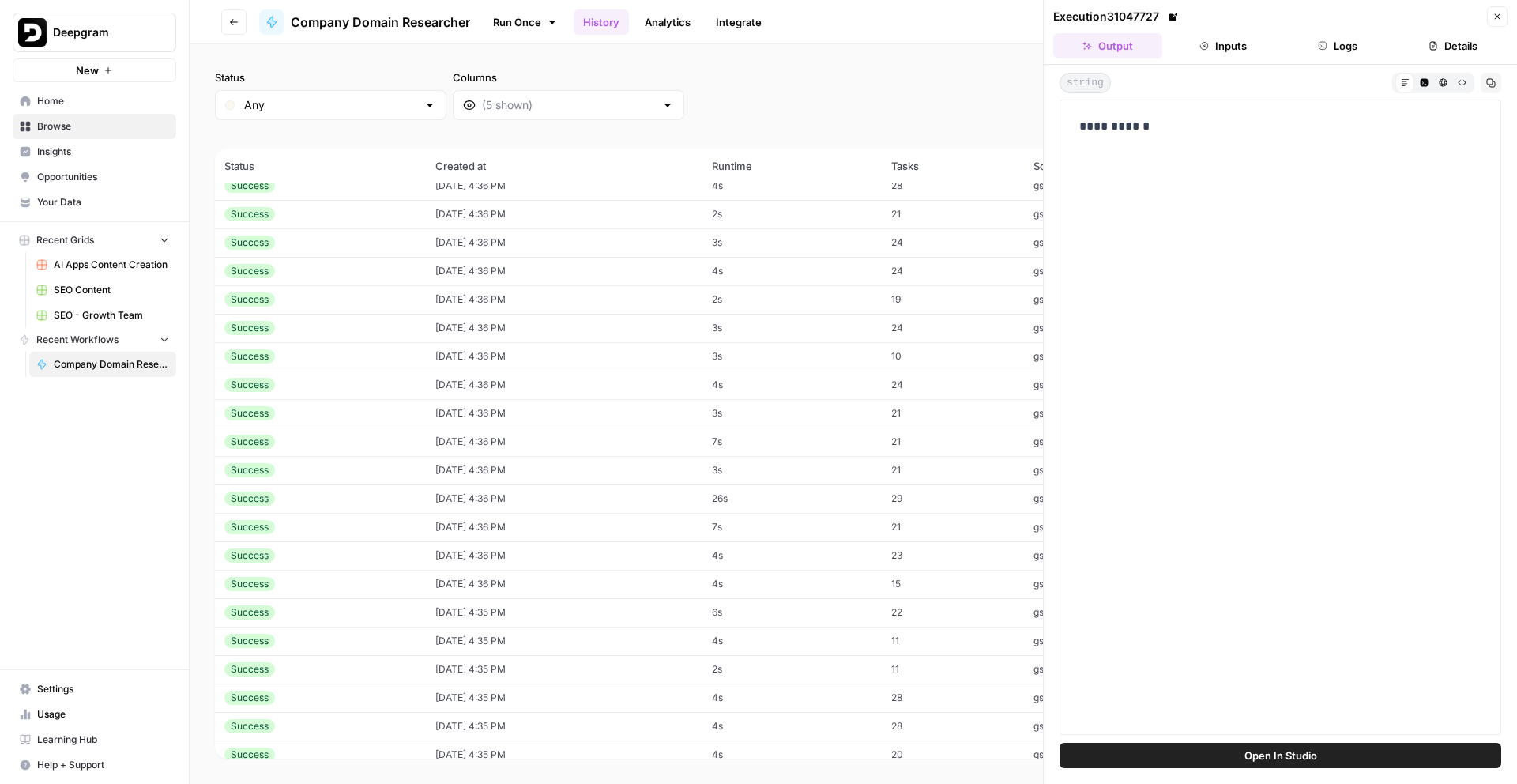
scroll to position [10007, 0]
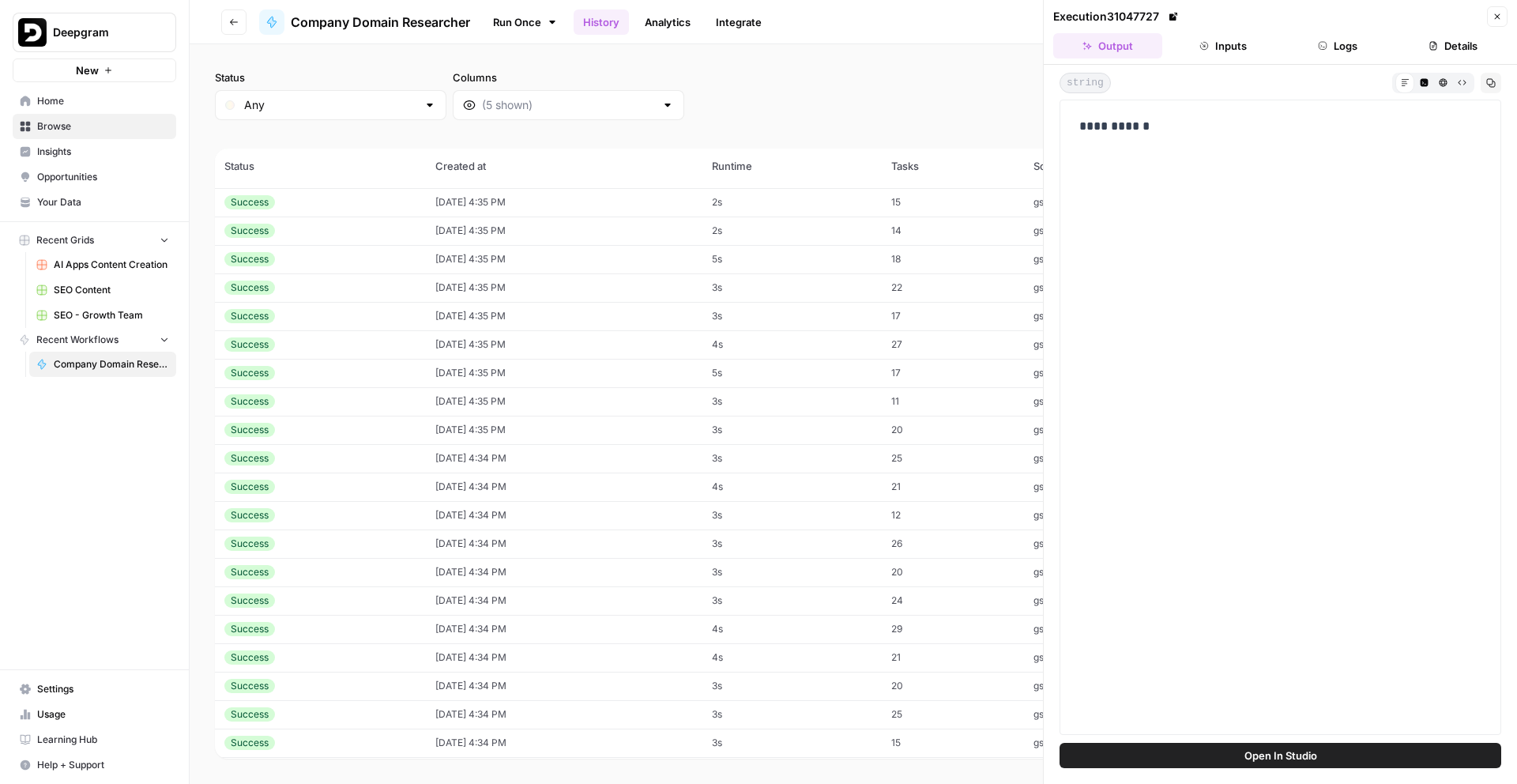
click at [552, 585] on td "10/10/25 at 4:34 PM" at bounding box center [564, 572] width 276 height 29
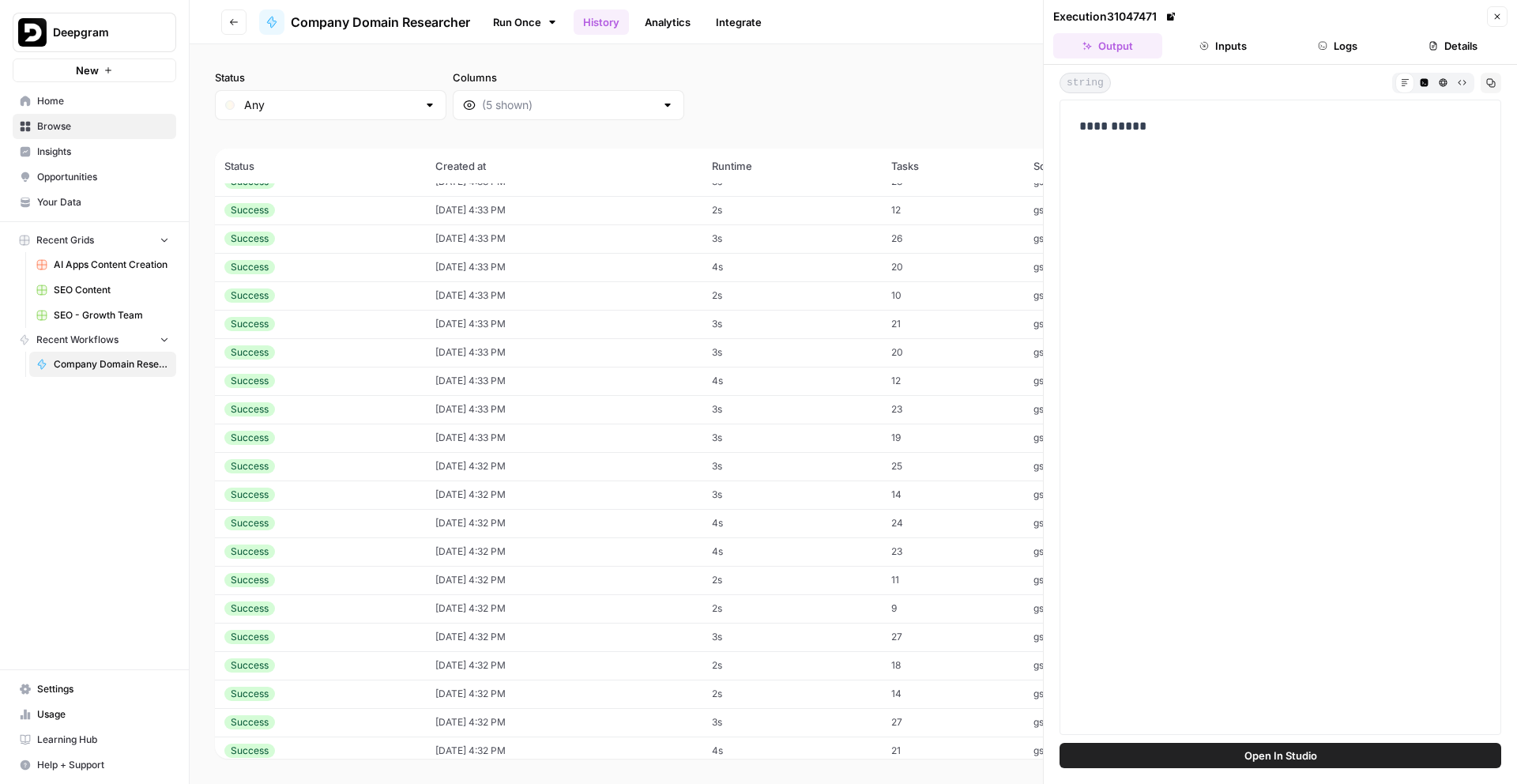
click at [552, 585] on td "10/10/25 at 4:32 PM" at bounding box center [564, 579] width 276 height 29
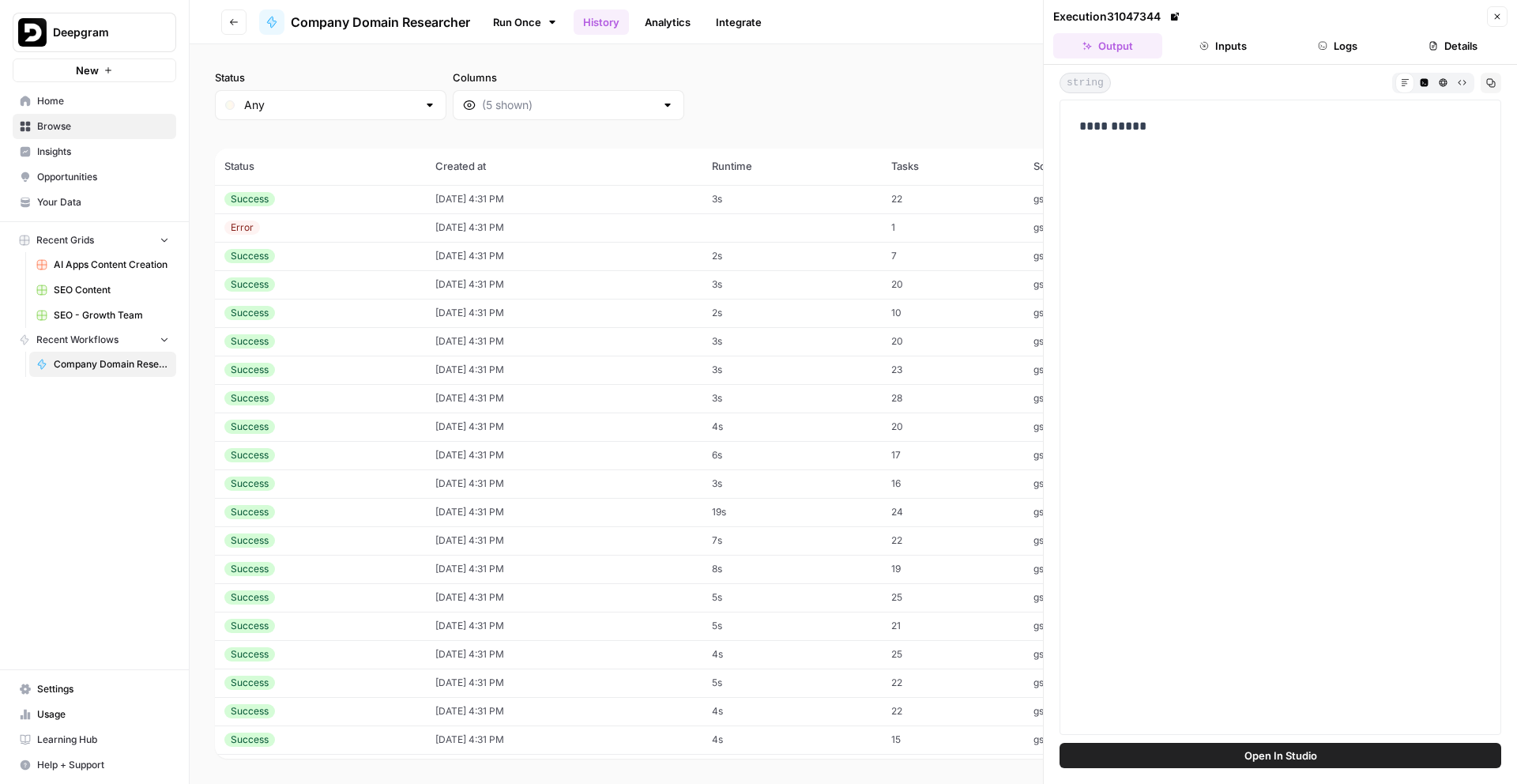
click at [552, 585] on td "10/10/25 at 4:31 PM" at bounding box center [564, 597] width 276 height 29
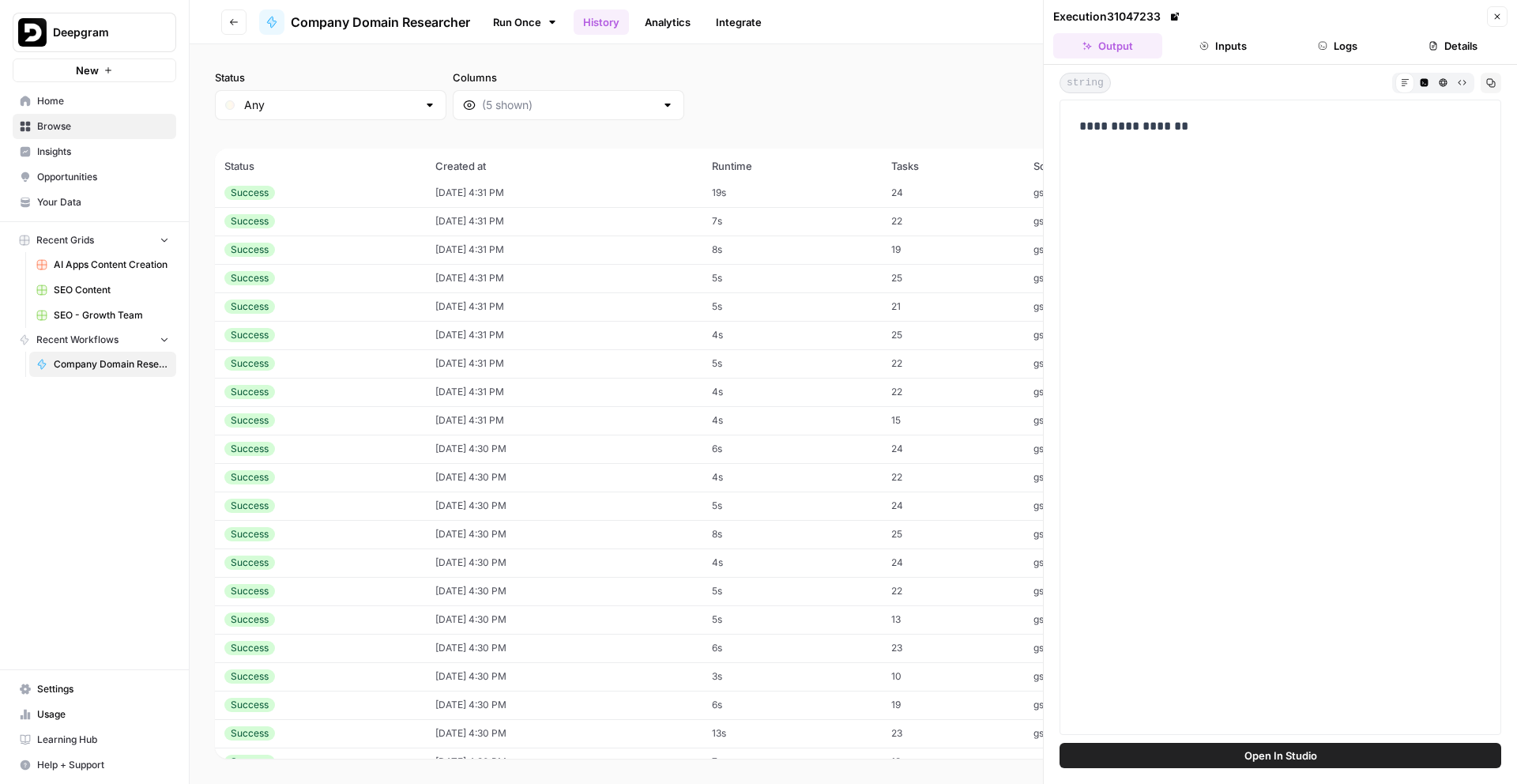
scroll to position [12274, 0]
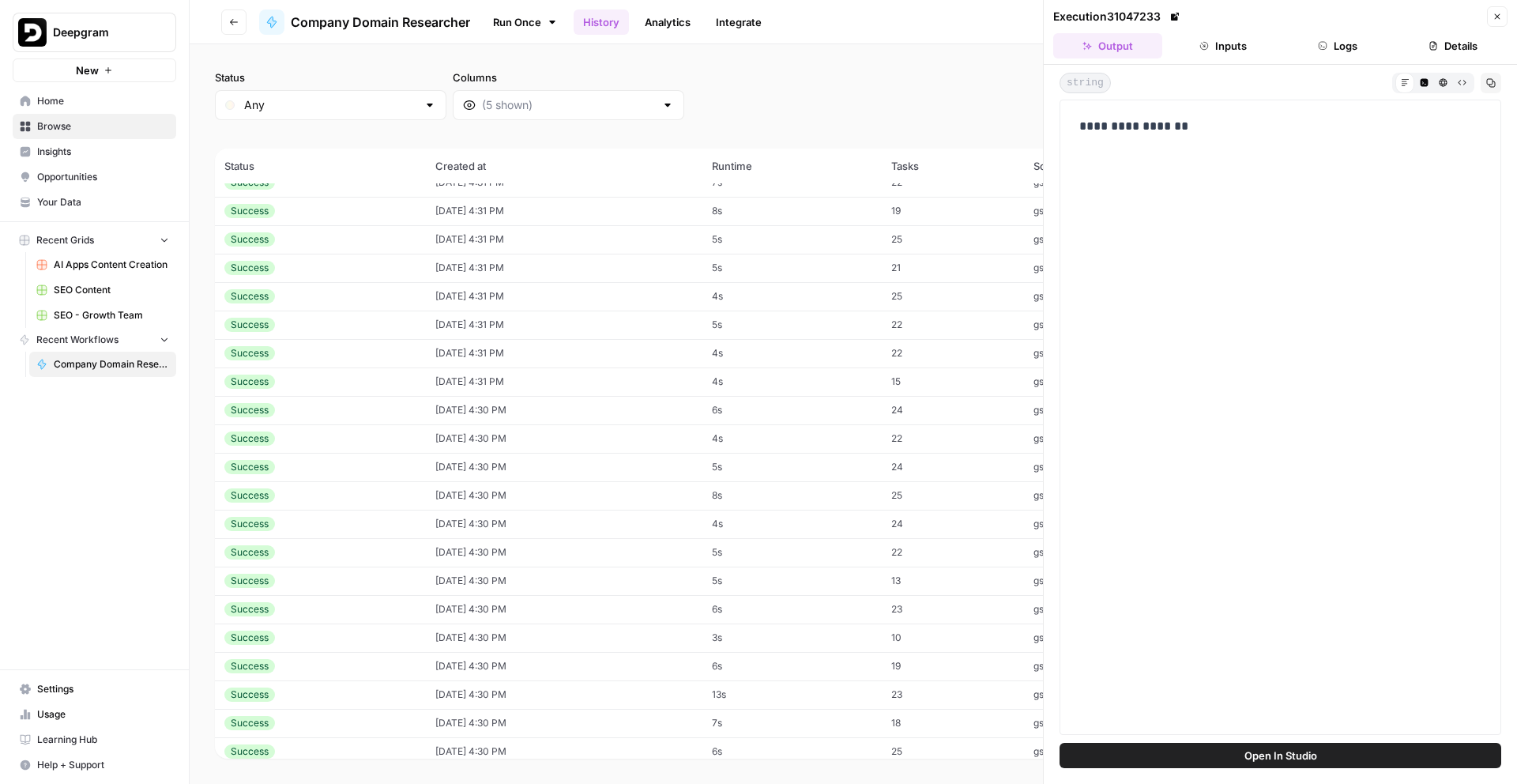
click at [552, 585] on td "10/10/25 at 4:30 PM" at bounding box center [564, 580] width 276 height 29
click at [543, 638] on td "10/10/25 at 4:30 PM" at bounding box center [564, 637] width 276 height 29
click at [563, 660] on td "10/10/25 at 4:30 PM" at bounding box center [564, 666] width 276 height 29
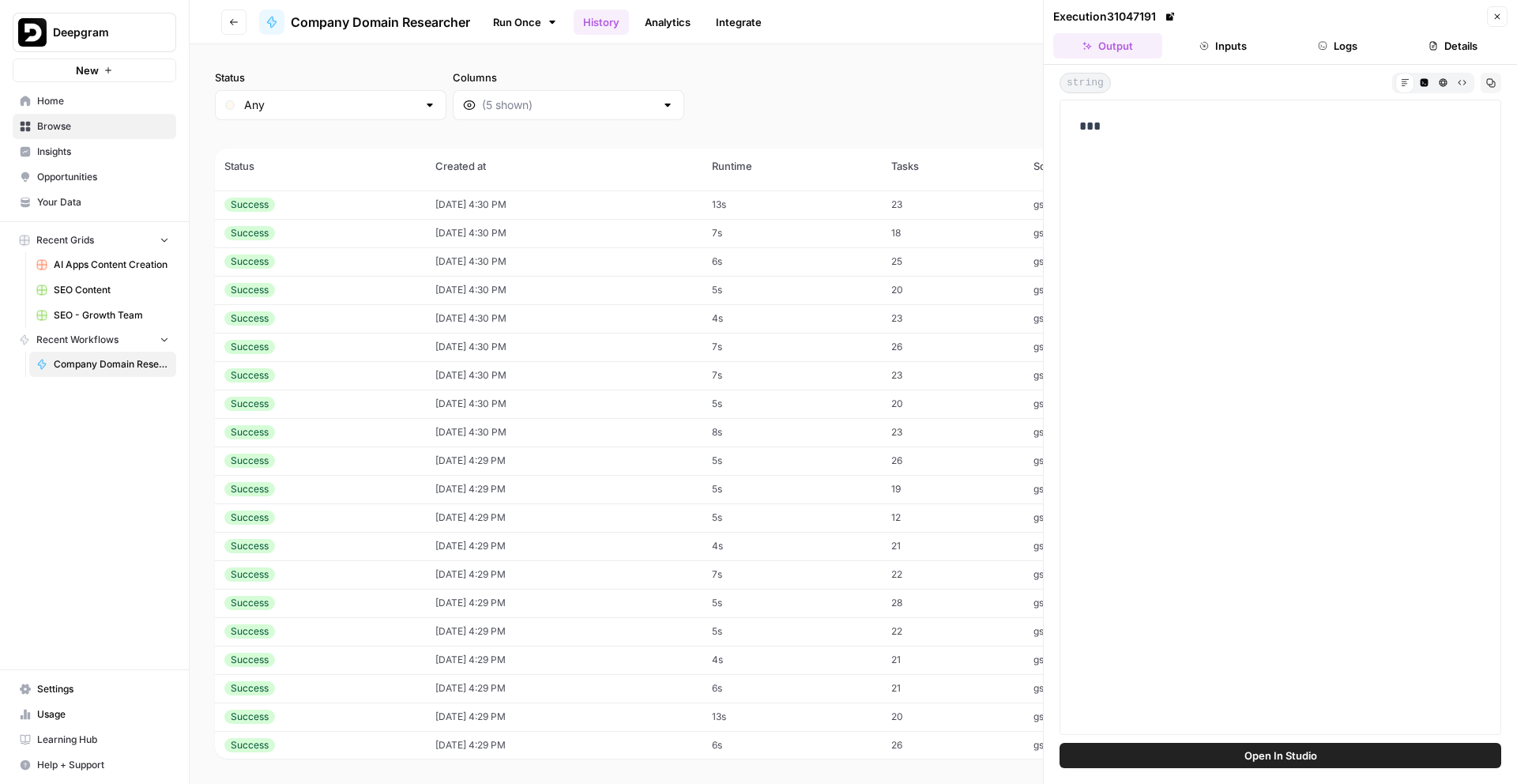
scroll to position [12894, 0]
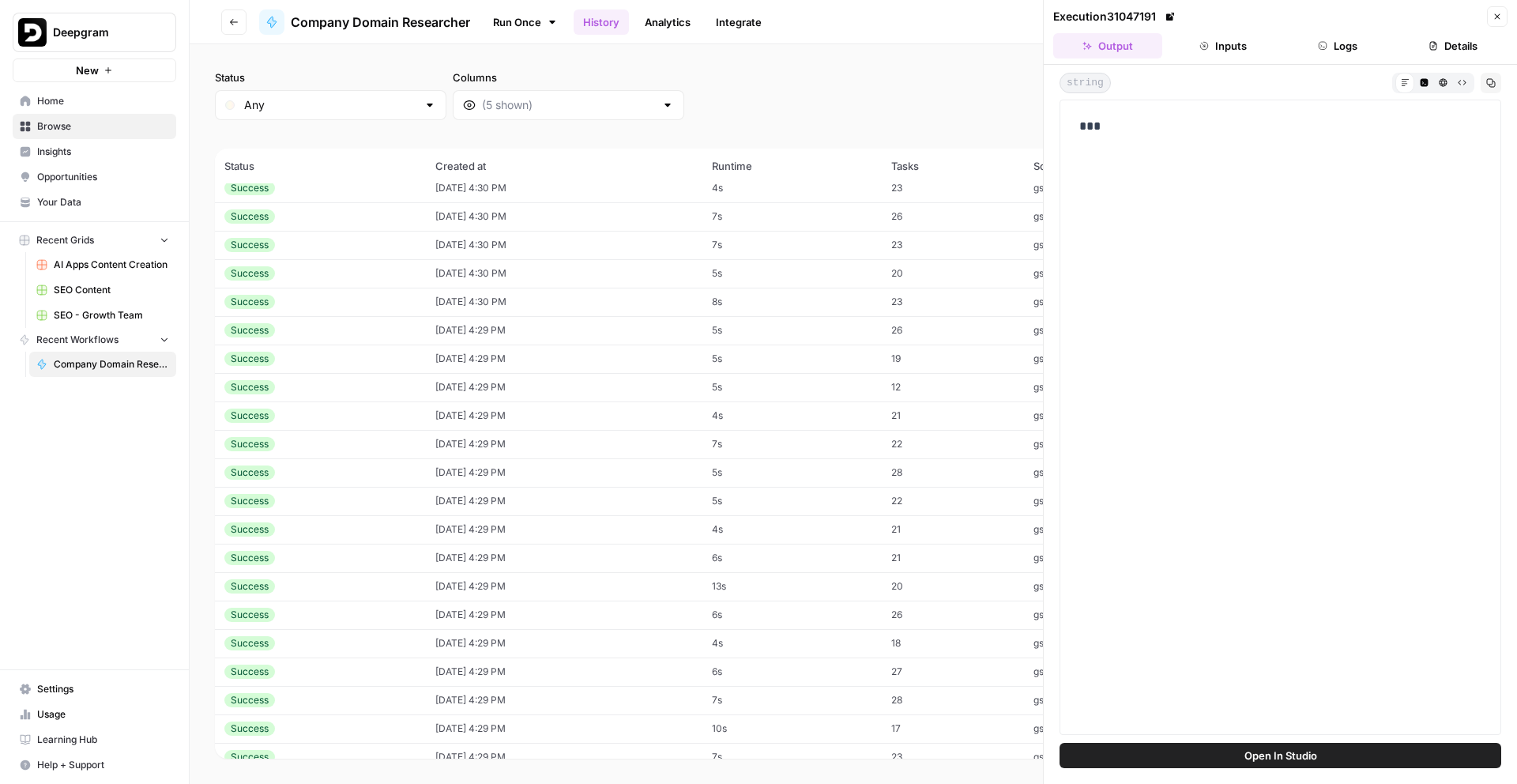
click at [495, 502] on td "10/10/25 at 4:29 PM" at bounding box center [564, 501] width 276 height 29
click at [526, 588] on td "10/10/25 at 4:29 PM" at bounding box center [564, 586] width 276 height 29
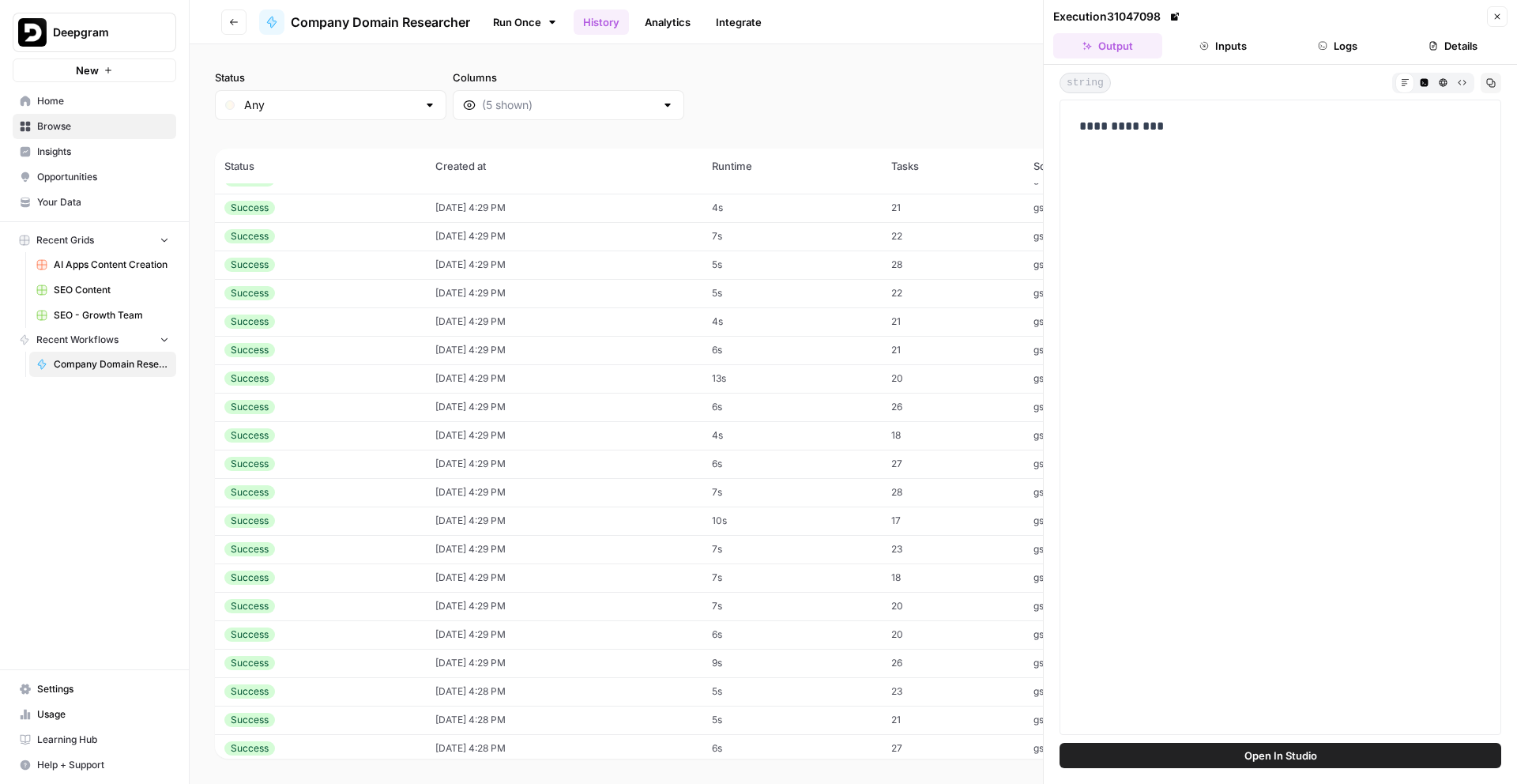
scroll to position [13224, 0]
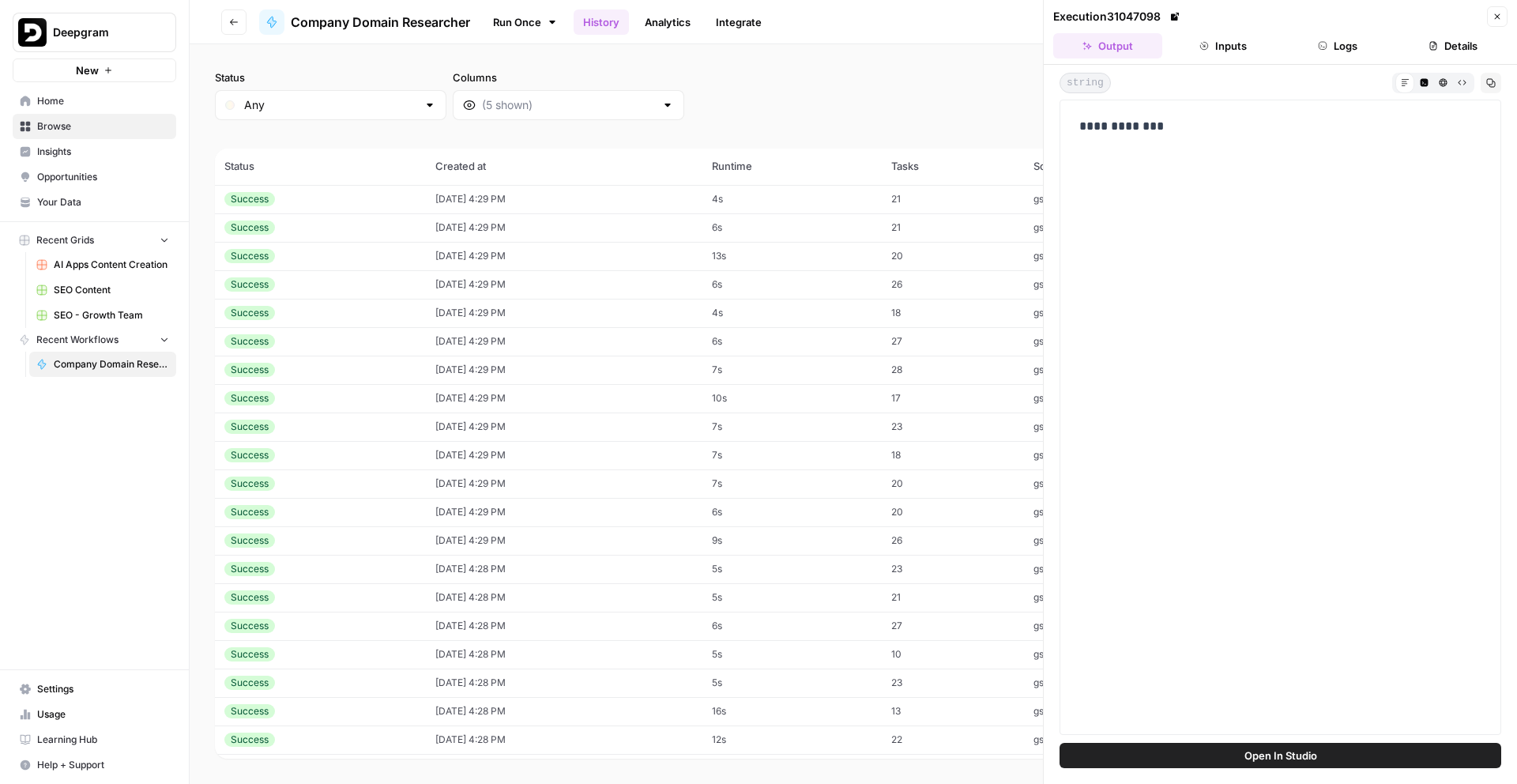
click at [534, 601] on td "10/10/25 at 4:28 PM" at bounding box center [564, 597] width 276 height 29
click at [534, 601] on td "10/10/25 at 3:39 PM" at bounding box center [564, 600] width 276 height 29
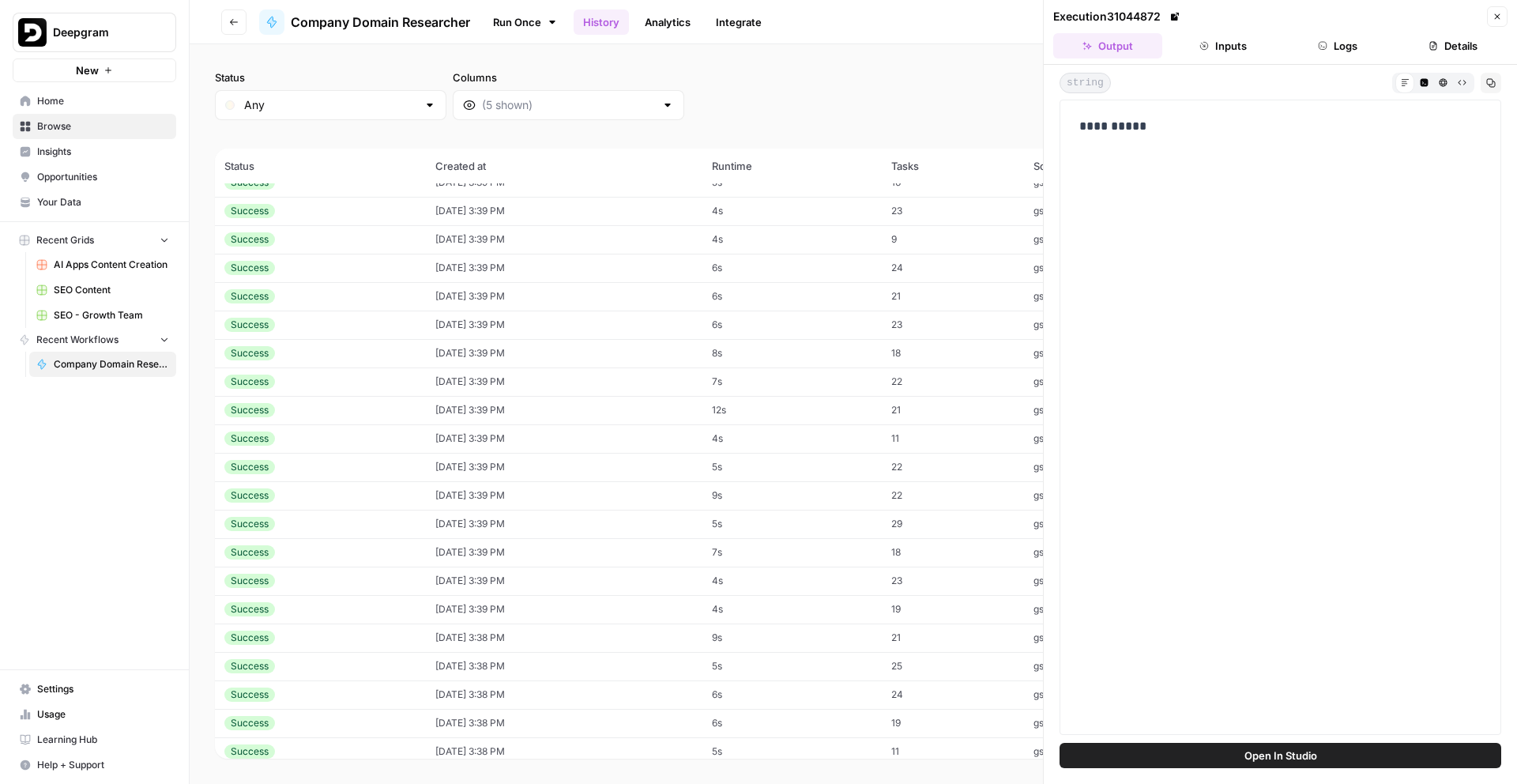
click at [534, 601] on td "10/10/25 at 3:39 PM" at bounding box center [564, 609] width 276 height 29
click at [534, 601] on td "10/10/25 at 3:38 PM" at bounding box center [564, 607] width 276 height 29
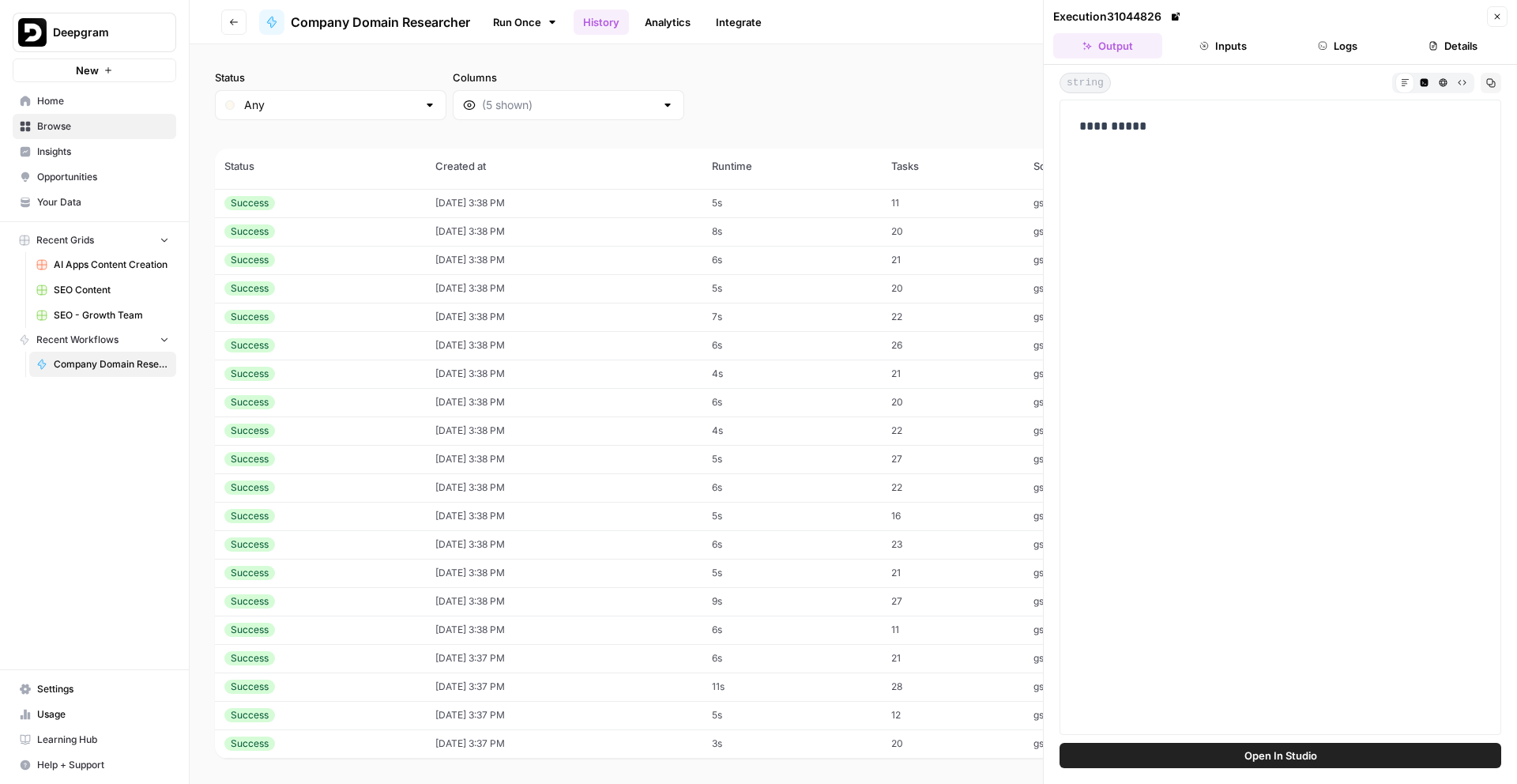
click at [534, 601] on td "10/10/25 at 3:38 PM" at bounding box center [564, 601] width 276 height 29
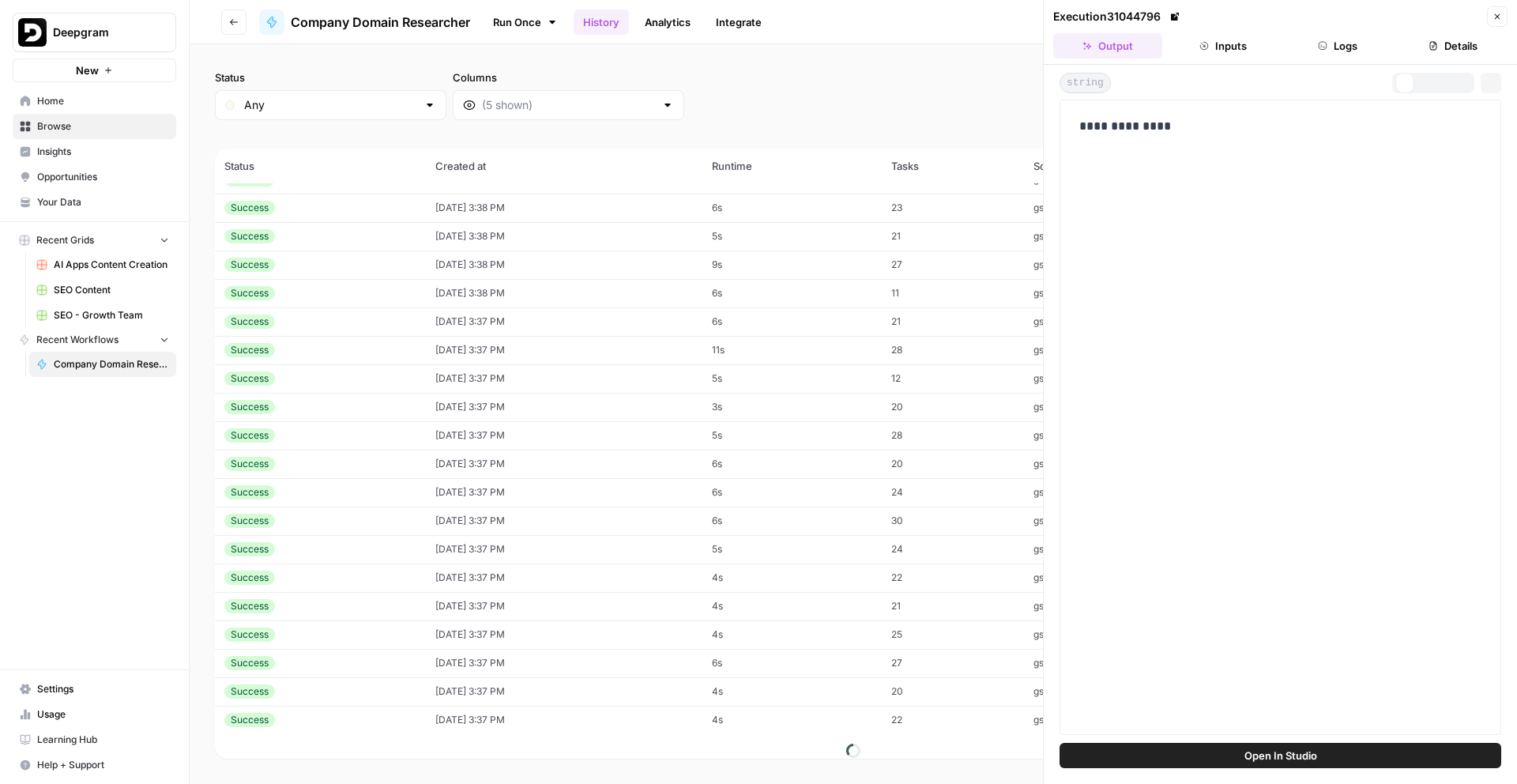
scroll to position [15385, 0]
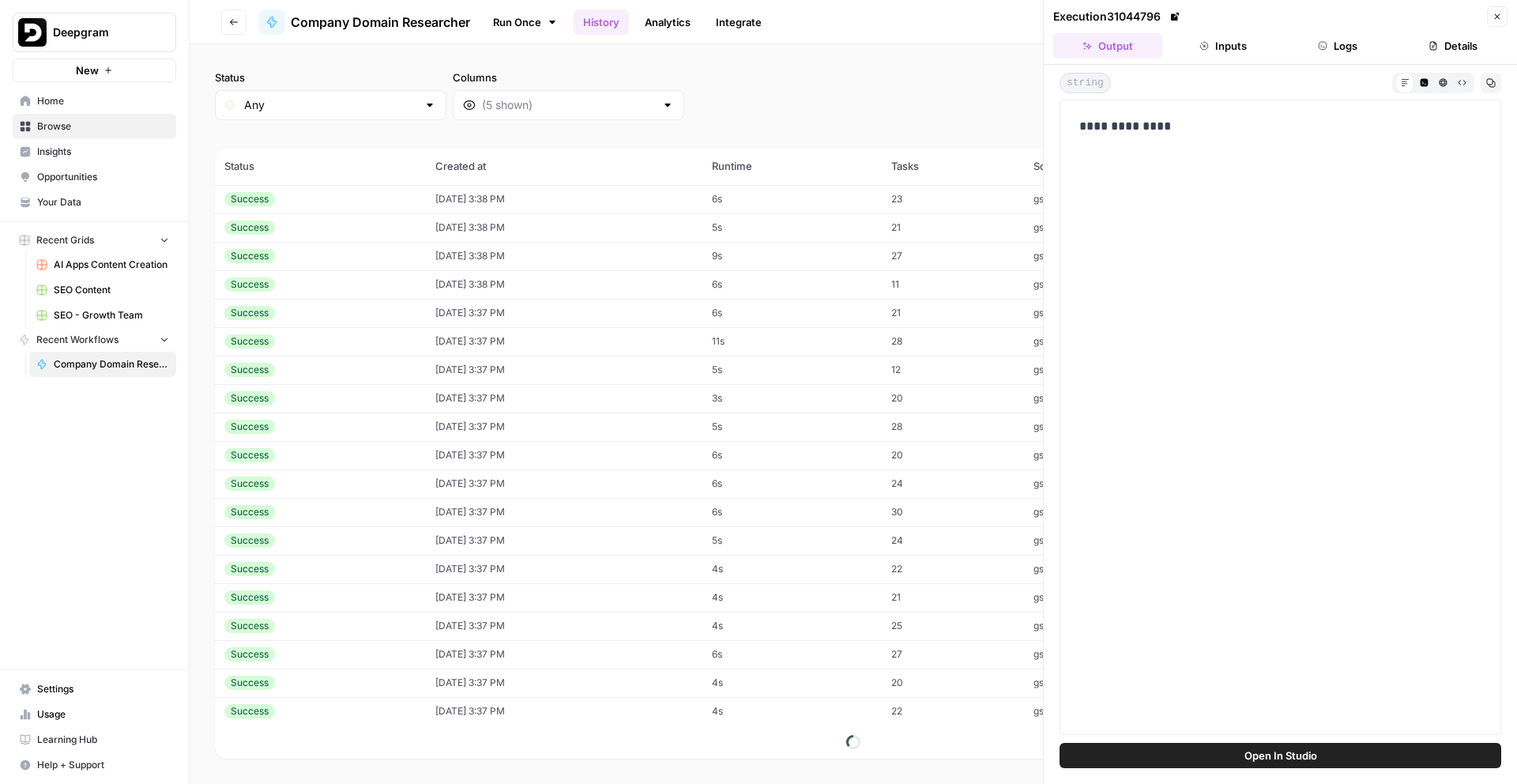
click at [534, 601] on td "10/10/25 at 3:37 PM" at bounding box center [564, 597] width 276 height 29
click at [563, 520] on td "10/10/25 at 3:37 PM" at bounding box center [564, 512] width 276 height 29
click at [557, 585] on td "10/10/25 at 3:37 PM" at bounding box center [564, 597] width 276 height 29
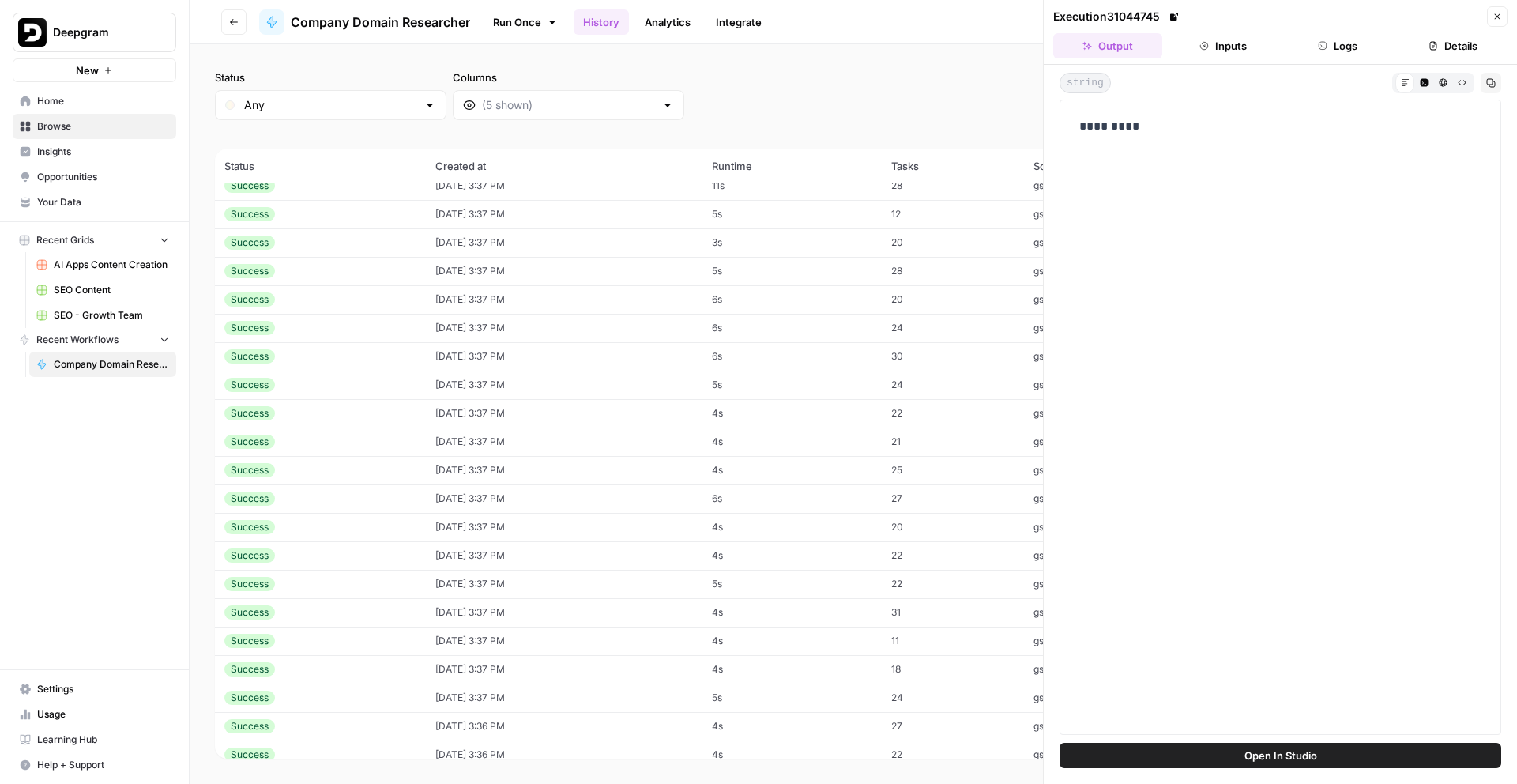
scroll to position [15580, 0]
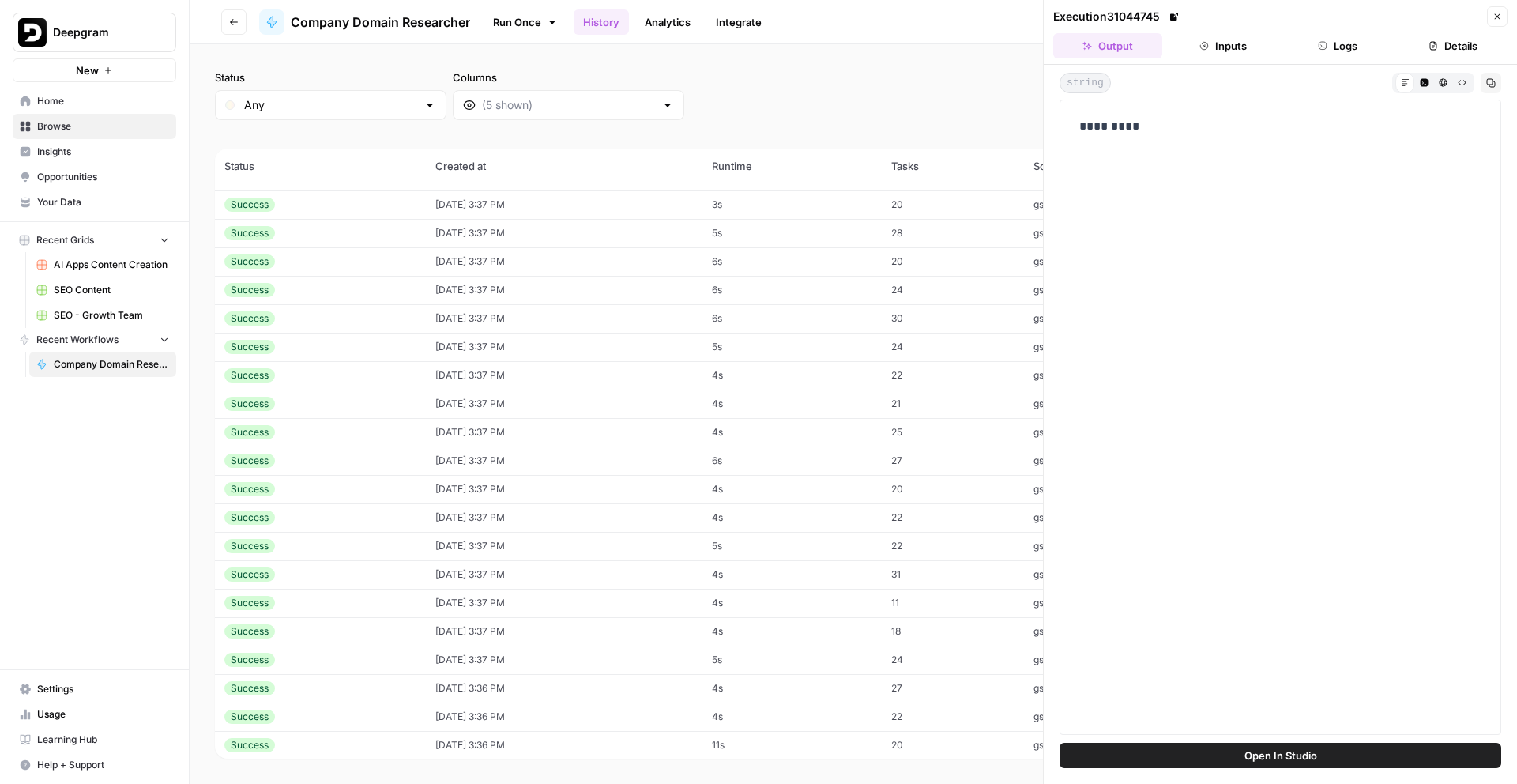
click at [557, 585] on td "10/10/25 at 3:37 PM" at bounding box center [564, 574] width 276 height 29
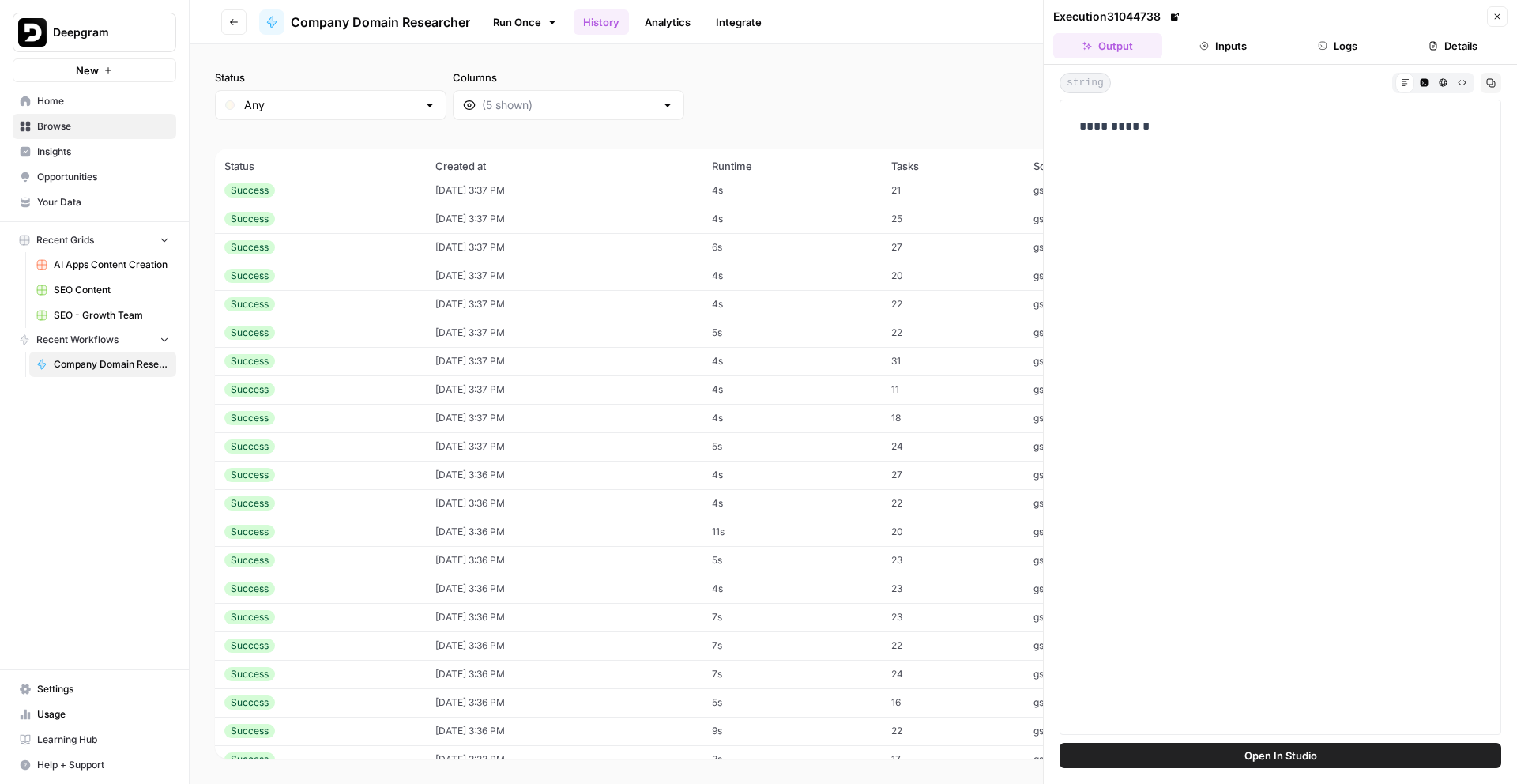
click at [557, 585] on td "10/10/25 at 3:36 PM" at bounding box center [564, 588] width 276 height 29
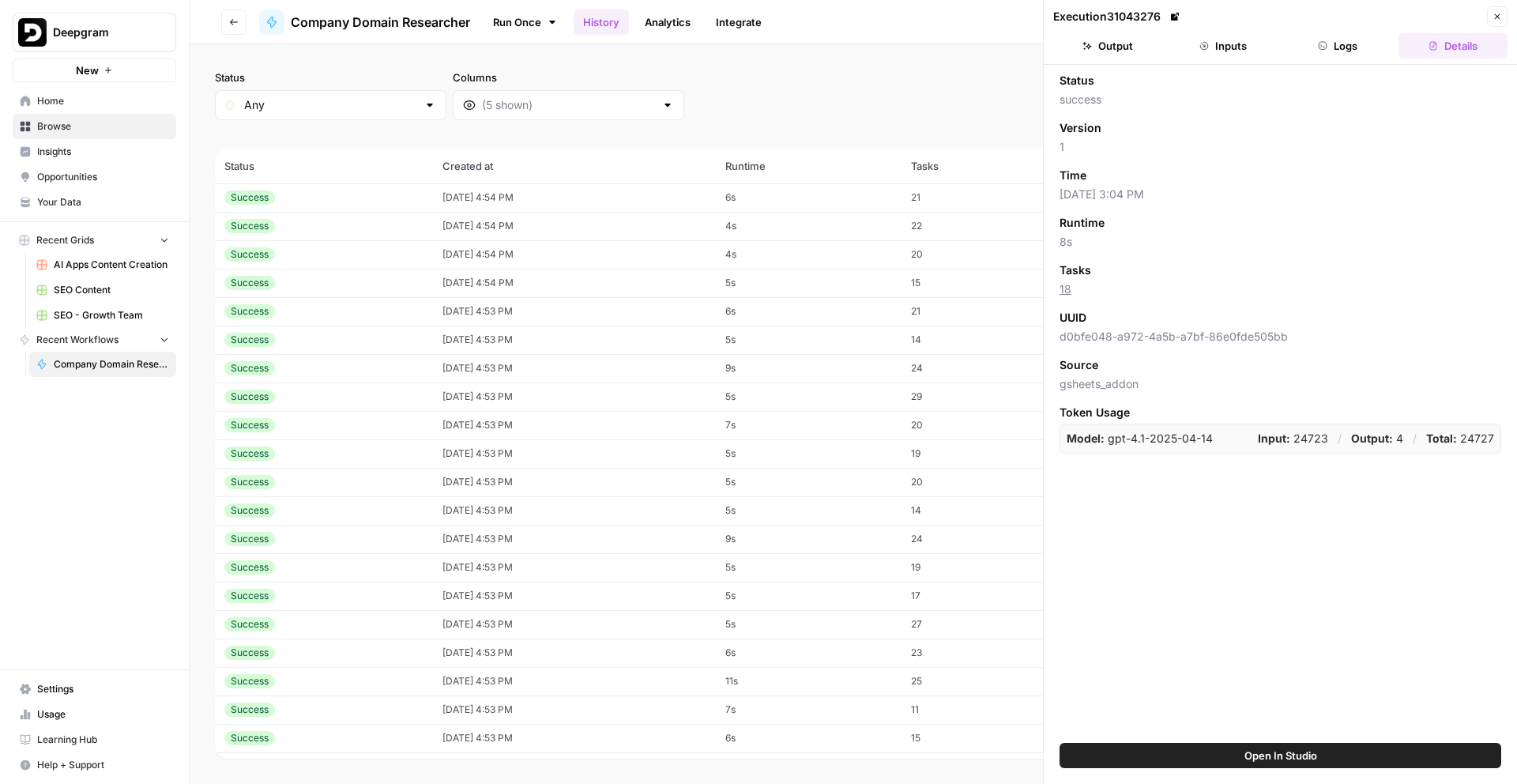
click at [1358, 48] on button "Logs" at bounding box center [1339, 46] width 109 height 25
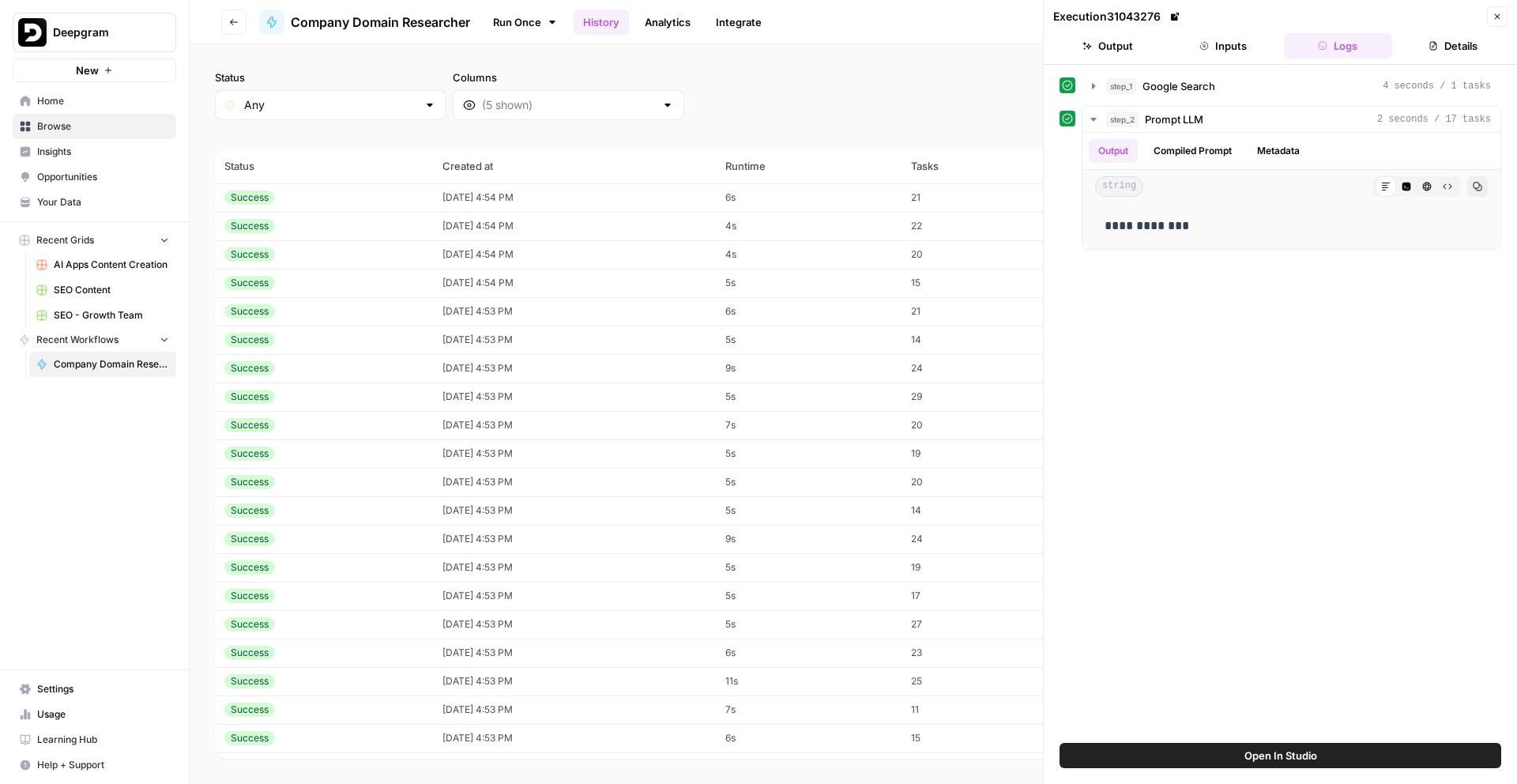
click at [1251, 51] on button "Inputs" at bounding box center [1223, 46] width 109 height 25
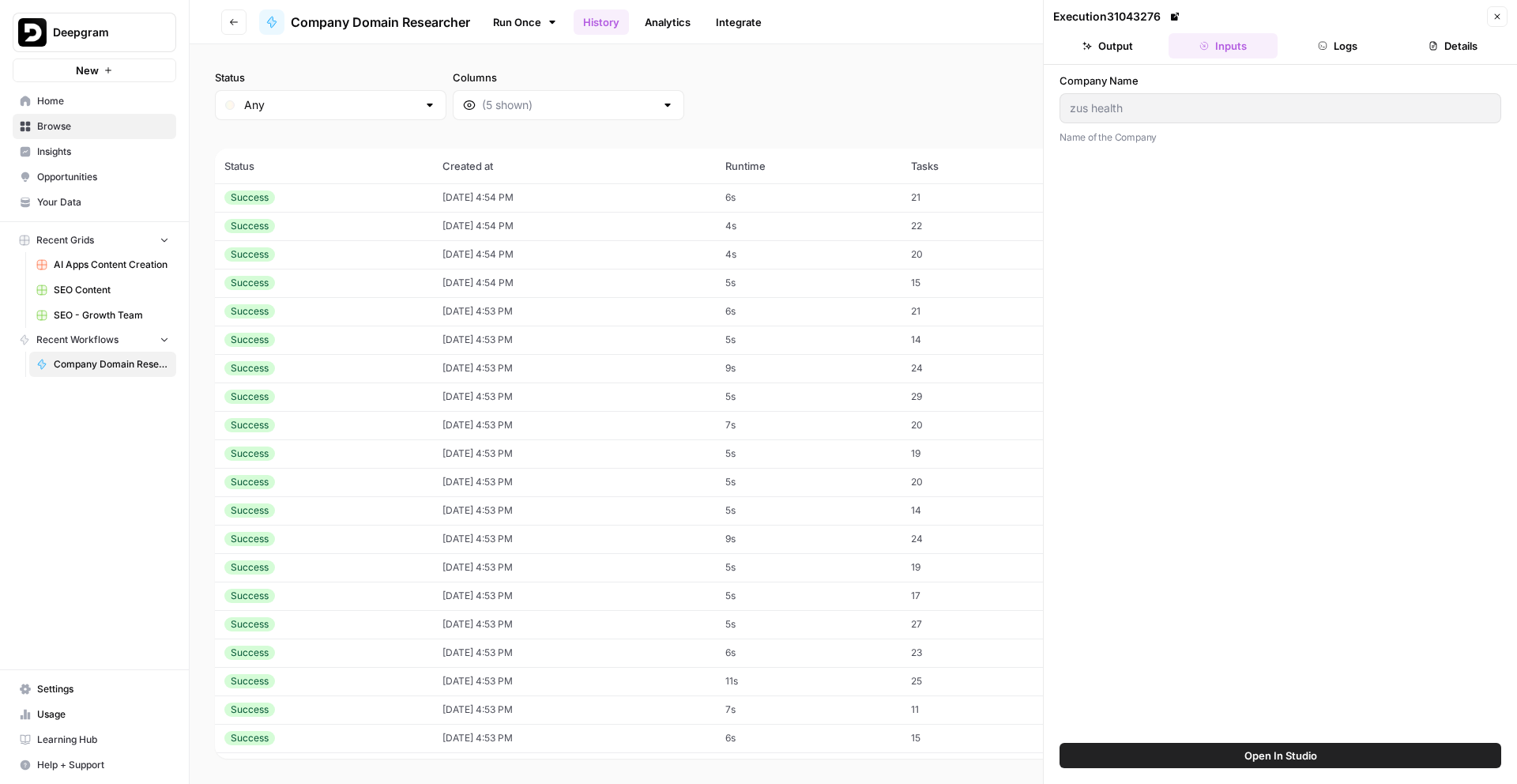
click at [1133, 51] on button "Output" at bounding box center [1108, 46] width 109 height 25
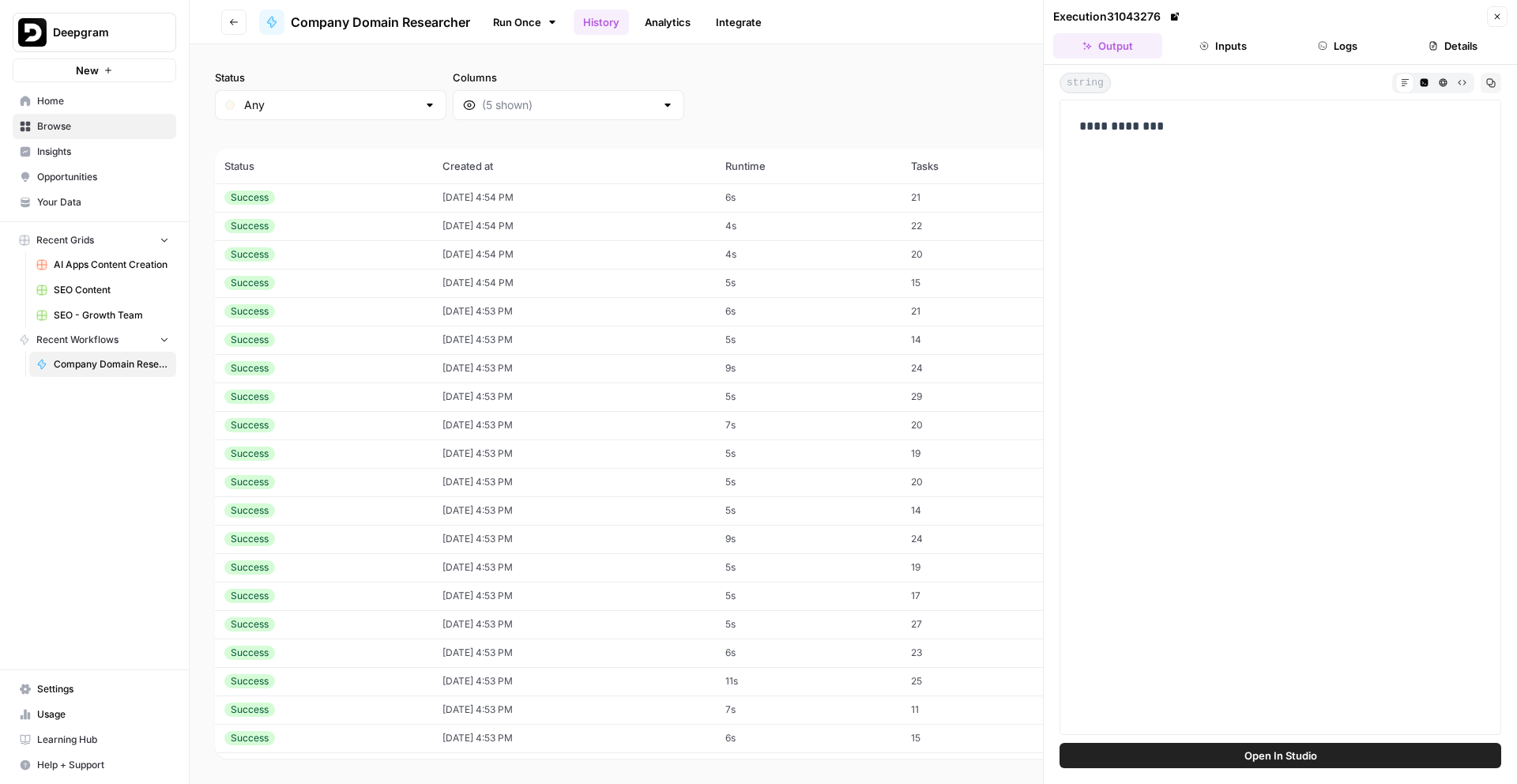
click at [1449, 34] on button "Details" at bounding box center [1453, 46] width 109 height 25
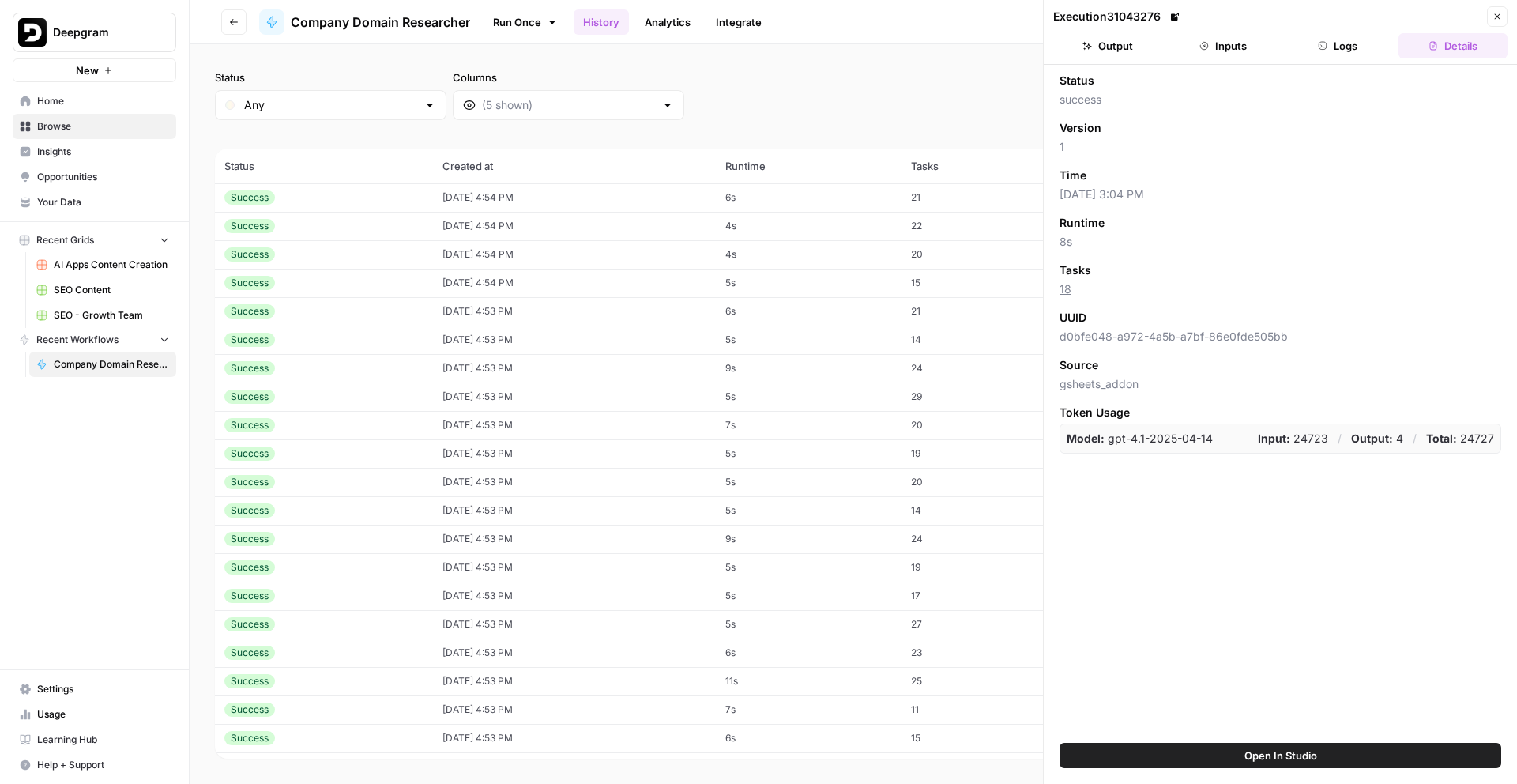
click at [1127, 48] on button "Output" at bounding box center [1108, 46] width 109 height 25
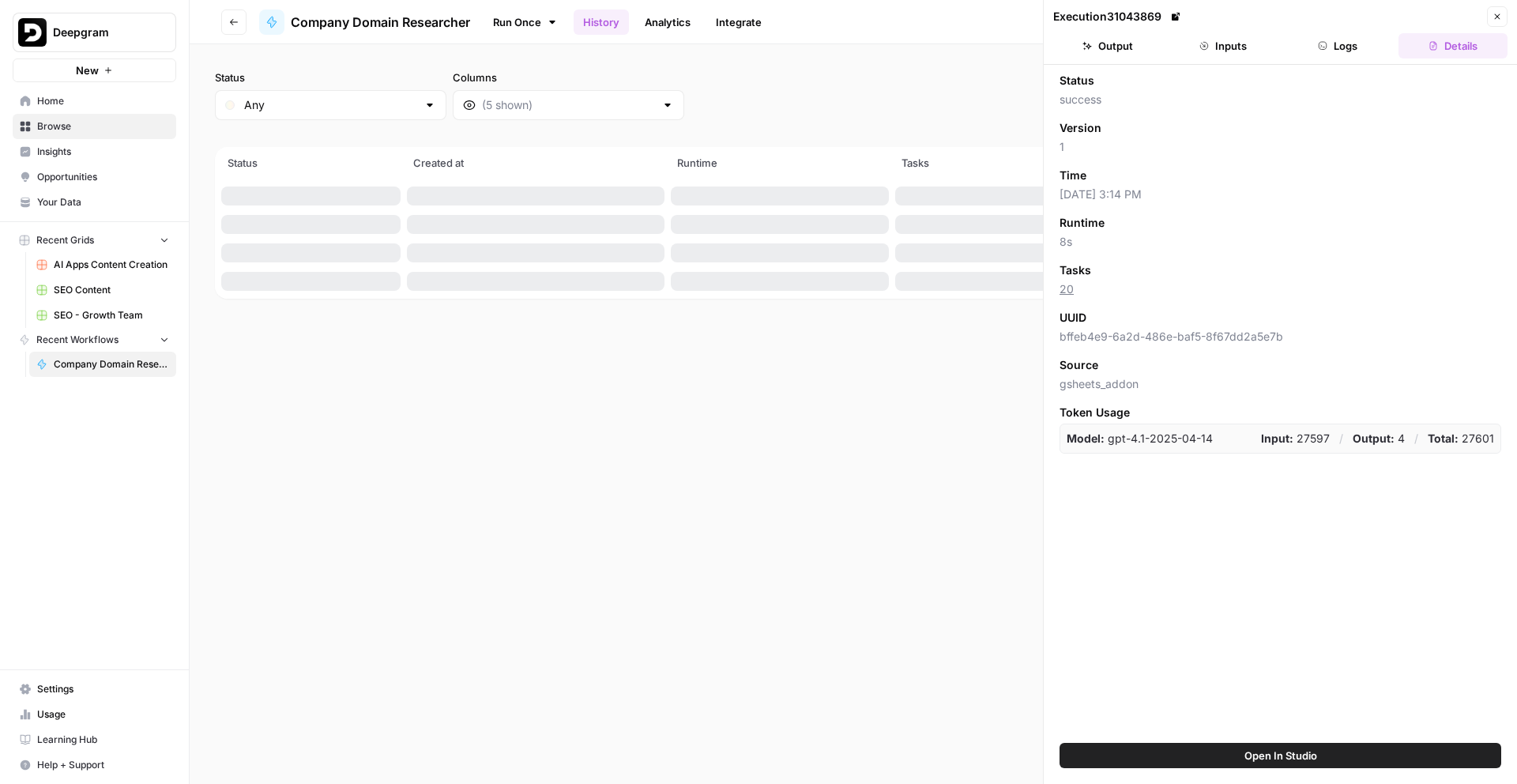
click at [1191, 42] on button "Inputs" at bounding box center [1223, 46] width 109 height 25
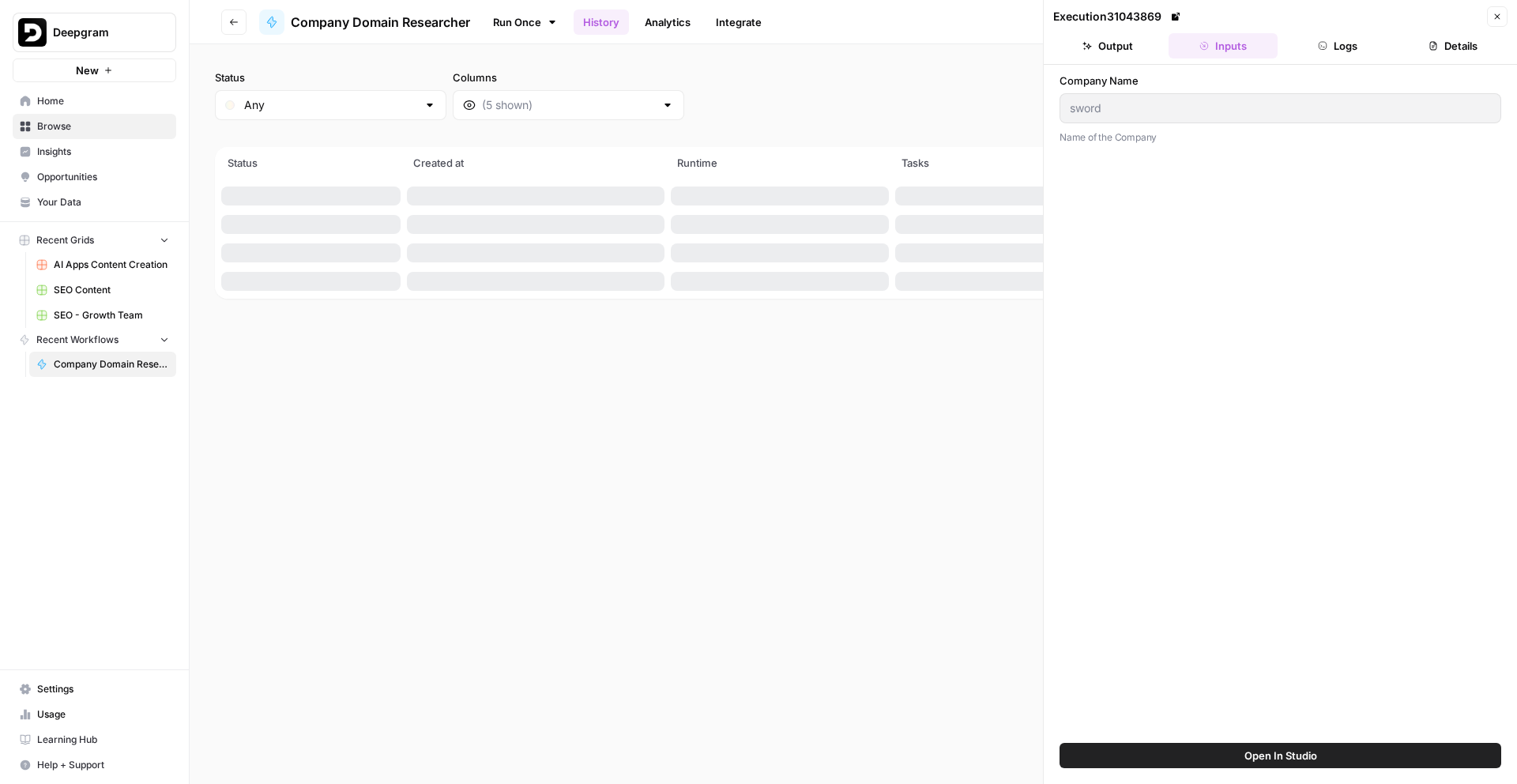
click at [1325, 57] on button "Logs" at bounding box center [1339, 46] width 109 height 25
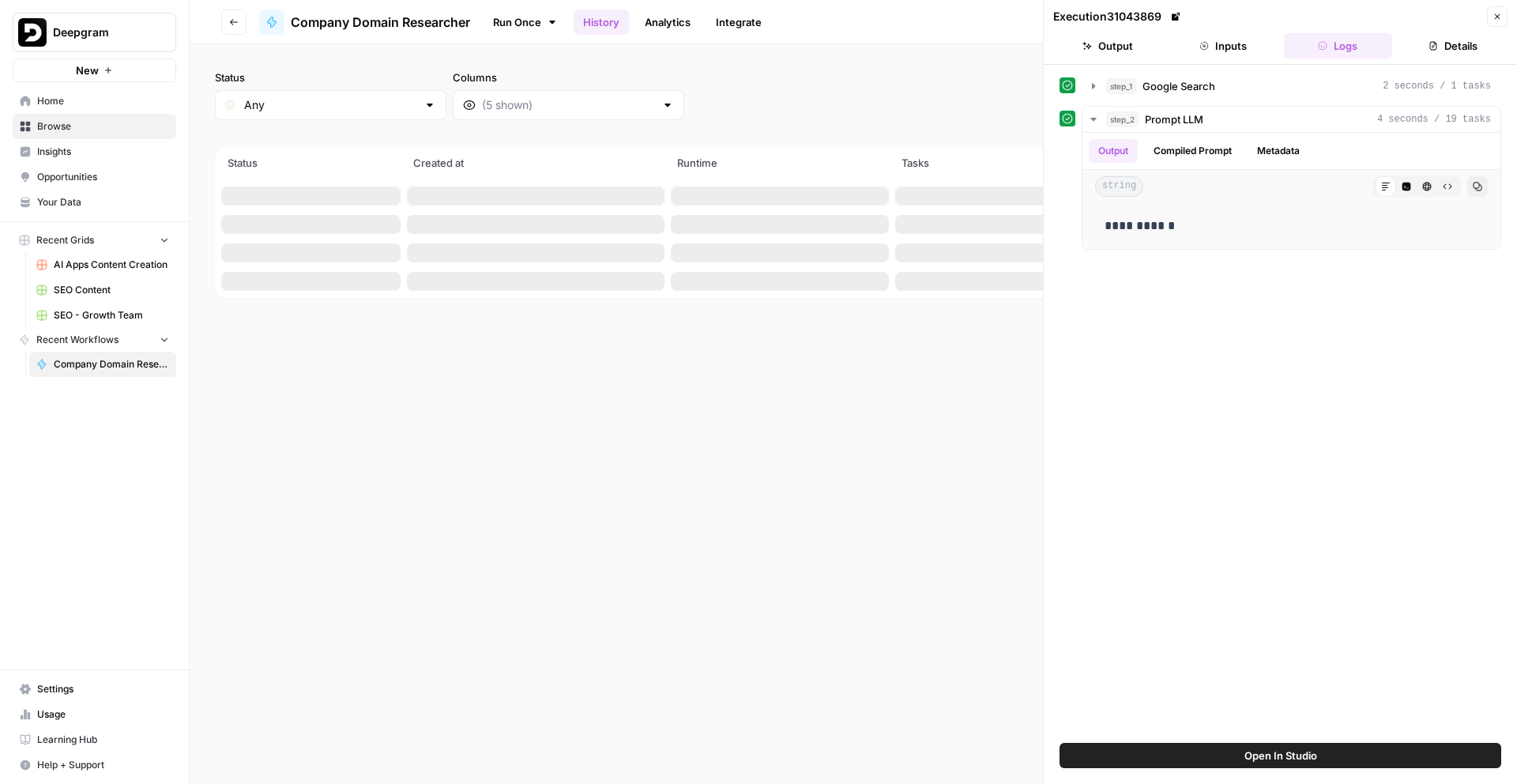
click at [1463, 47] on button "Details" at bounding box center [1453, 46] width 109 height 25
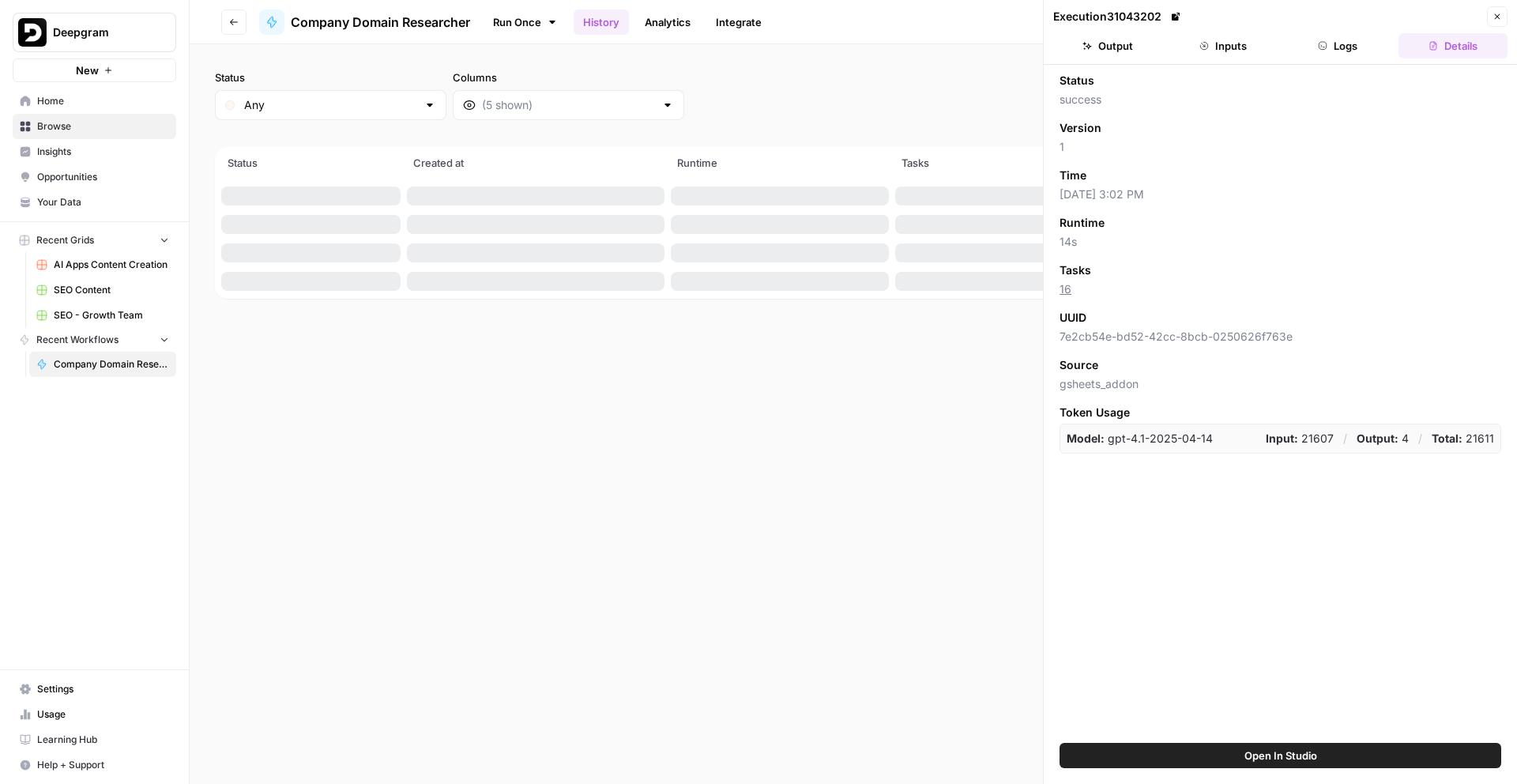
click at [1315, 47] on button "Logs" at bounding box center [1339, 46] width 109 height 25
click at [1201, 53] on button "Inputs" at bounding box center [1223, 46] width 109 height 25
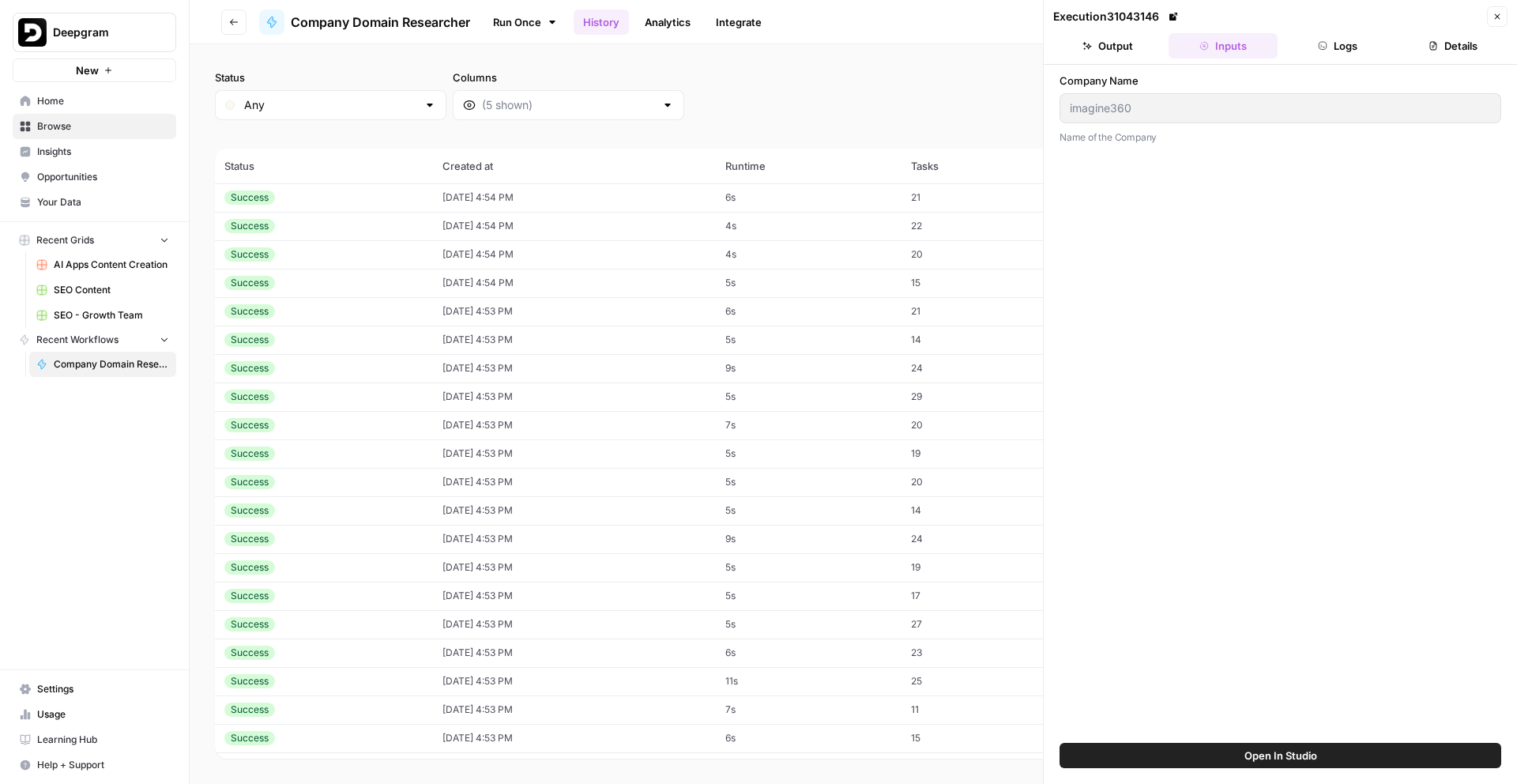
click at [1129, 47] on button "Output" at bounding box center [1108, 46] width 109 height 25
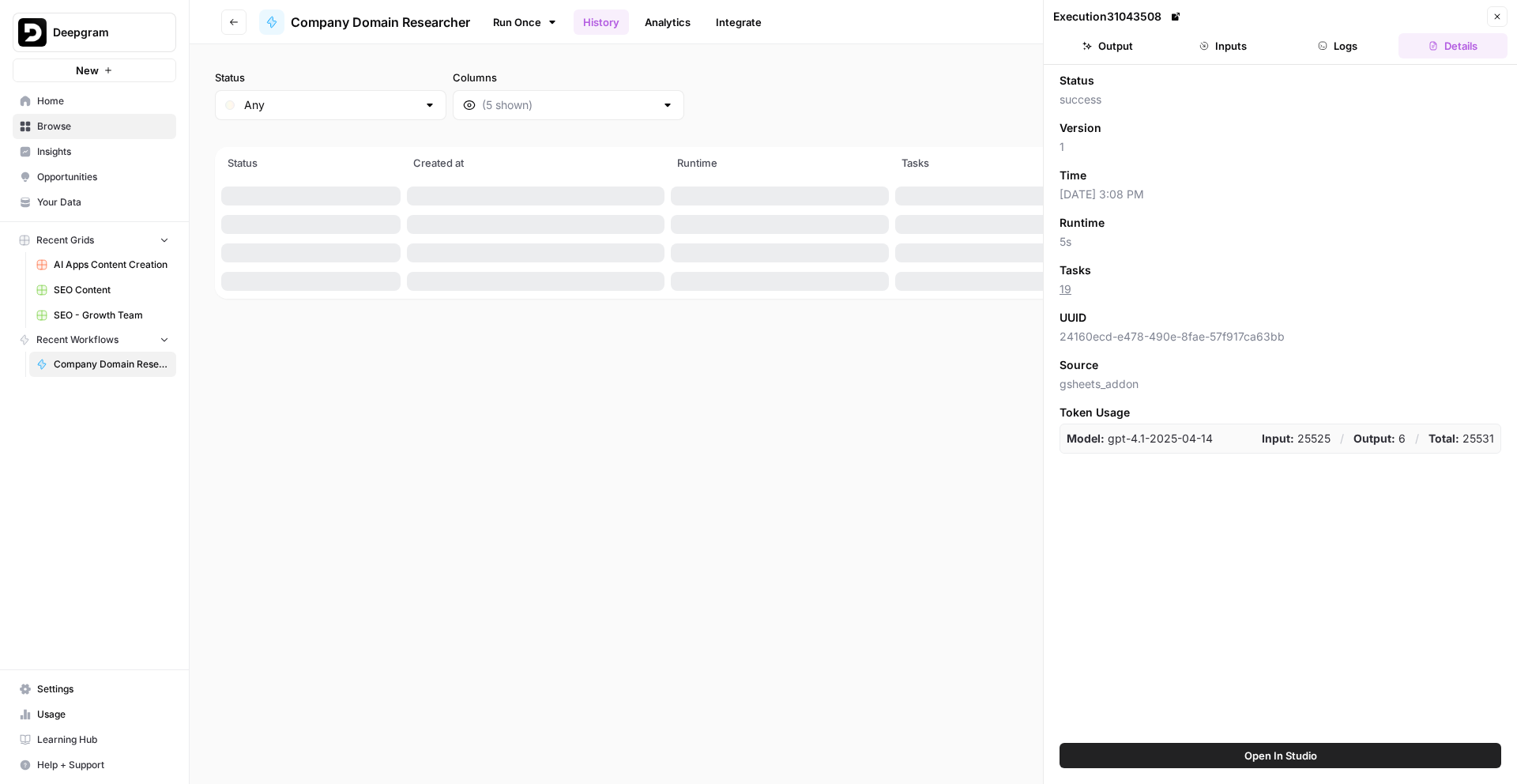
click at [1255, 38] on button "Inputs" at bounding box center [1223, 46] width 109 height 25
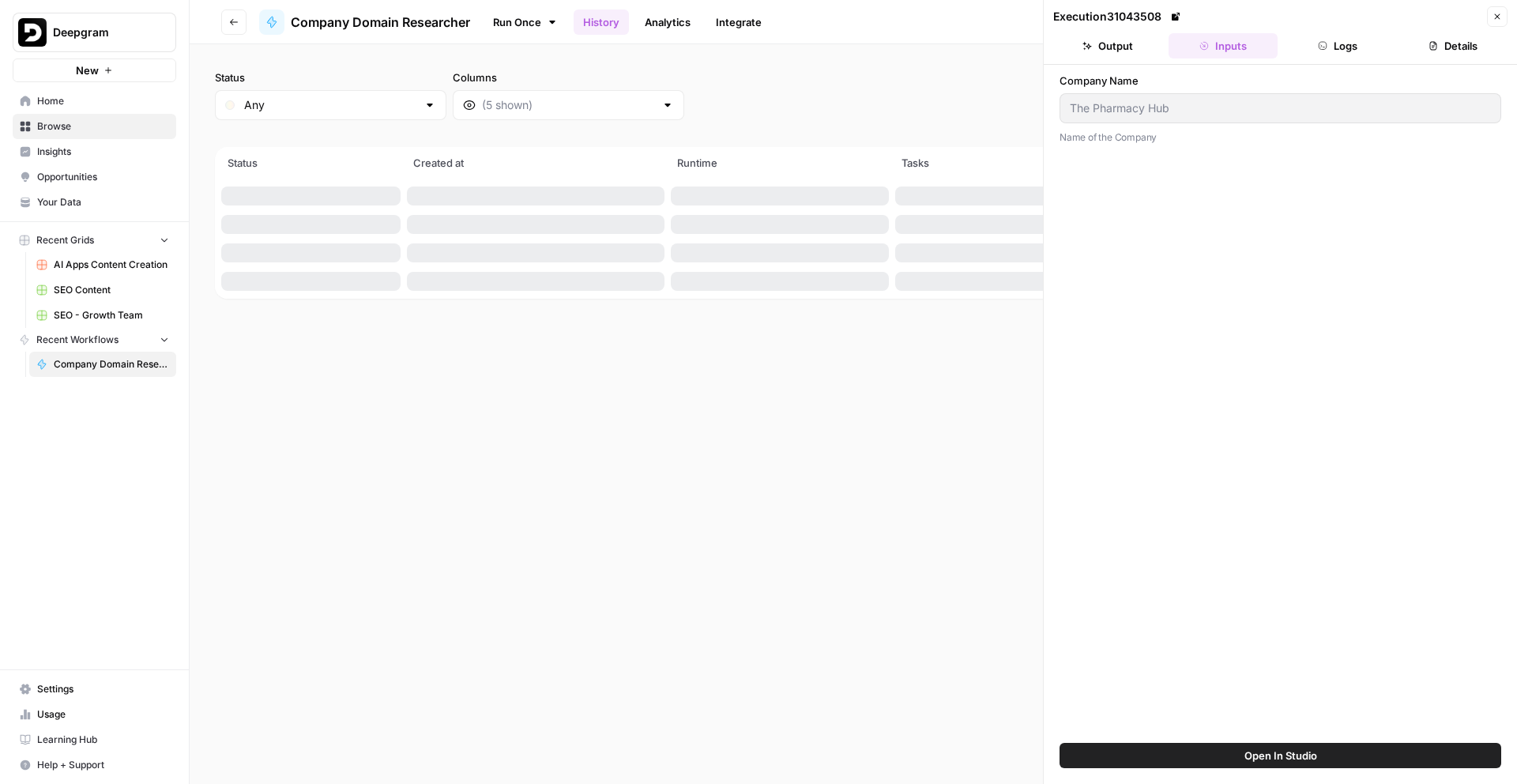
click at [1104, 47] on button "Output" at bounding box center [1108, 46] width 109 height 25
